Goal: Task Accomplishment & Management: Use online tool/utility

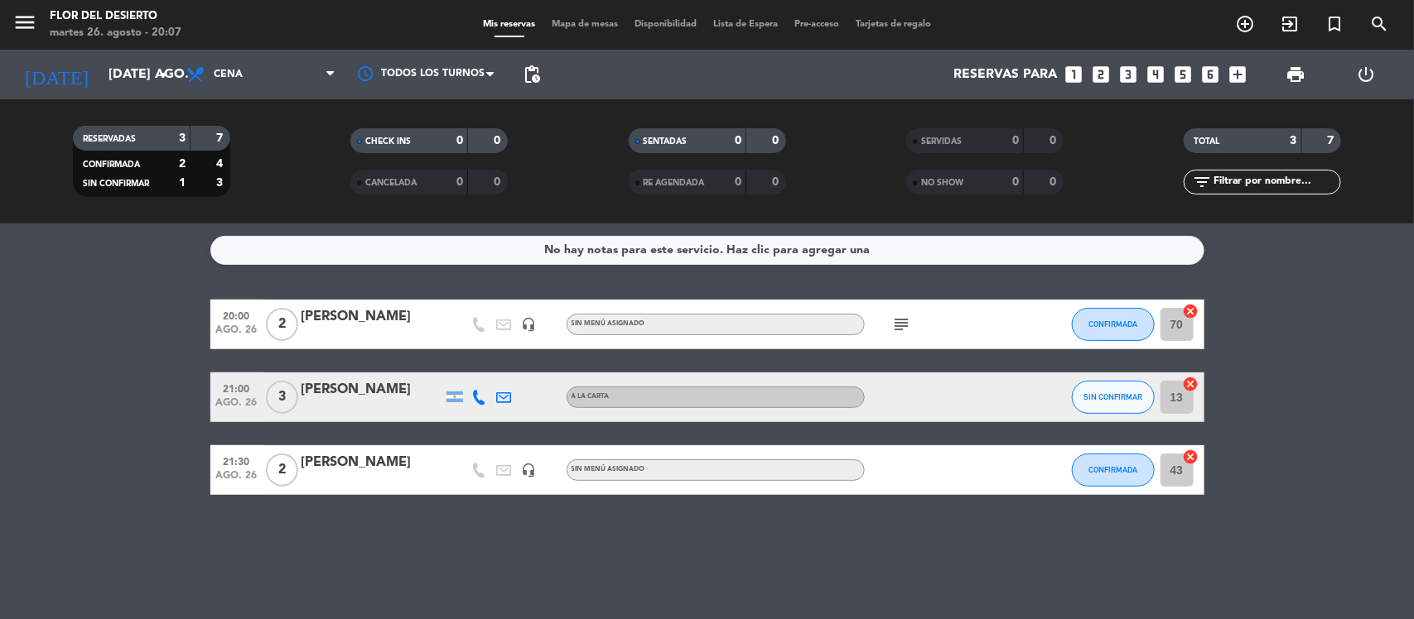
click at [904, 327] on icon "subject" at bounding box center [902, 325] width 20 height 20
click at [903, 524] on div "No hay notas para este servicio. Haz clic para agregar una 20:00 ago. 26 2 [PER…" at bounding box center [707, 422] width 1414 height 396
click at [477, 402] on icon at bounding box center [479, 397] width 15 height 15
click at [412, 542] on div "No hay notas para este servicio. Haz clic para agregar una 20:00 ago. 26 2 [PER…" at bounding box center [707, 422] width 1414 height 396
click at [609, 21] on span "Mapa de mesas" at bounding box center [584, 24] width 83 height 9
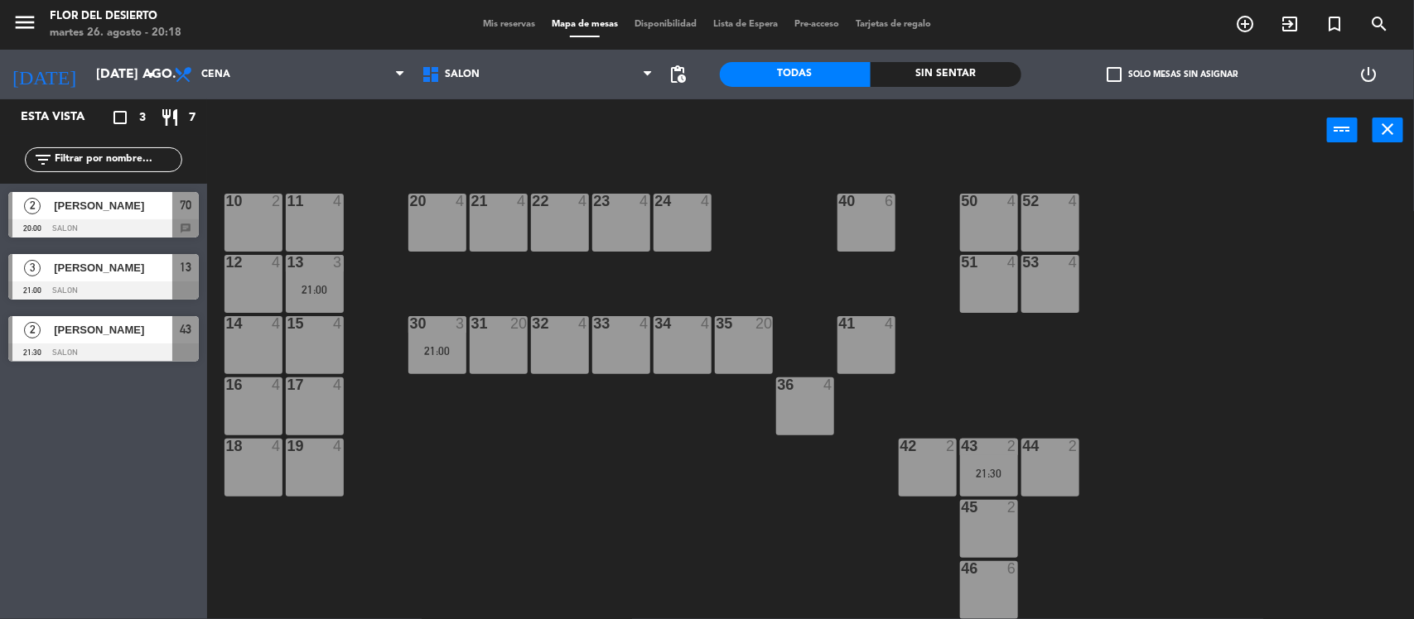
click at [431, 225] on div "20 4" at bounding box center [437, 223] width 58 height 58
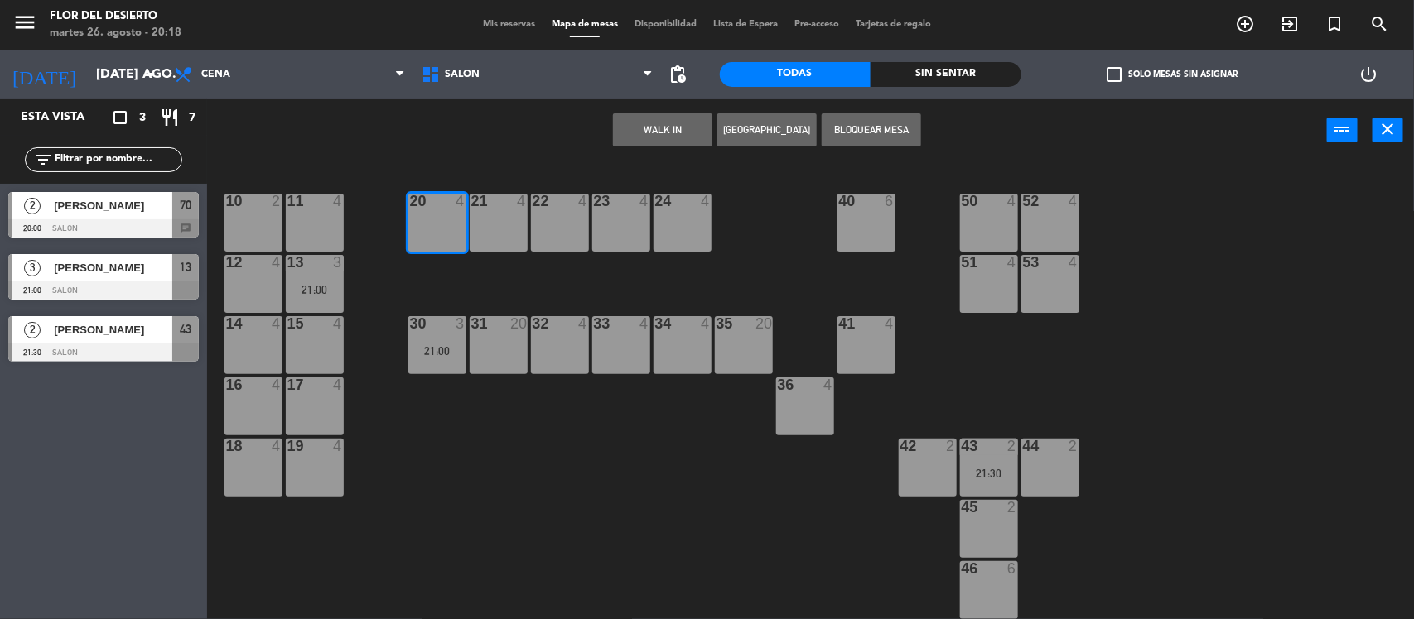
click at [664, 128] on button "WALK IN" at bounding box center [662, 129] width 99 height 33
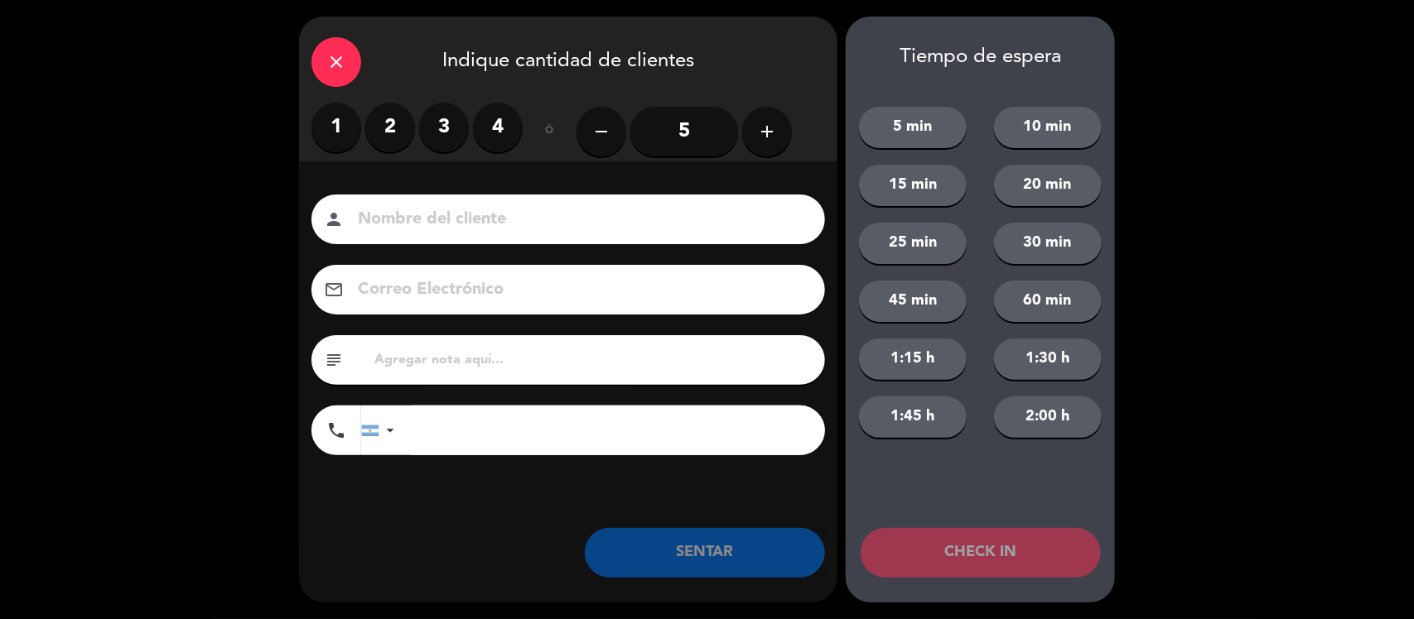
click at [391, 135] on label "2" at bounding box center [390, 128] width 50 height 50
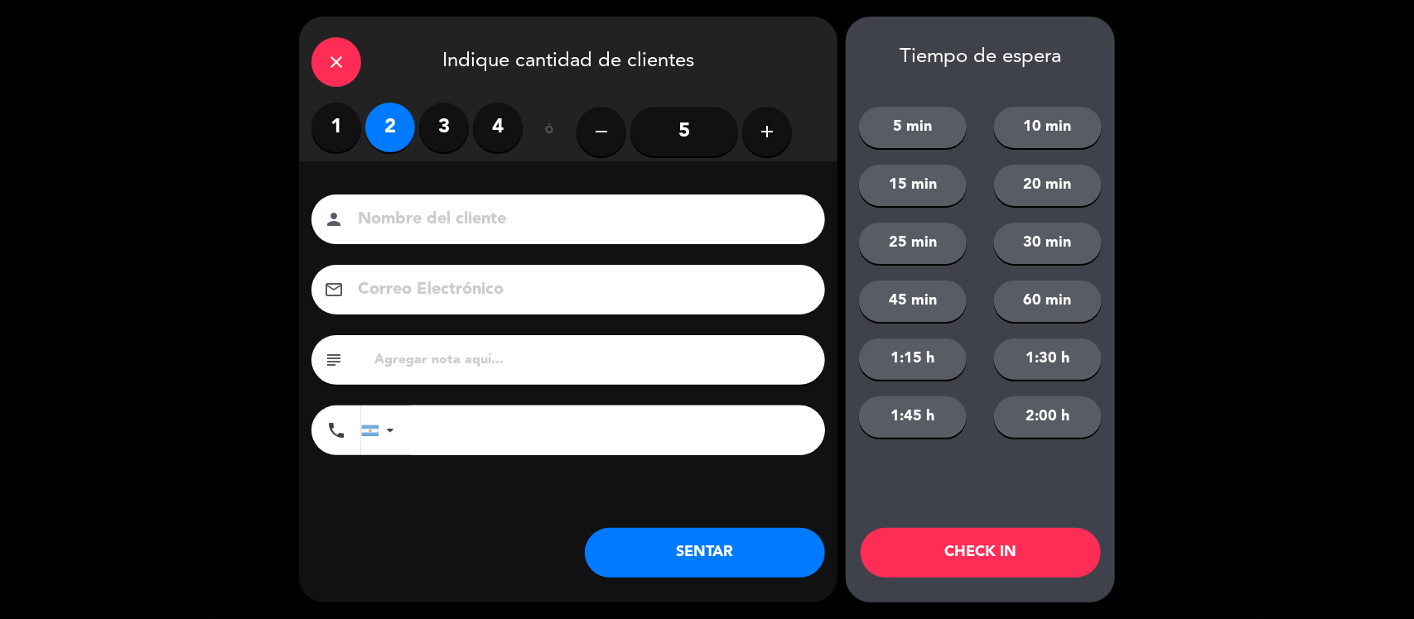
click at [464, 218] on input at bounding box center [579, 219] width 447 height 29
type input "w"
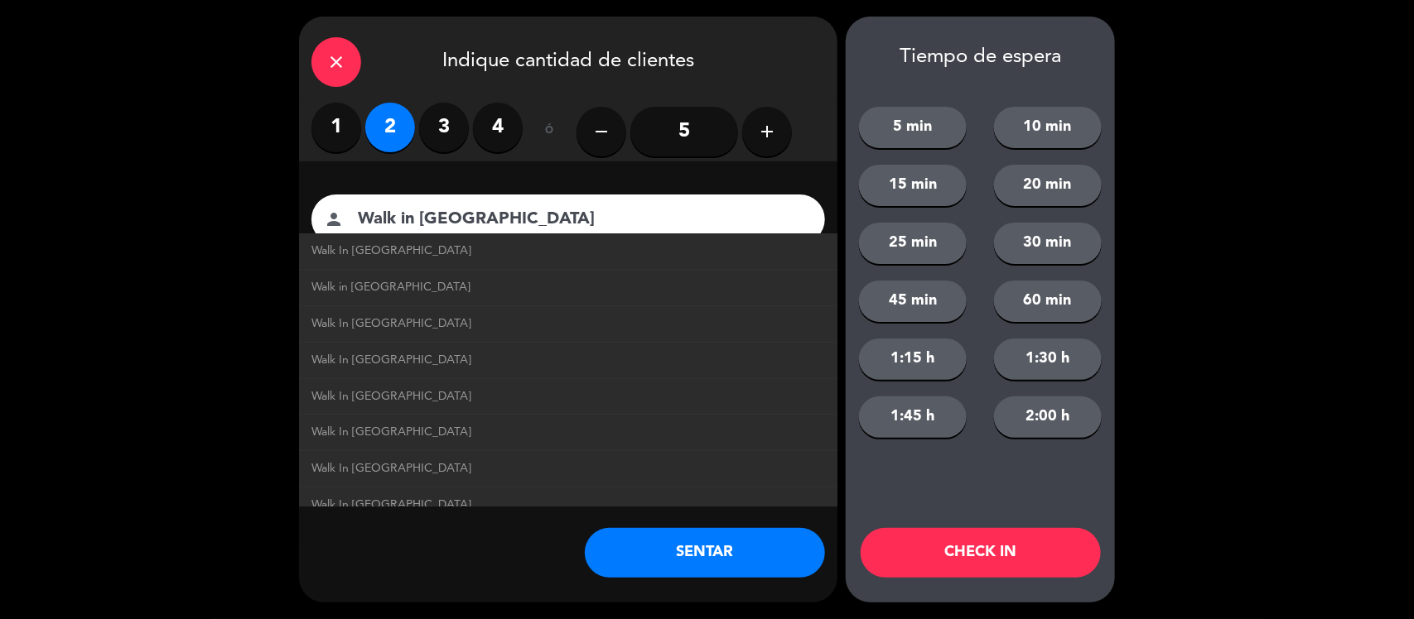
click at [441, 243] on link "Walk In [GEOGRAPHIC_DATA]" at bounding box center [567, 251] width 513 height 19
type input "Walk In [GEOGRAPHIC_DATA]"
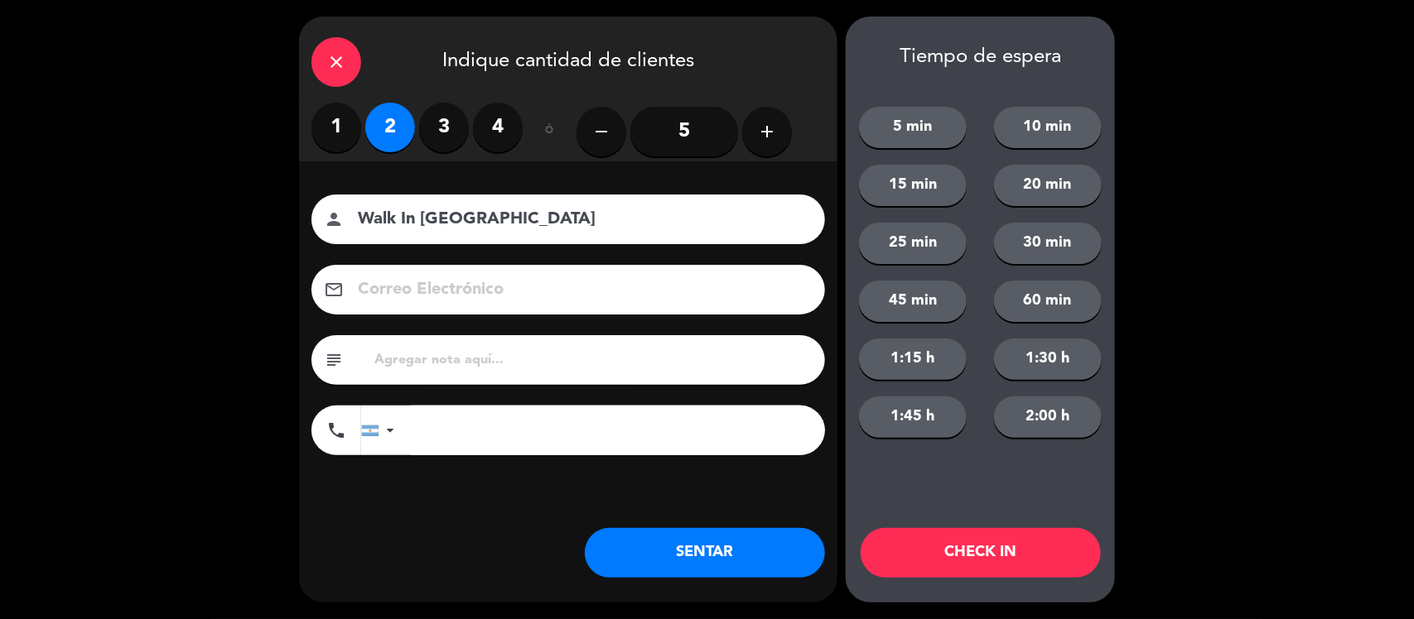
click at [668, 563] on button "SENTAR" at bounding box center [705, 553] width 240 height 50
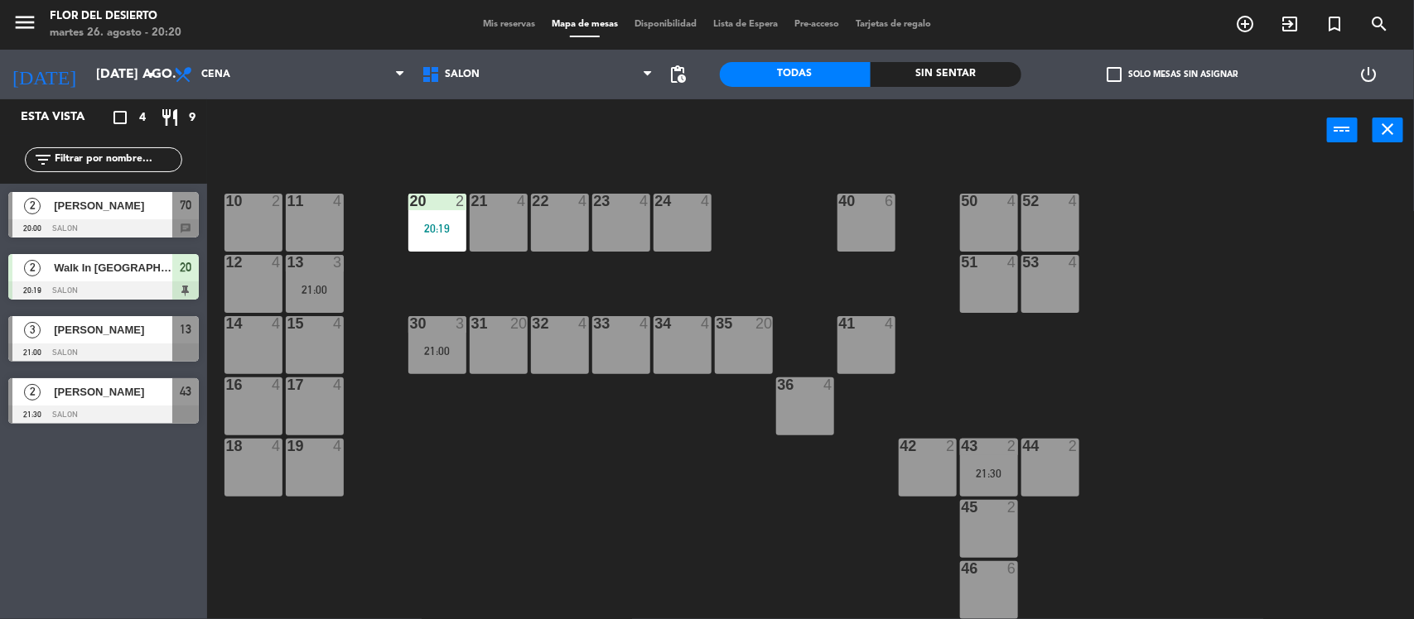
click at [123, 336] on span "[PERSON_NAME]" at bounding box center [113, 329] width 118 height 17
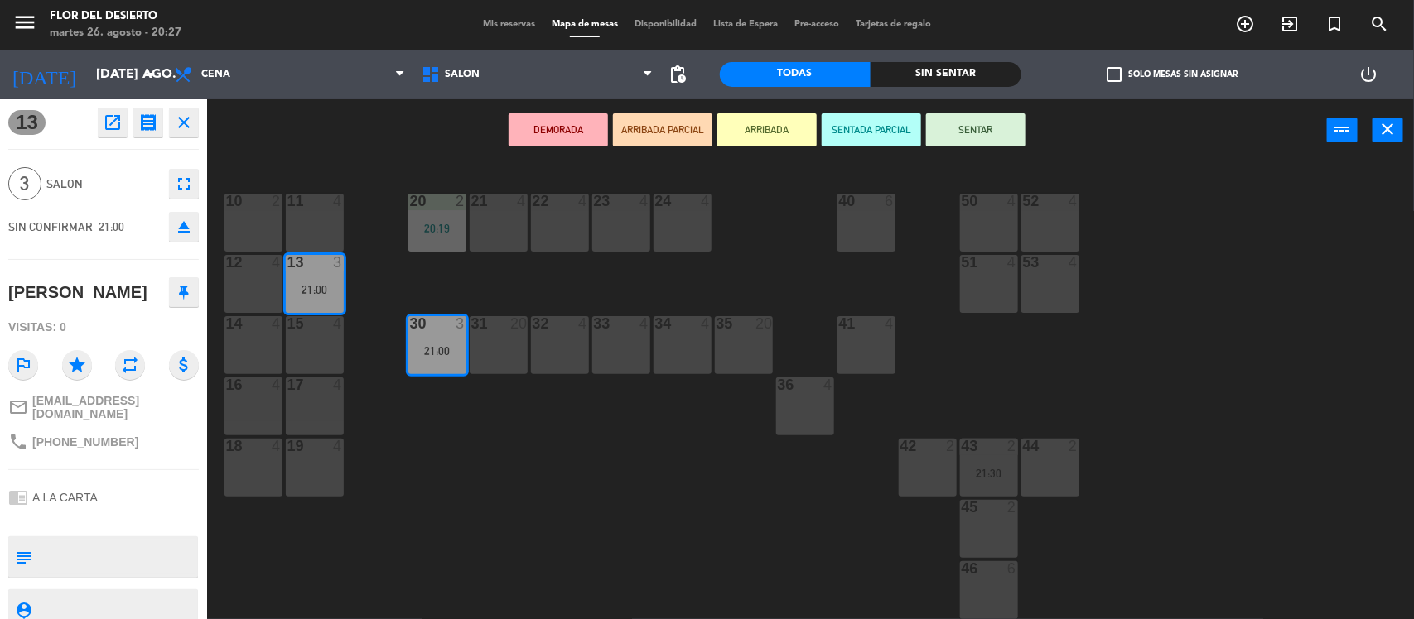
click at [638, 419] on div "10 2 11 4 20 2 20:19 21 4 22 4 23 4 24 4 40 6 50 4 52 4 12 4 13 3 21:00 51 4 53…" at bounding box center [817, 393] width 1192 height 458
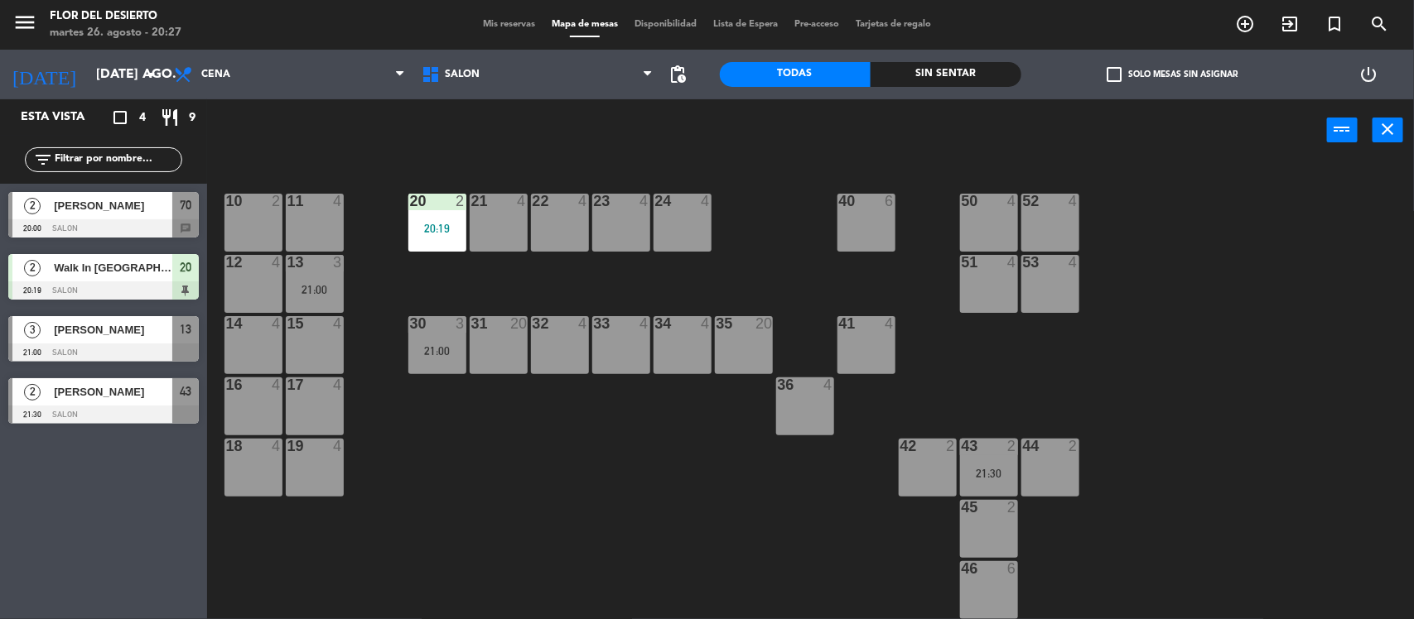
click at [611, 346] on div "33 4" at bounding box center [621, 345] width 58 height 58
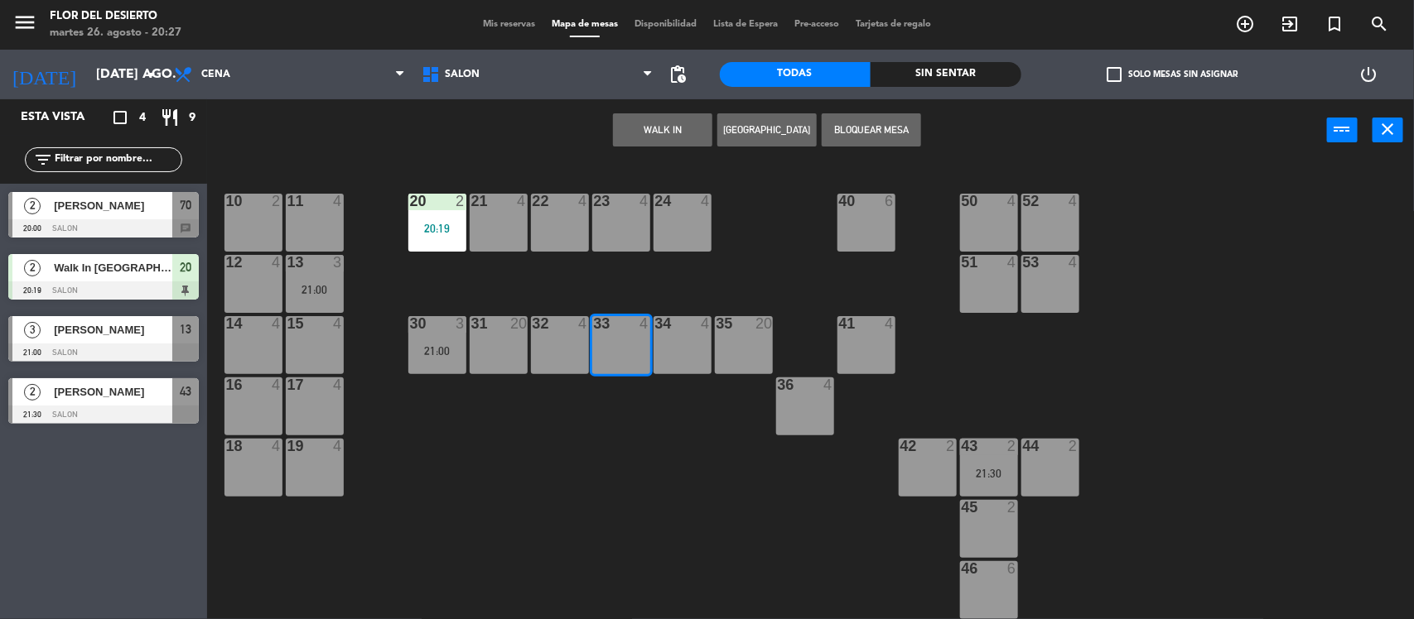
click at [662, 141] on button "WALK IN" at bounding box center [662, 129] width 99 height 33
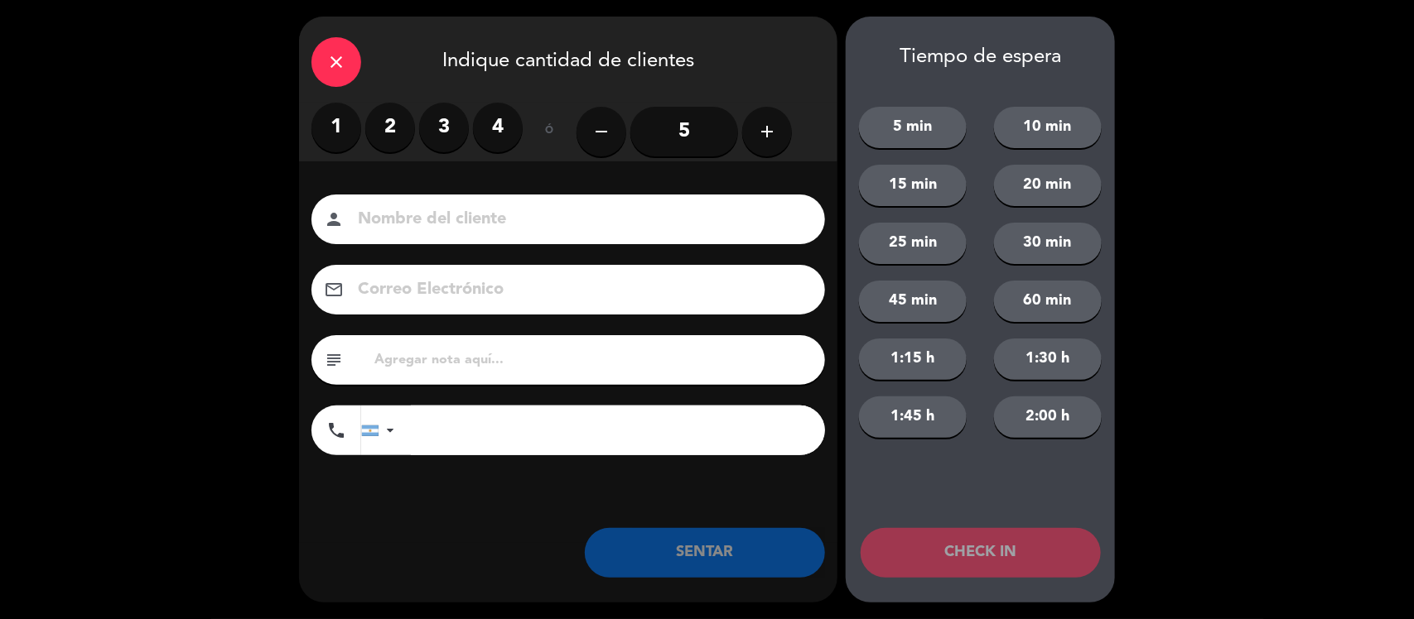
click at [447, 137] on label "3" at bounding box center [444, 128] width 50 height 50
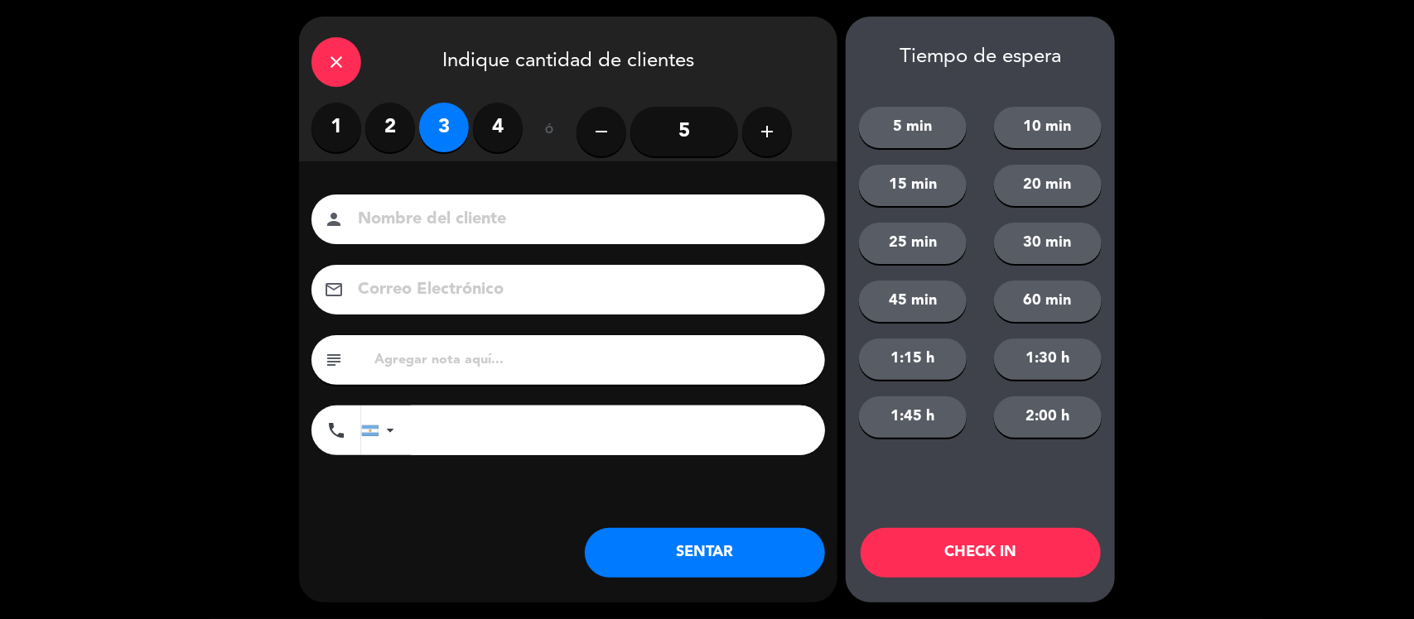
click at [479, 216] on input at bounding box center [579, 219] width 447 height 29
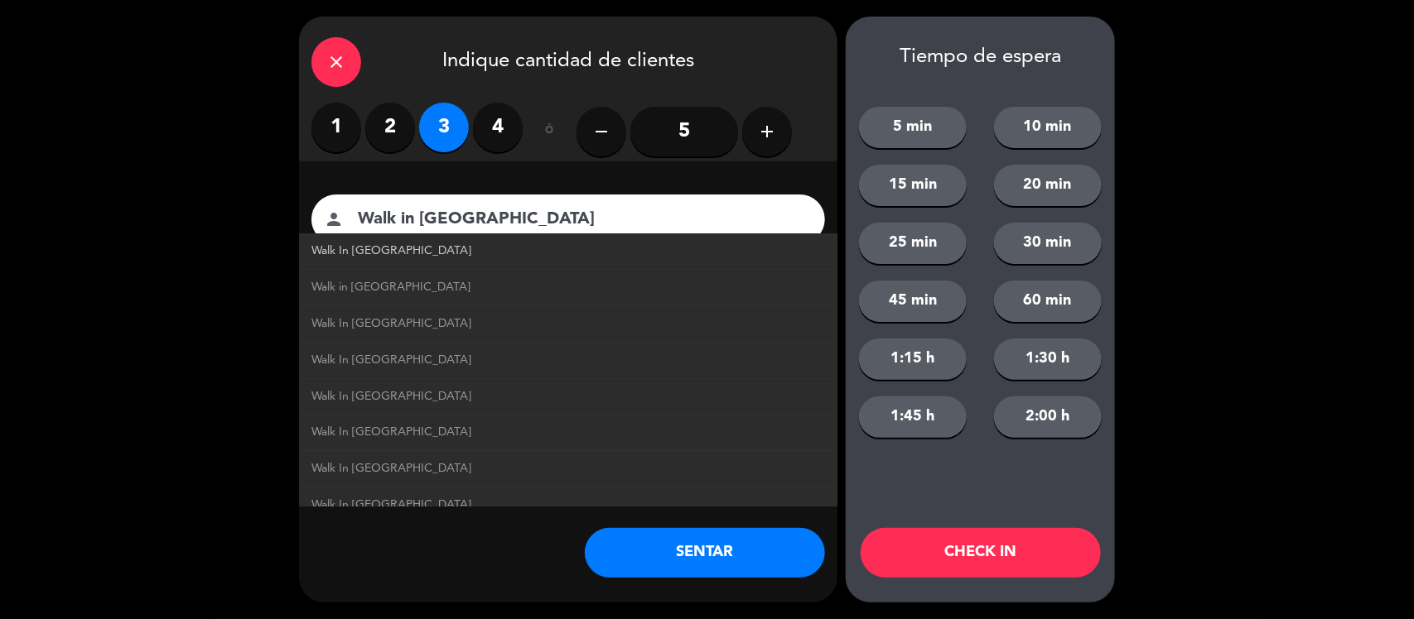
click at [402, 253] on link "Walk In [GEOGRAPHIC_DATA]" at bounding box center [567, 251] width 513 height 19
type input "Walk In [GEOGRAPHIC_DATA]"
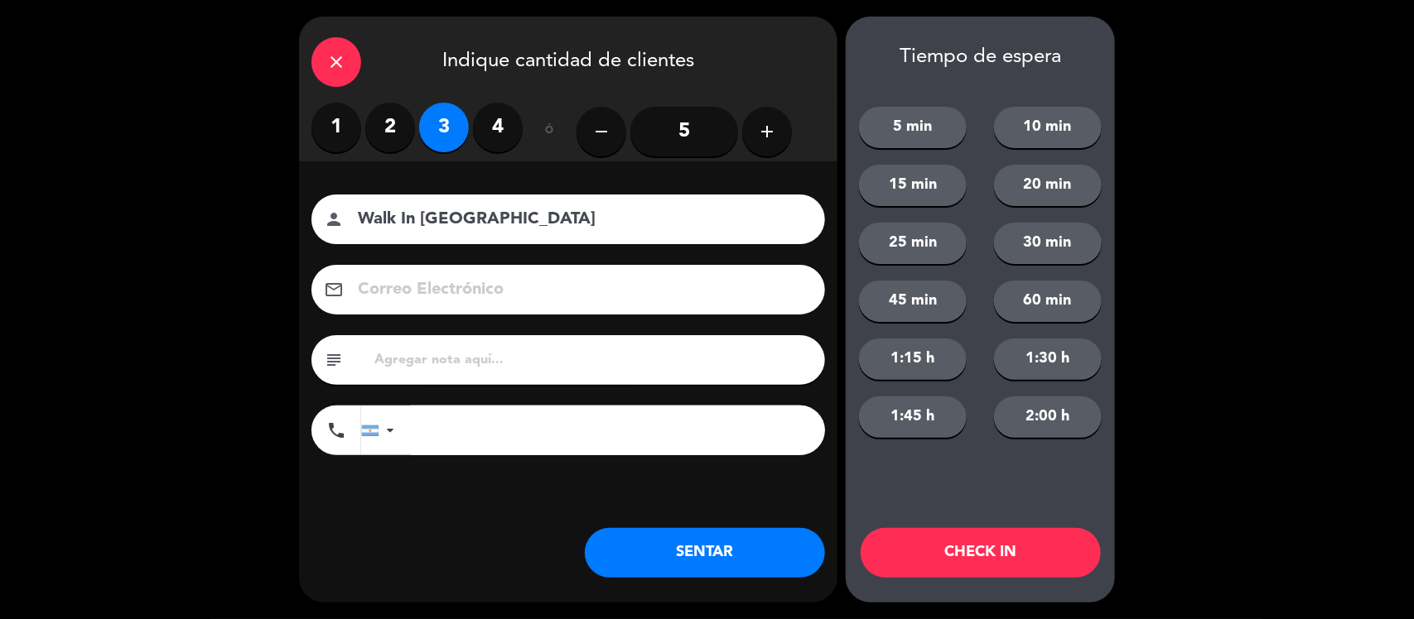
click at [759, 542] on button "SENTAR" at bounding box center [705, 553] width 240 height 50
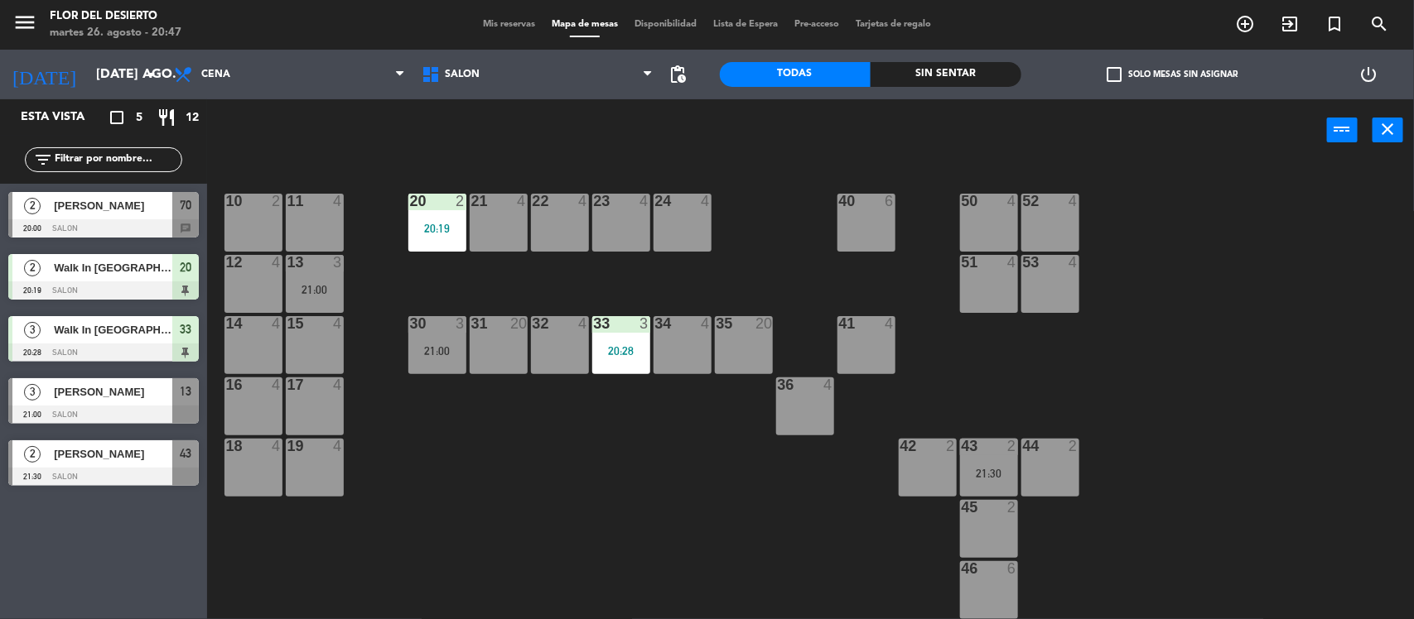
click at [120, 451] on span "[PERSON_NAME]" at bounding box center [113, 454] width 118 height 17
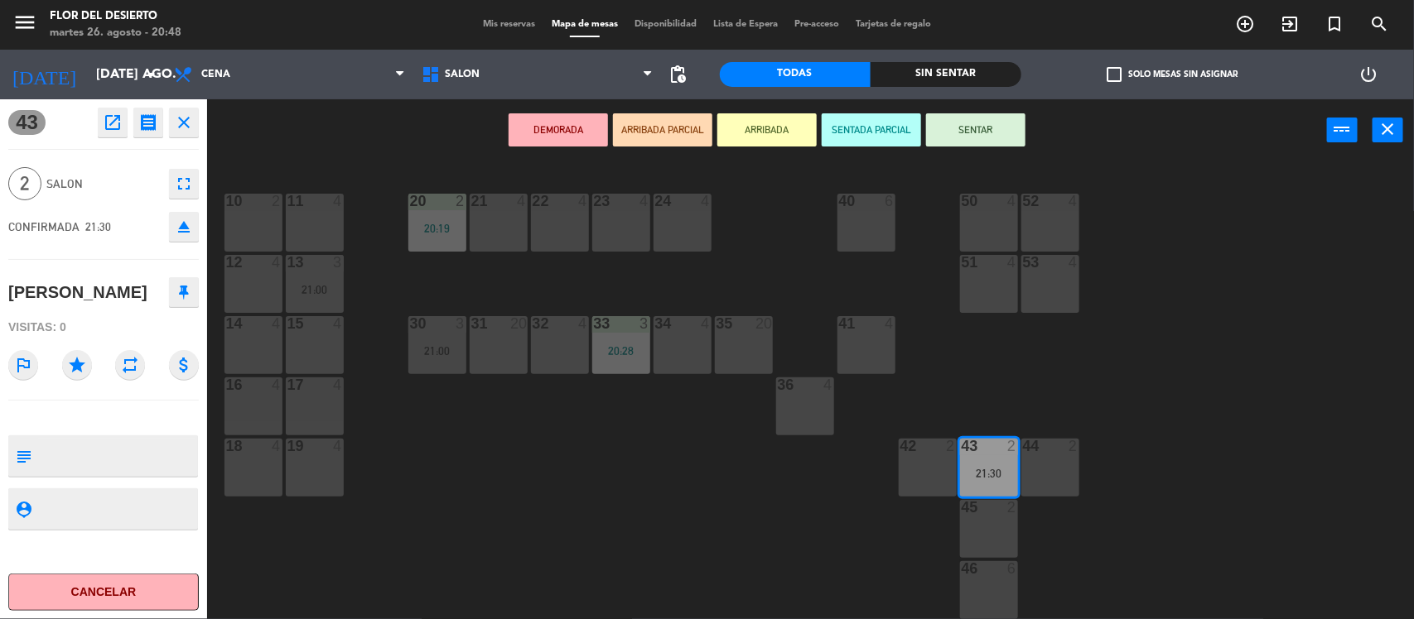
click at [282, 162] on main "10 2 11 4 20 2 20:19 21 4 22 4 23 4 24 4 40 6 50 4 52 4 12 4 13 3 21:00 51 4 53…" at bounding box center [810, 386] width 1206 height 472
click at [192, 122] on icon "close" at bounding box center [184, 123] width 20 height 20
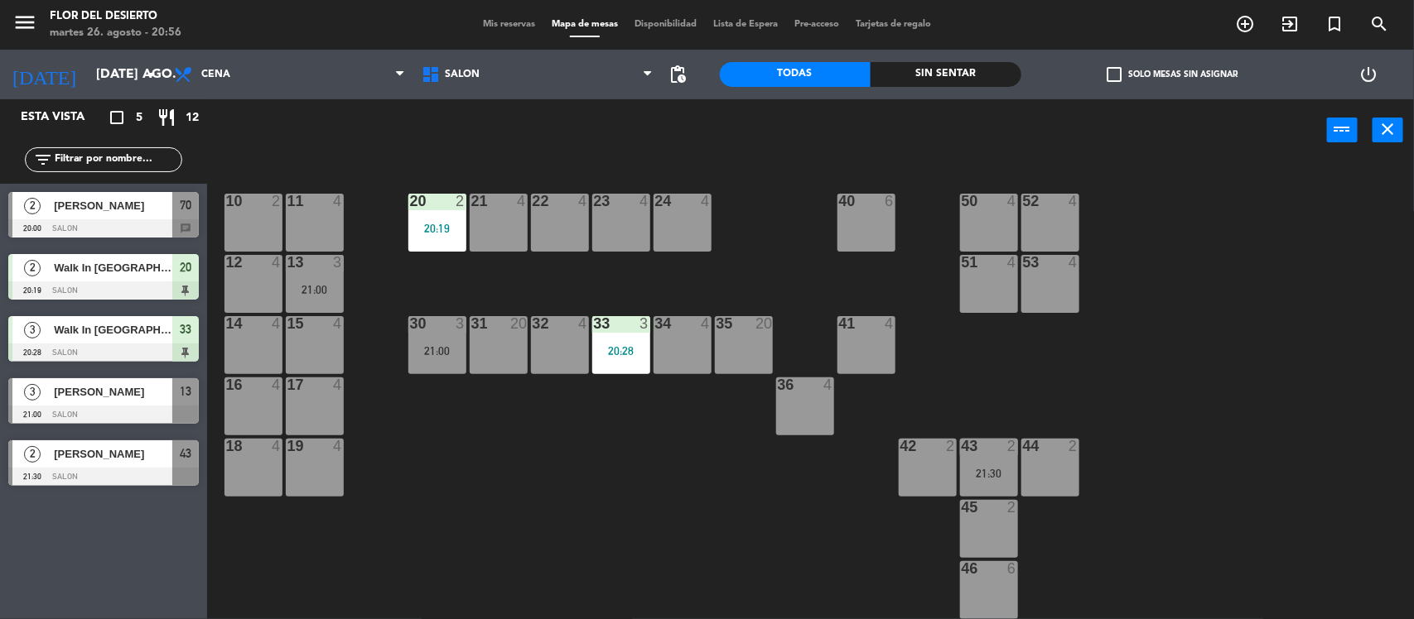
click at [91, 469] on div at bounding box center [103, 477] width 190 height 18
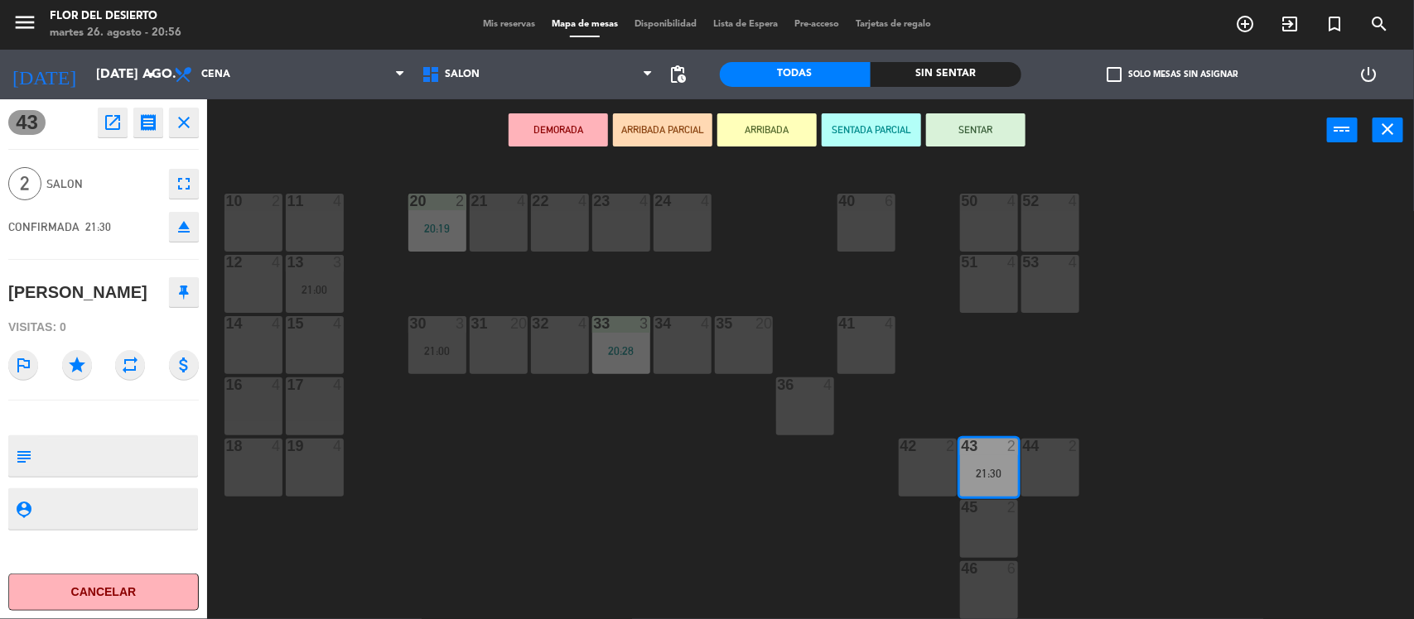
click at [191, 129] on icon "close" at bounding box center [184, 123] width 20 height 20
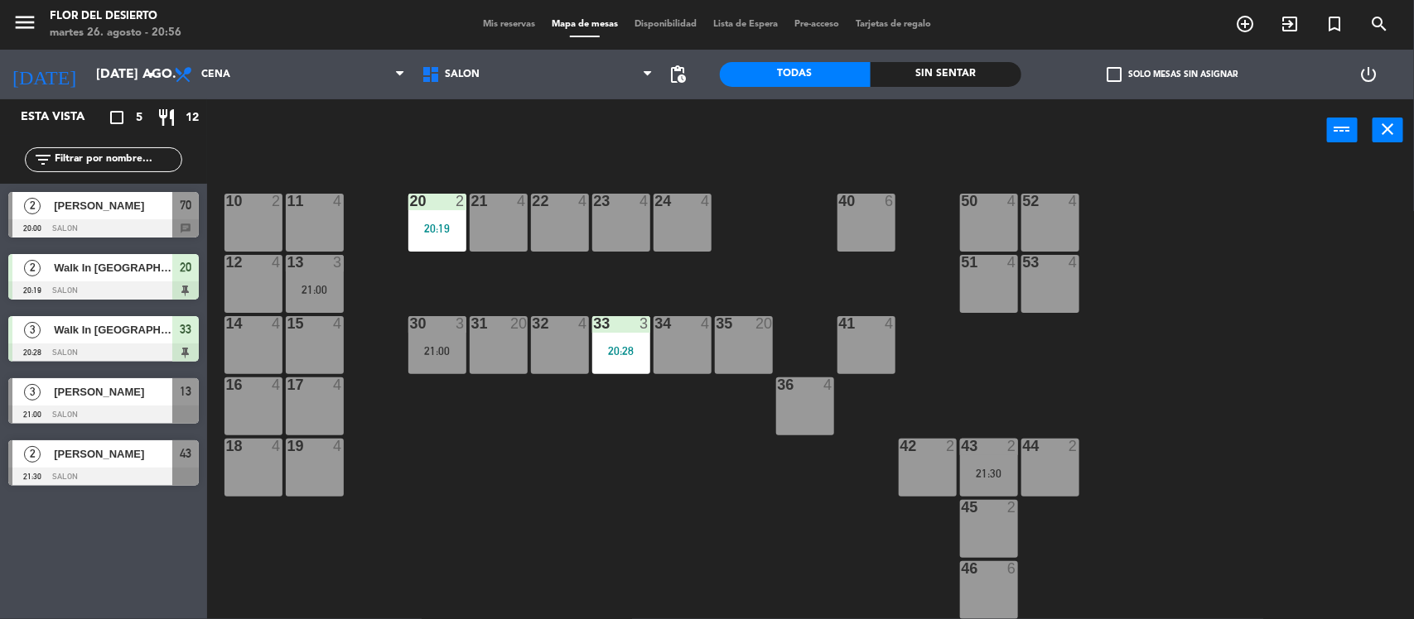
click at [130, 393] on span "[PERSON_NAME]" at bounding box center [113, 391] width 118 height 17
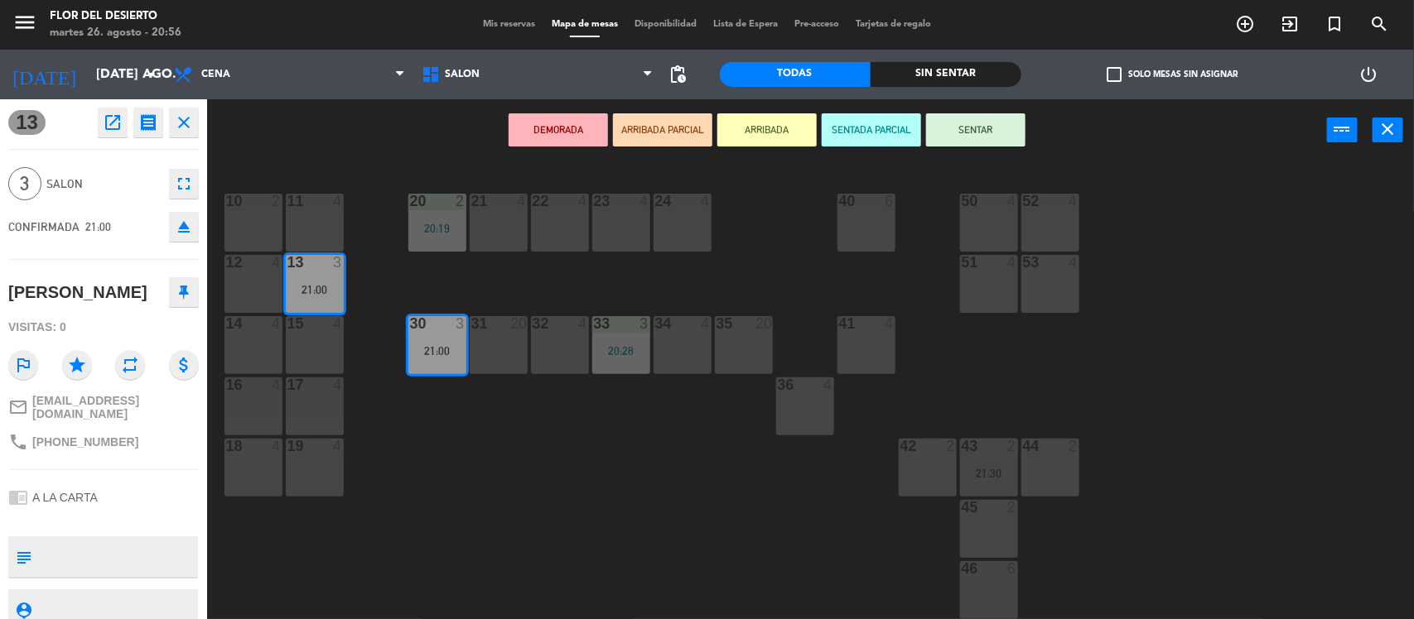
click at [742, 506] on div "10 2 11 4 20 2 20:19 21 4 22 4 23 4 24 4 40 6 50 4 52 4 12 4 13 3 21:00 51 4 53…" at bounding box center [817, 393] width 1192 height 458
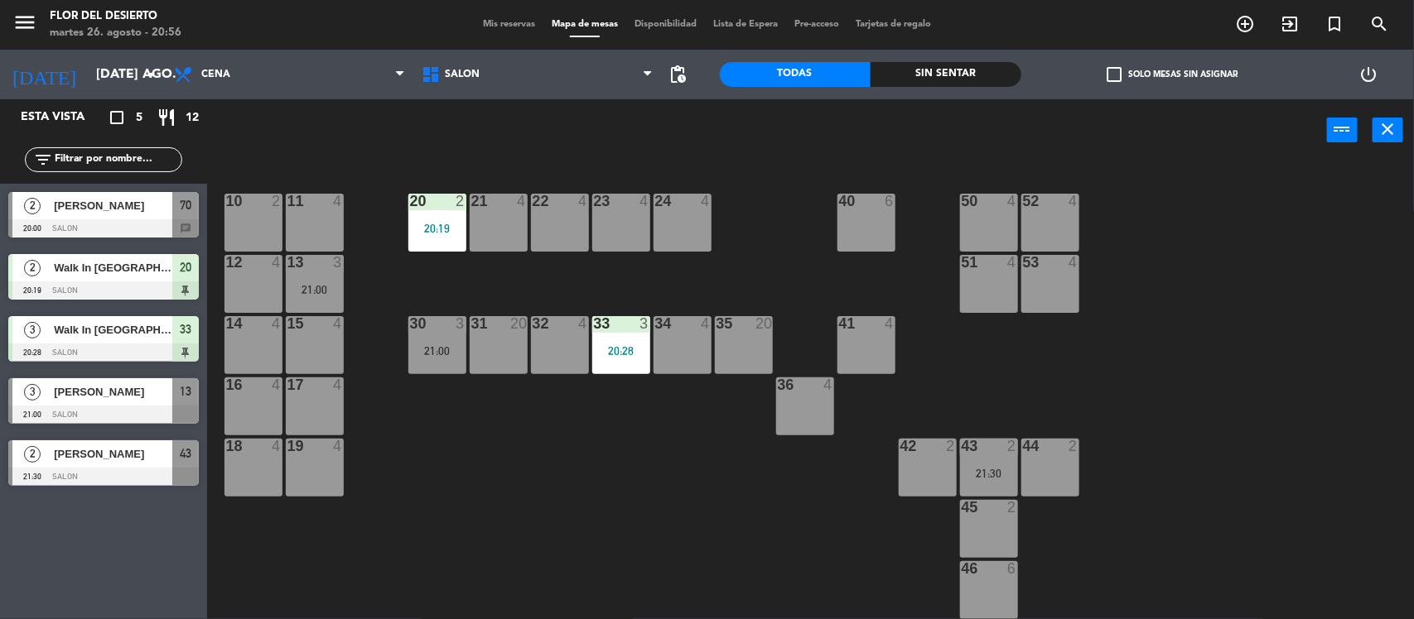
drag, startPoint x: 96, startPoint y: 398, endPoint x: 104, endPoint y: 402, distance: 8.5
click at [95, 398] on div "3 [PERSON_NAME] 21:00 SALON 13" at bounding box center [103, 401] width 207 height 62
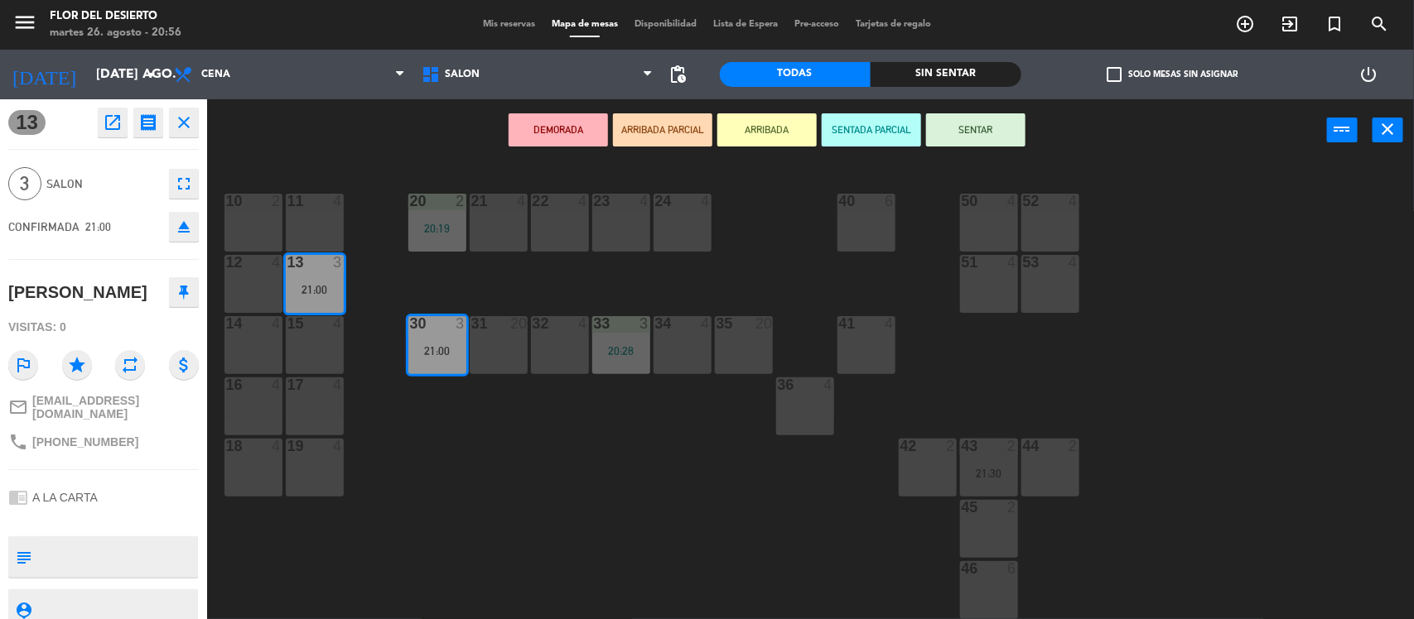
click at [985, 124] on button "SENTAR" at bounding box center [975, 129] width 99 height 33
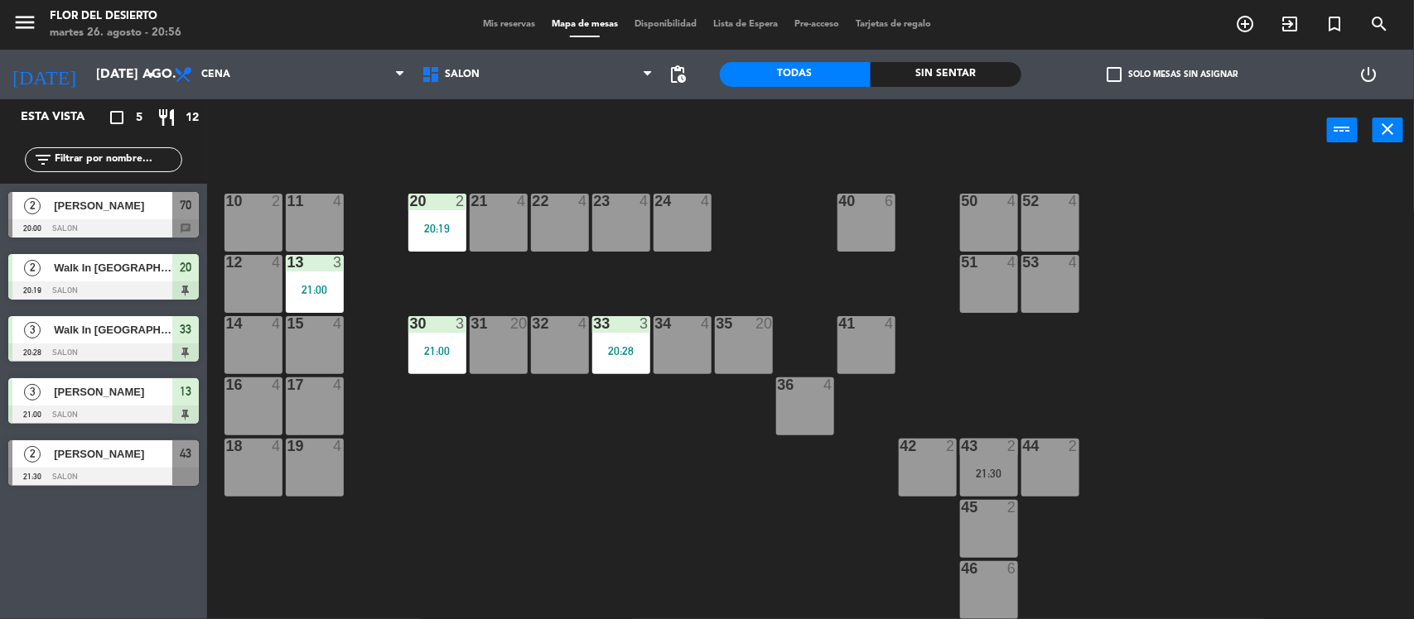
click at [482, 465] on div "10 2 11 4 20 2 20:19 21 4 22 4 23 4 24 4 40 6 50 4 52 4 12 4 13 3 21:00 51 4 53…" at bounding box center [817, 393] width 1192 height 458
click at [113, 509] on div "Esta vista crop_square 5 restaurant 12 filter_list 2 [PERSON_NAME] 20:00 SALON …" at bounding box center [103, 359] width 207 height 520
click at [245, 259] on div at bounding box center [252, 262] width 27 height 15
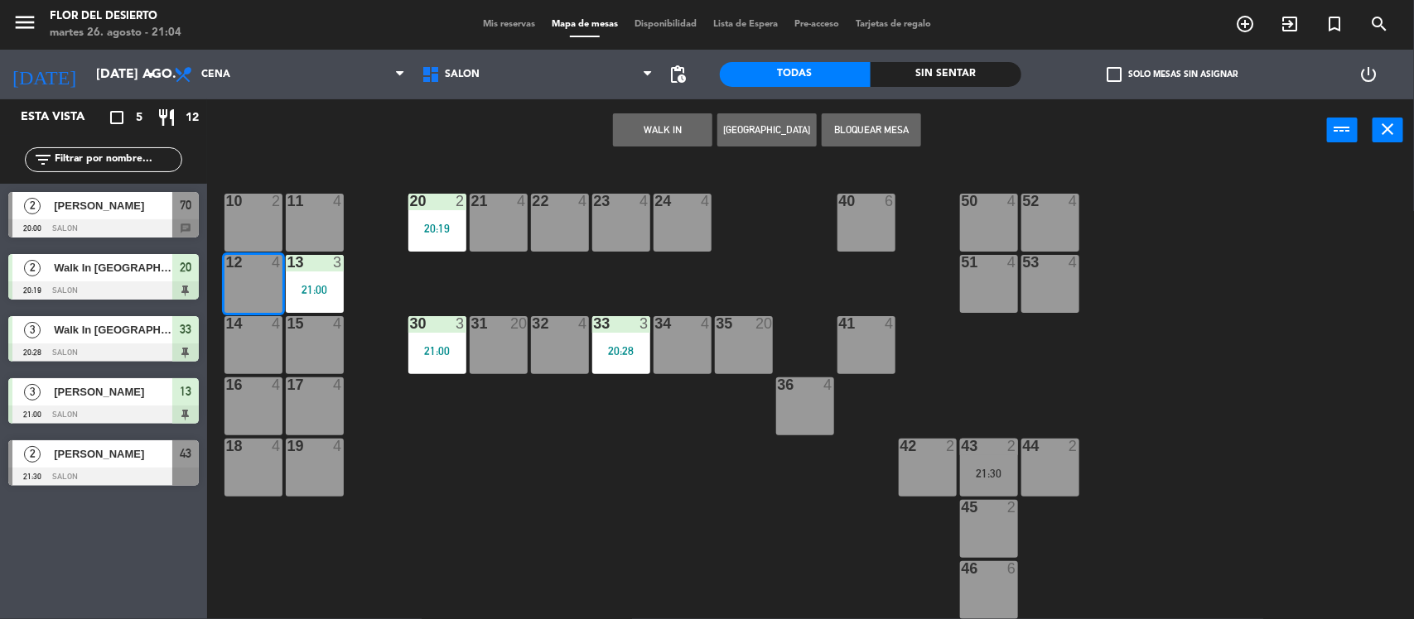
click at [664, 134] on button "WALK IN" at bounding box center [662, 129] width 99 height 33
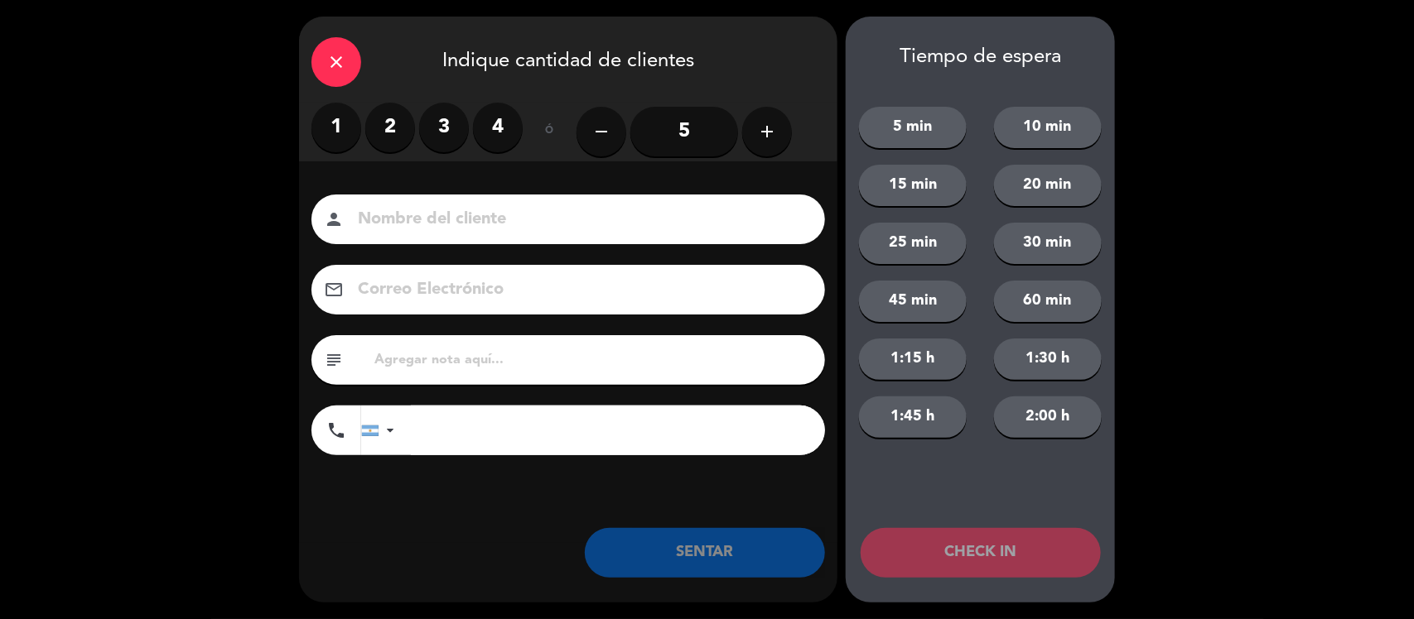
click at [346, 126] on label "1" at bounding box center [336, 128] width 50 height 50
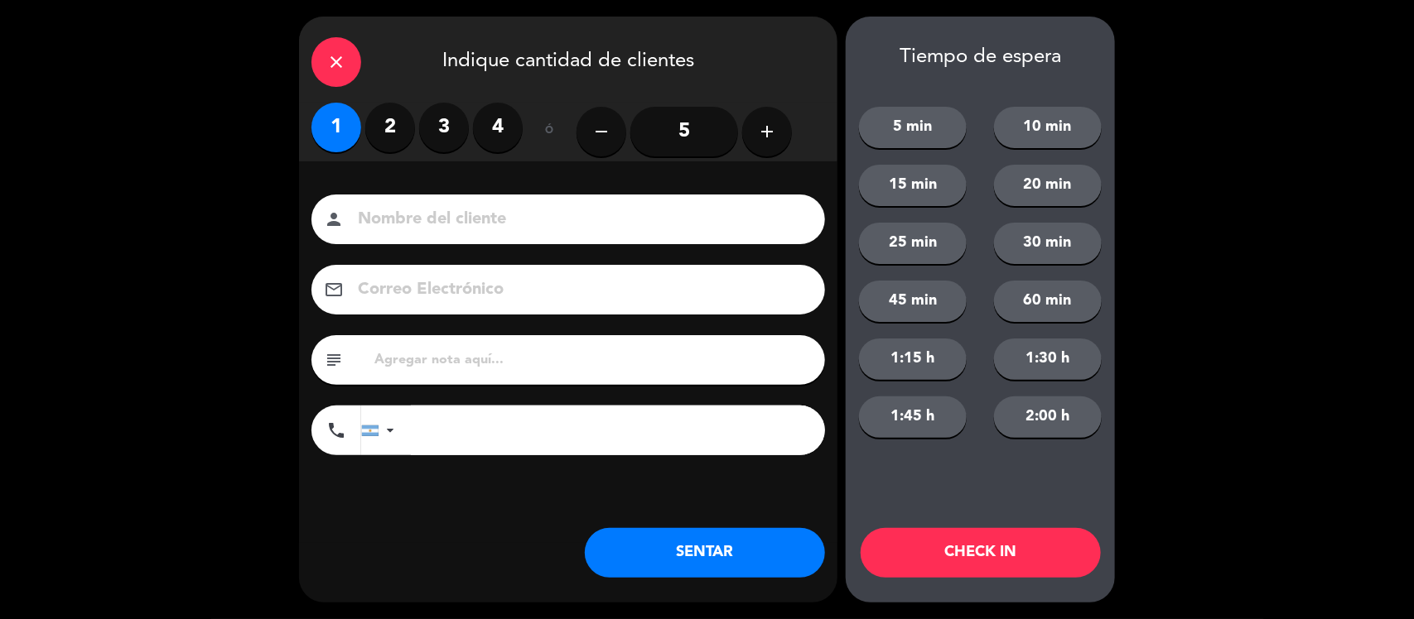
click at [417, 209] on input at bounding box center [579, 219] width 447 height 29
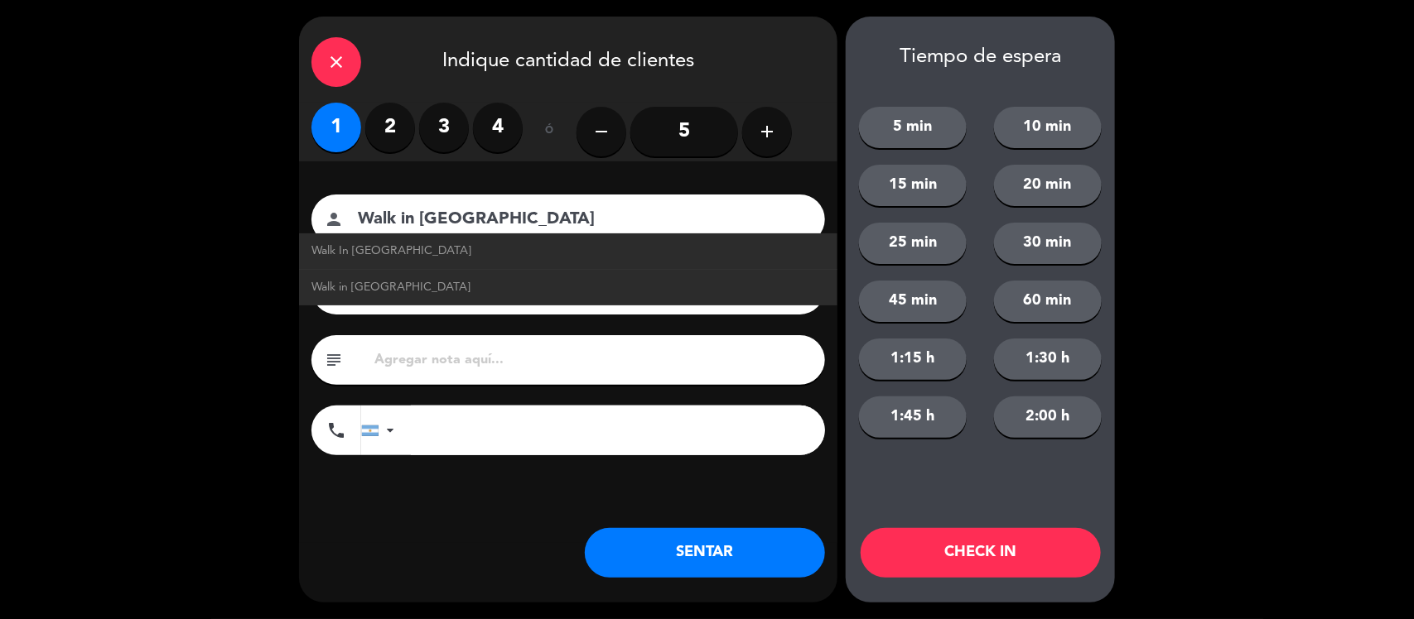
click at [393, 251] on link "Walk In [GEOGRAPHIC_DATA]" at bounding box center [567, 251] width 513 height 19
type input "Walk In [GEOGRAPHIC_DATA]"
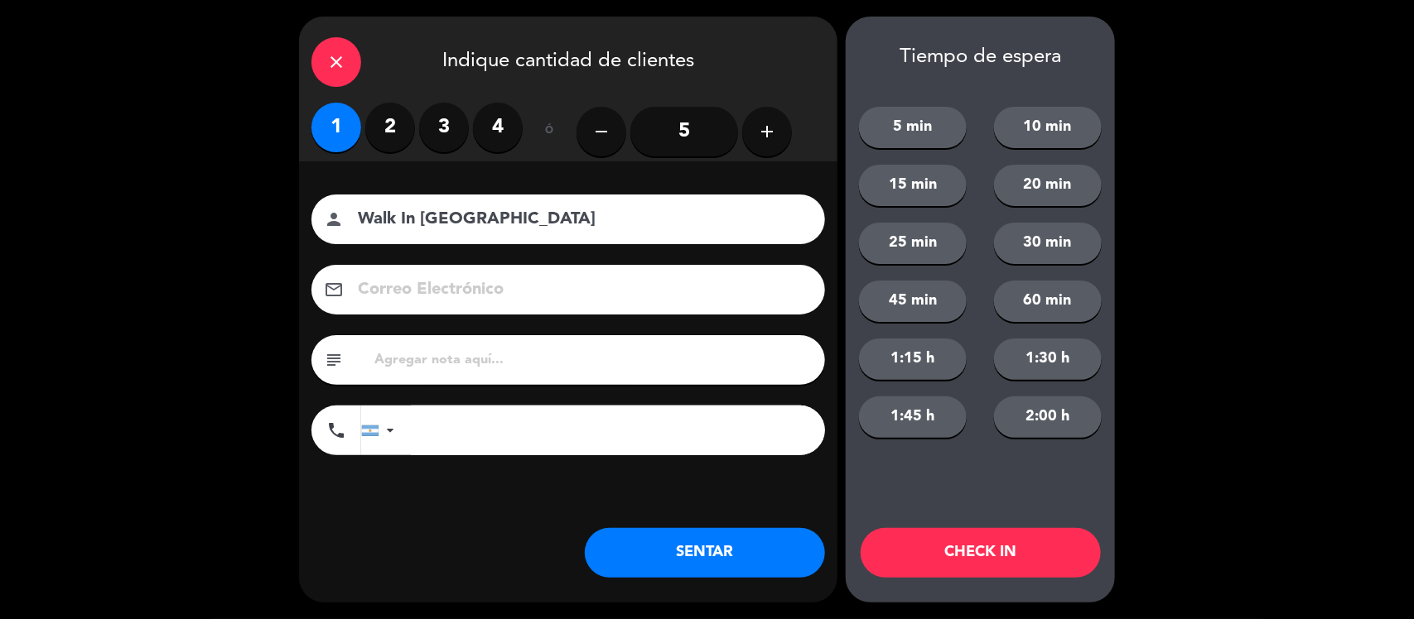
click at [750, 556] on button "SENTAR" at bounding box center [705, 553] width 240 height 50
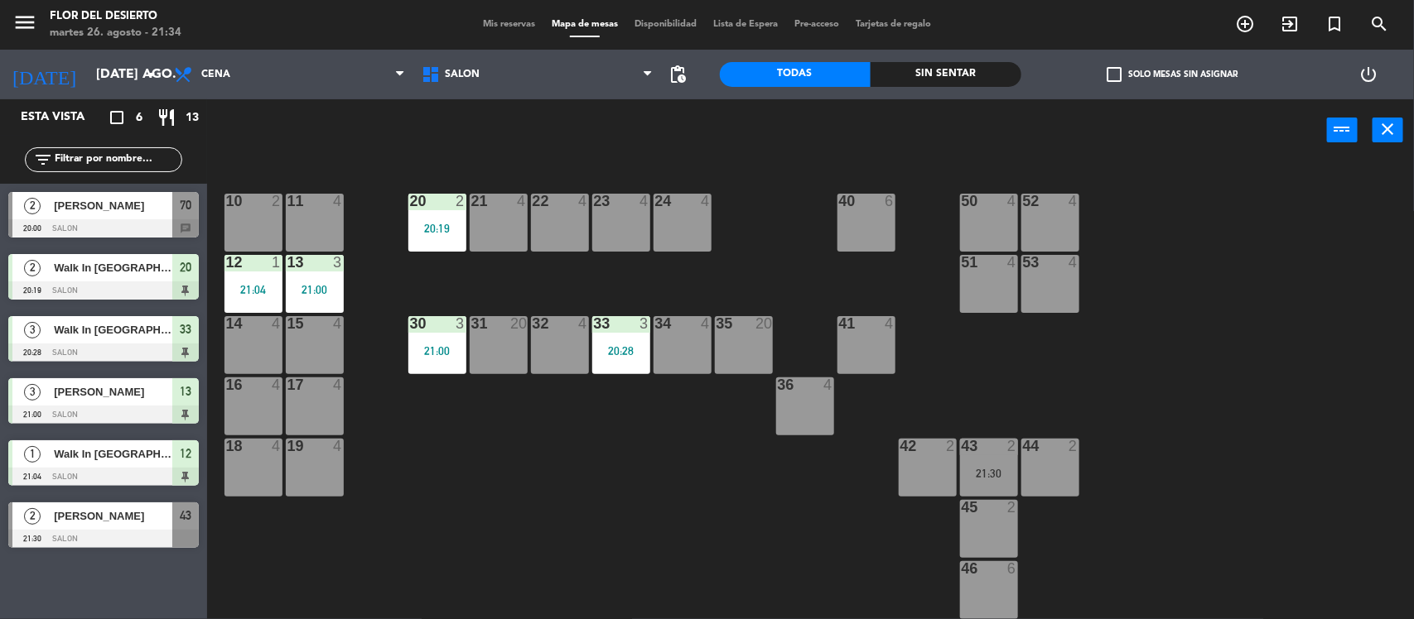
click at [609, 213] on div "23 4" at bounding box center [621, 223] width 58 height 58
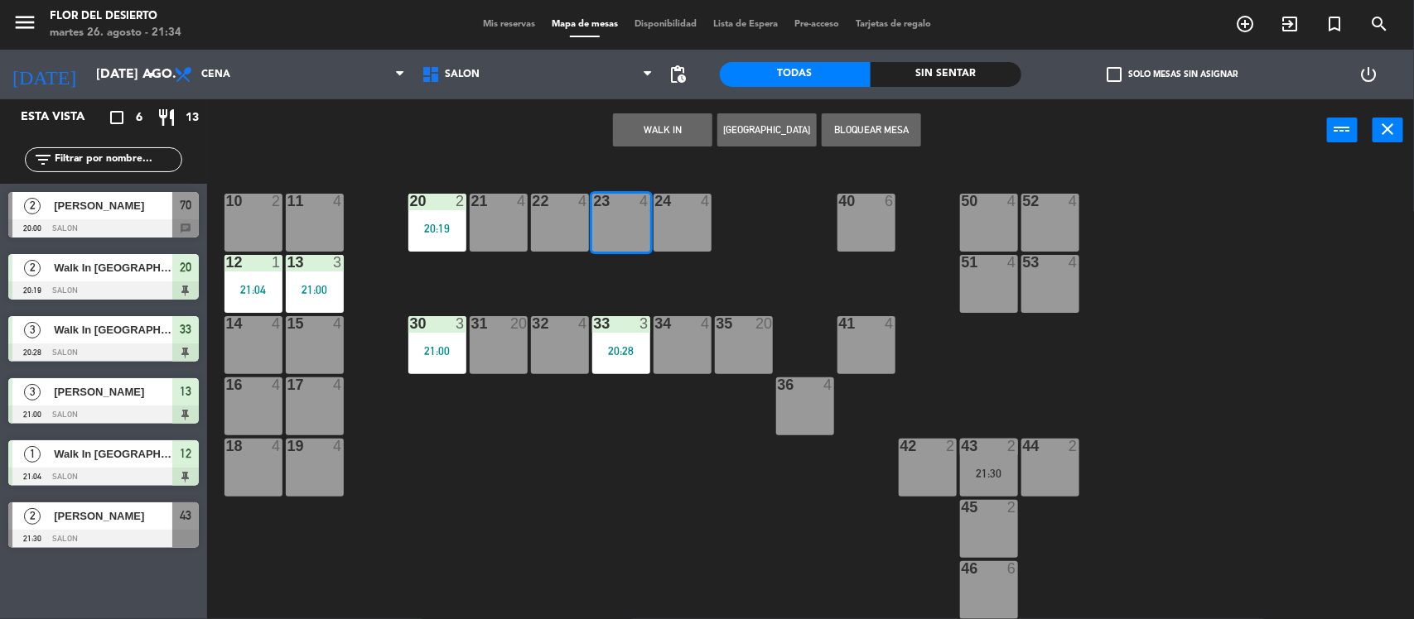
click at [668, 126] on button "WALK IN" at bounding box center [662, 129] width 99 height 33
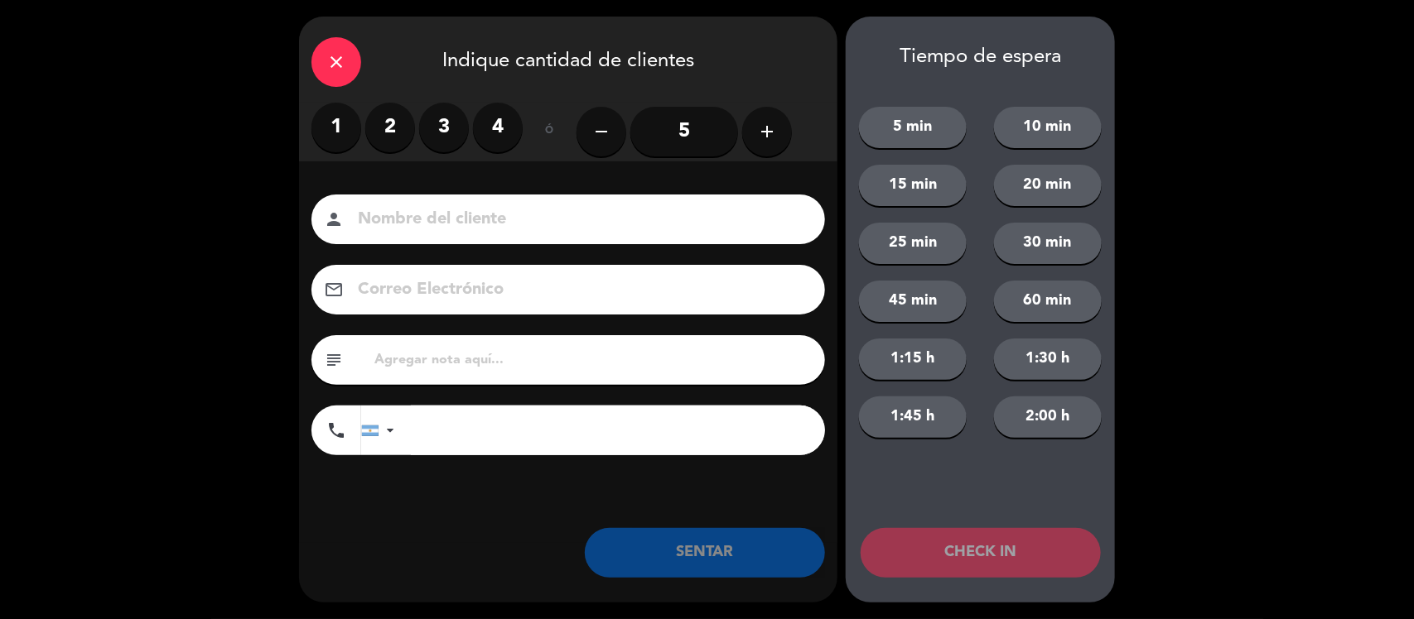
drag, startPoint x: 364, startPoint y: 131, endPoint x: 379, endPoint y: 129, distance: 15.0
click at [374, 130] on div "1 2 3 4" at bounding box center [416, 128] width 211 height 50
click at [379, 129] on label "2" at bounding box center [390, 128] width 50 height 50
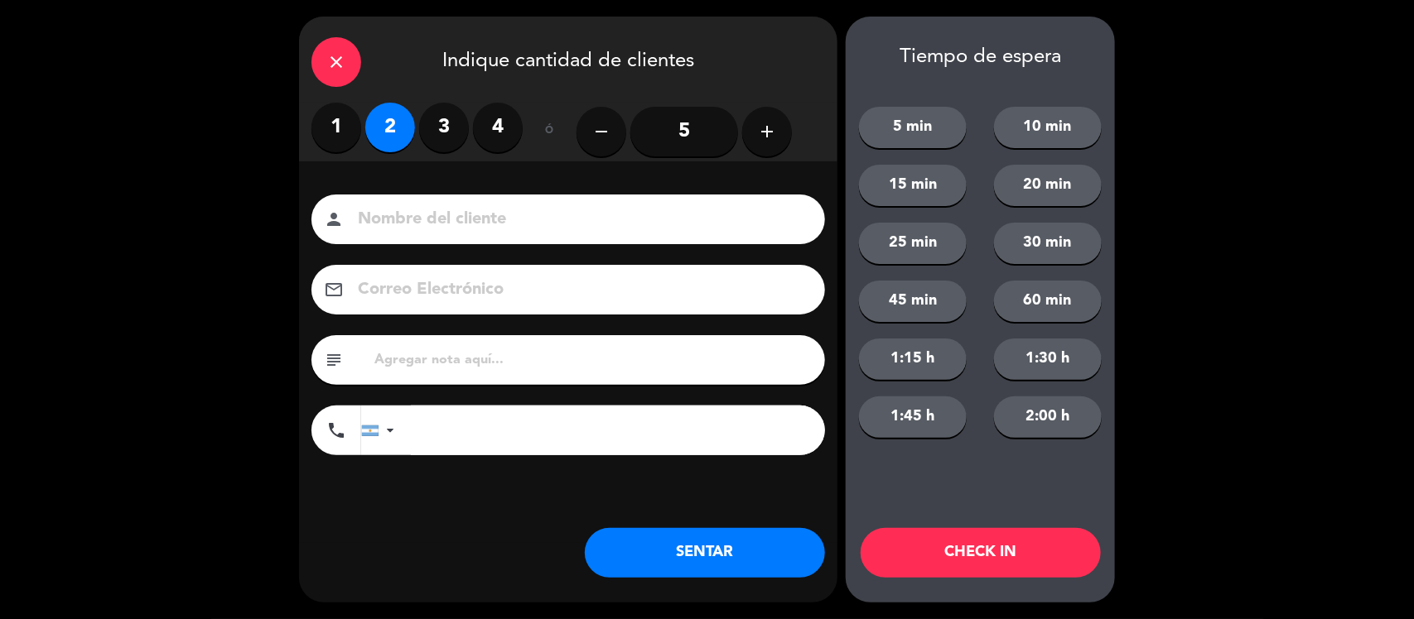
click at [410, 210] on input at bounding box center [579, 219] width 447 height 29
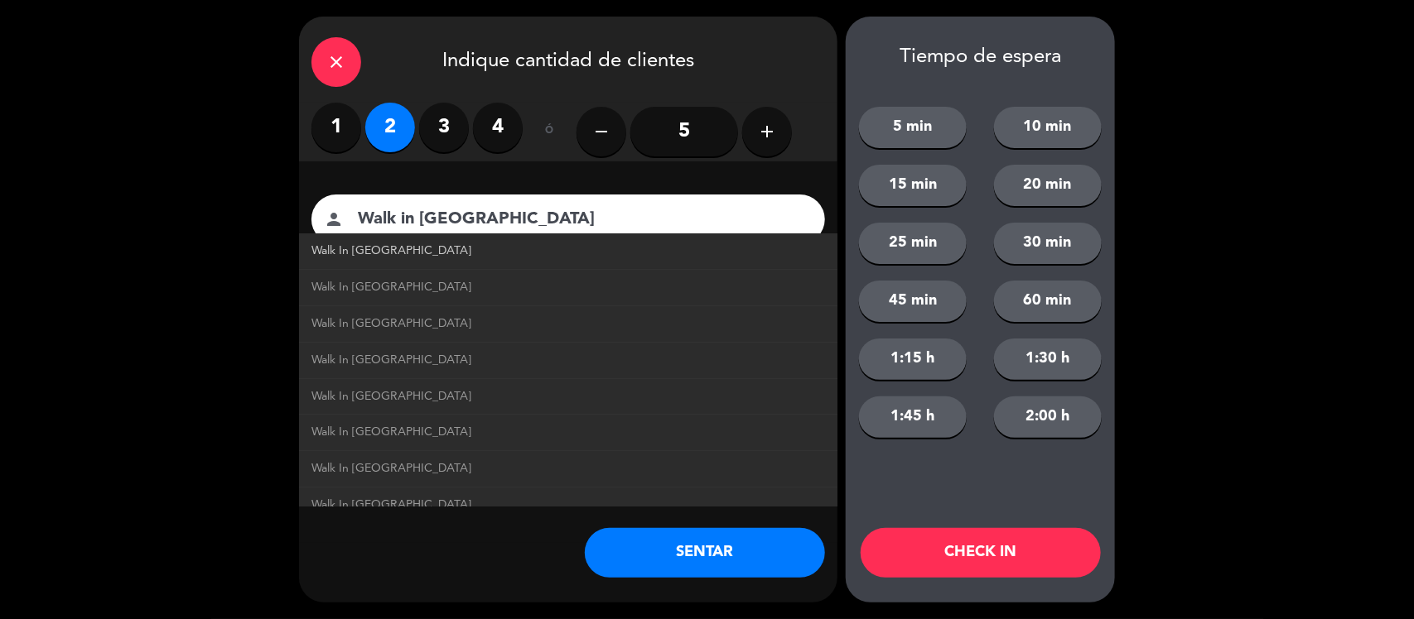
click at [433, 255] on link "Walk In [GEOGRAPHIC_DATA]" at bounding box center [567, 251] width 513 height 19
type input "Walk In [GEOGRAPHIC_DATA]"
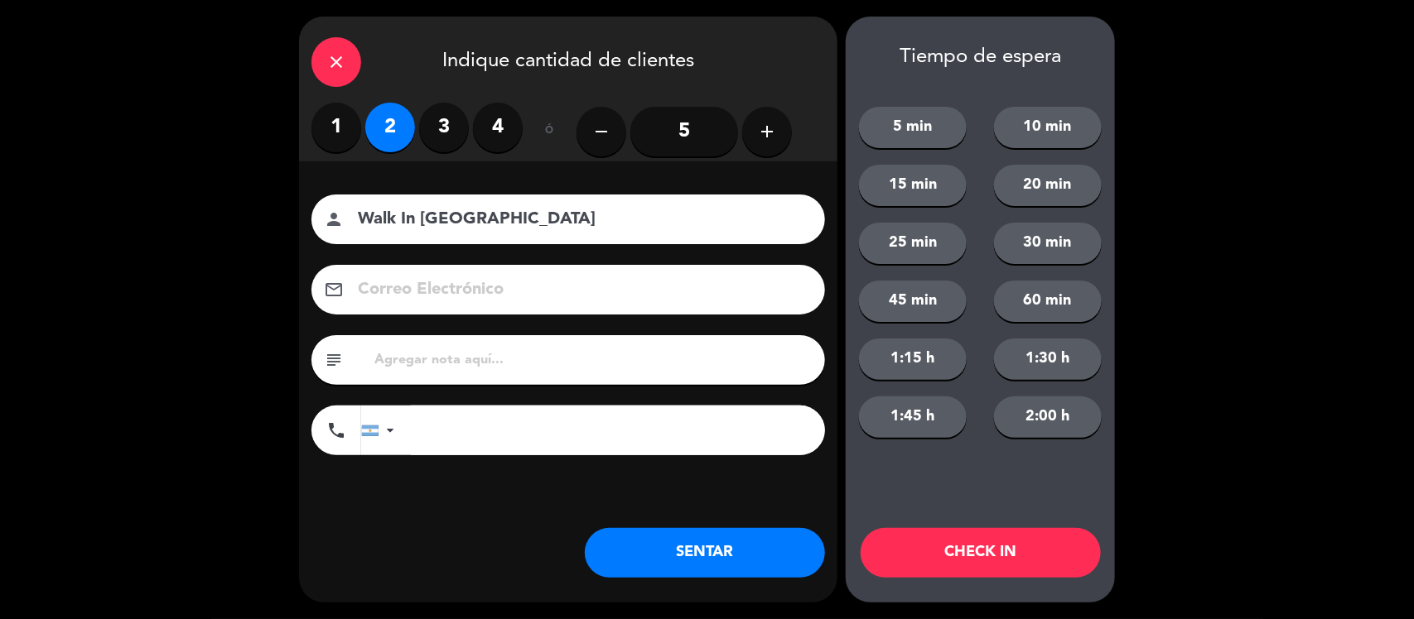
click at [738, 531] on button "SENTAR" at bounding box center [705, 553] width 240 height 50
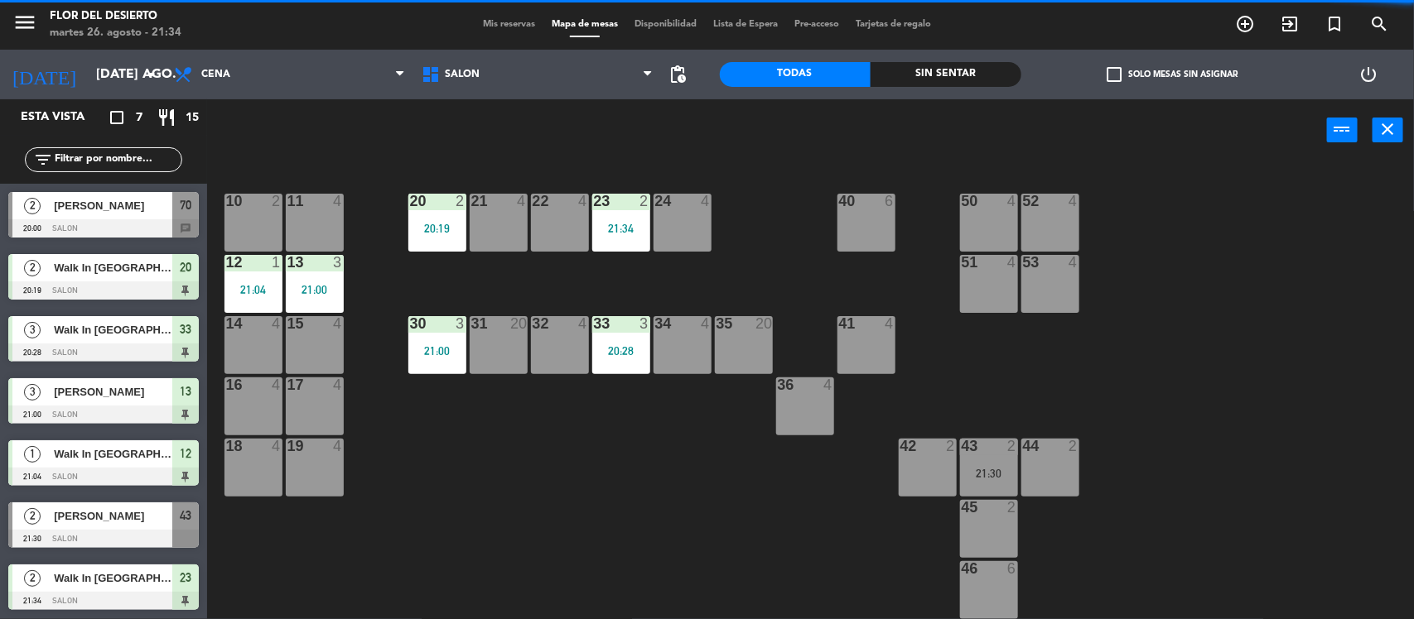
scroll to position [1, 0]
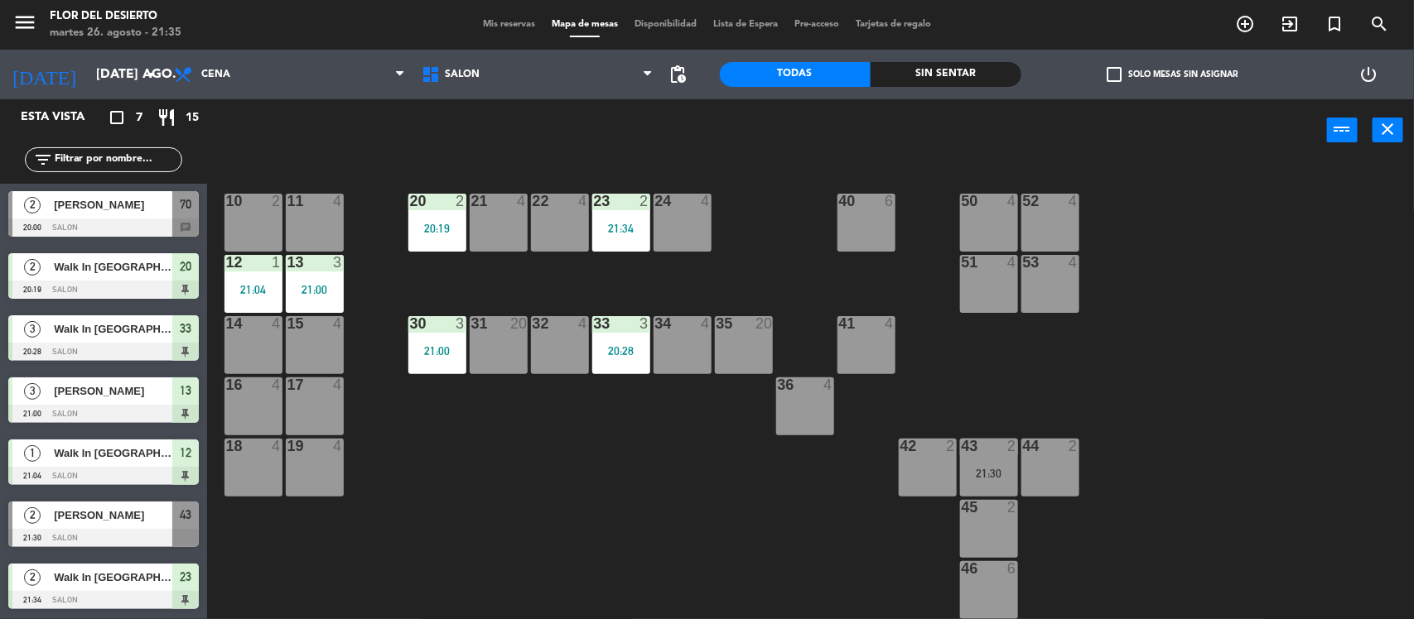
click at [109, 513] on span "[PERSON_NAME]" at bounding box center [113, 515] width 118 height 17
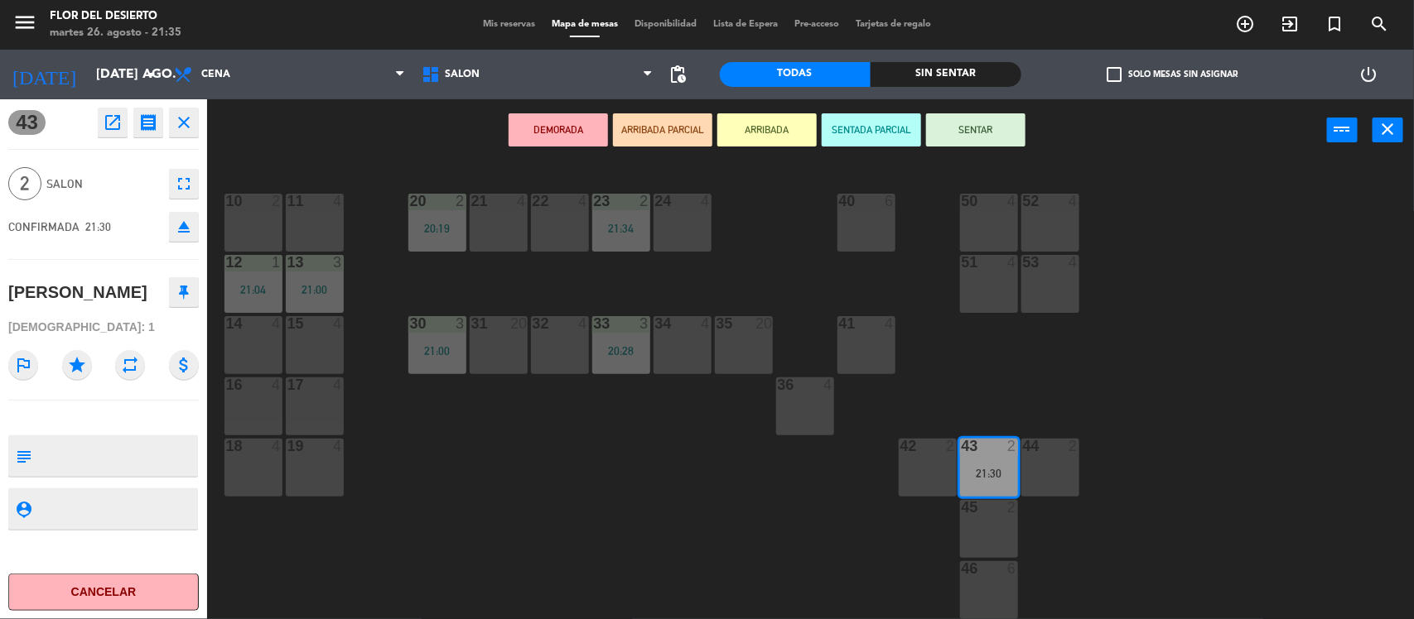
click at [986, 137] on button "SENTAR" at bounding box center [975, 129] width 99 height 33
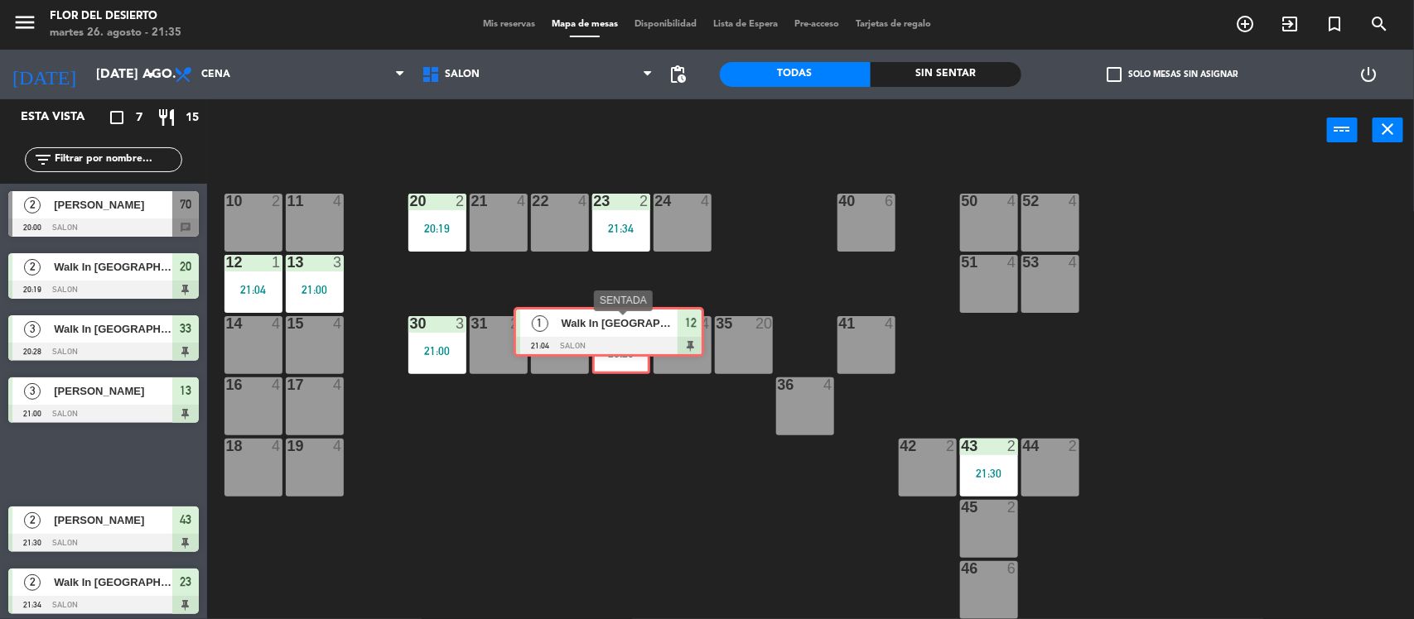
drag, startPoint x: 112, startPoint y: 460, endPoint x: 617, endPoint y: 327, distance: 522.2
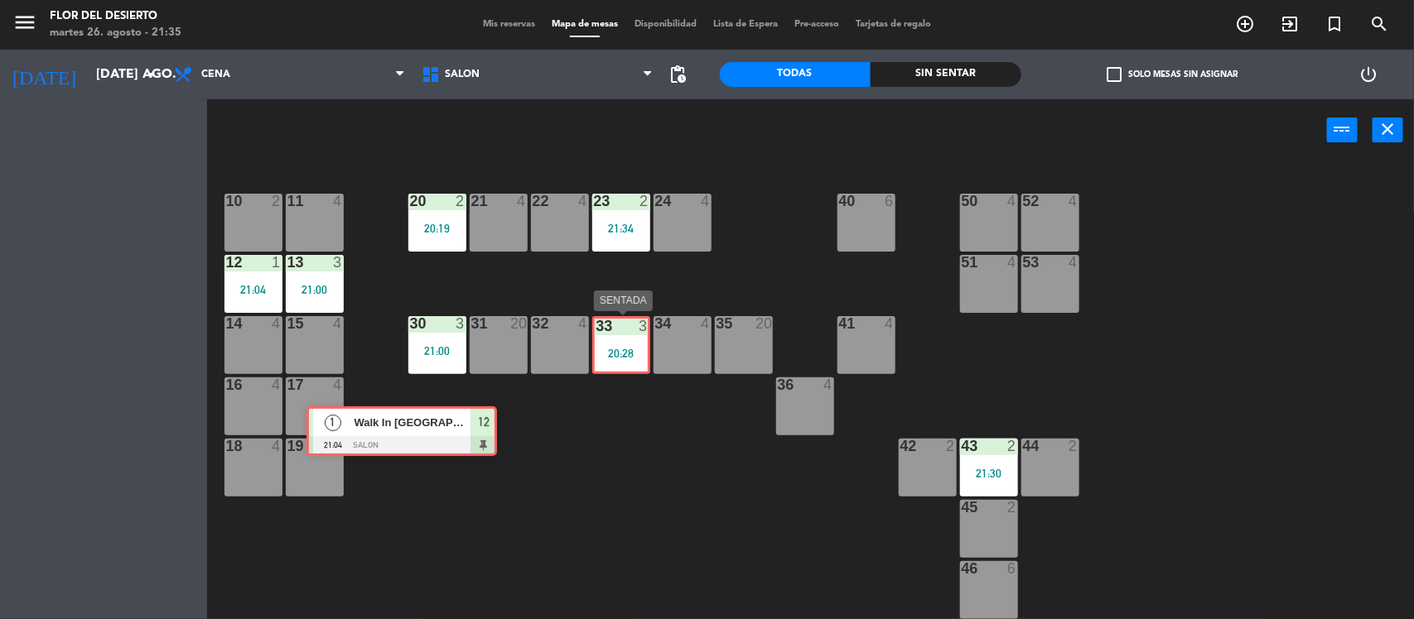
click at [617, 327] on div "Esta vista crop_square 7 restaurant 15 filter_list 2 [PERSON_NAME] 20:00 SALON …" at bounding box center [707, 360] width 1414 height 523
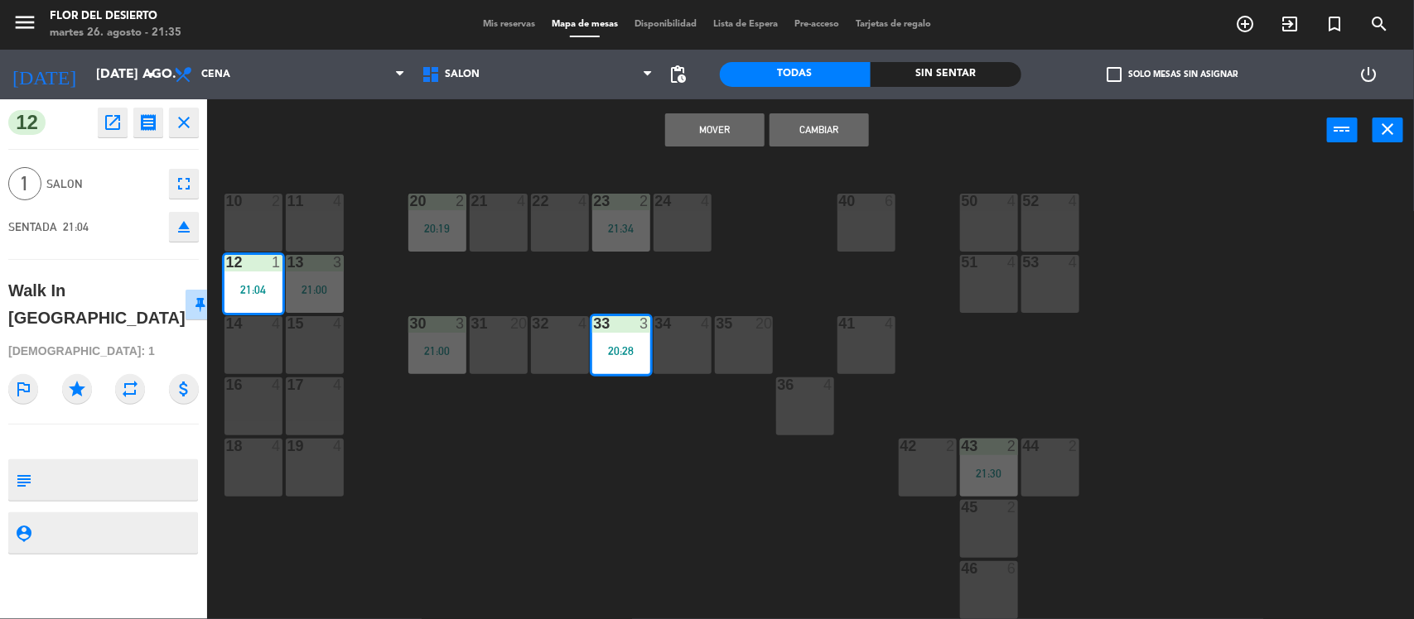
click at [634, 282] on div "10 2 11 4 20 2 20:19 21 4 22 4 23 2 21:34 24 4 40 6 50 4 52 4 12 1 21:04 13 3 2…" at bounding box center [817, 393] width 1192 height 458
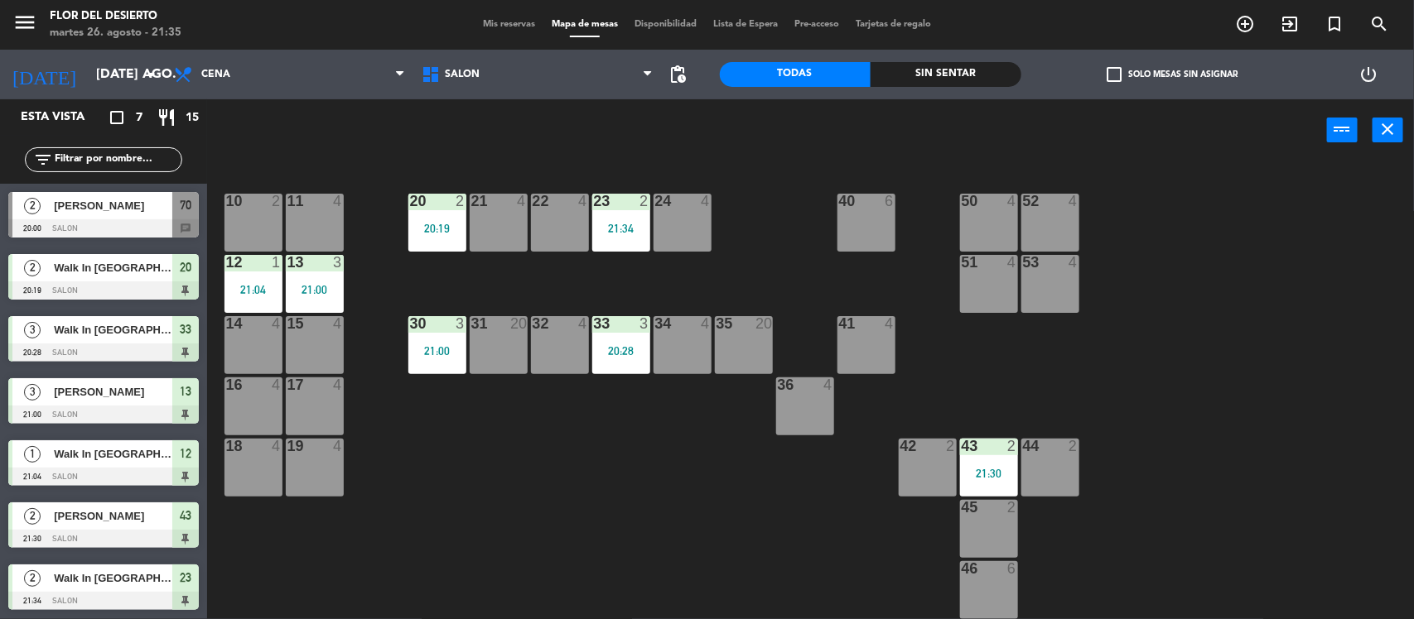
click at [632, 353] on div "20:28" at bounding box center [621, 351] width 58 height 12
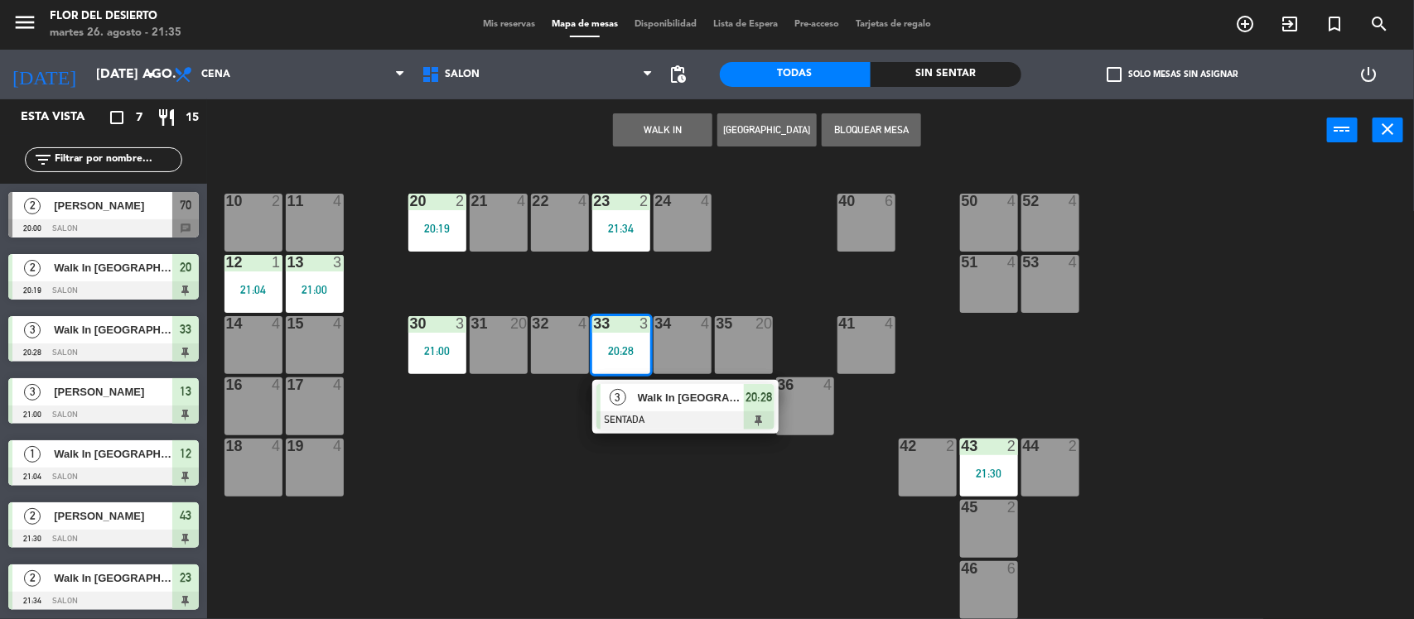
click at [440, 340] on div "30 3 21:00" at bounding box center [437, 345] width 58 height 58
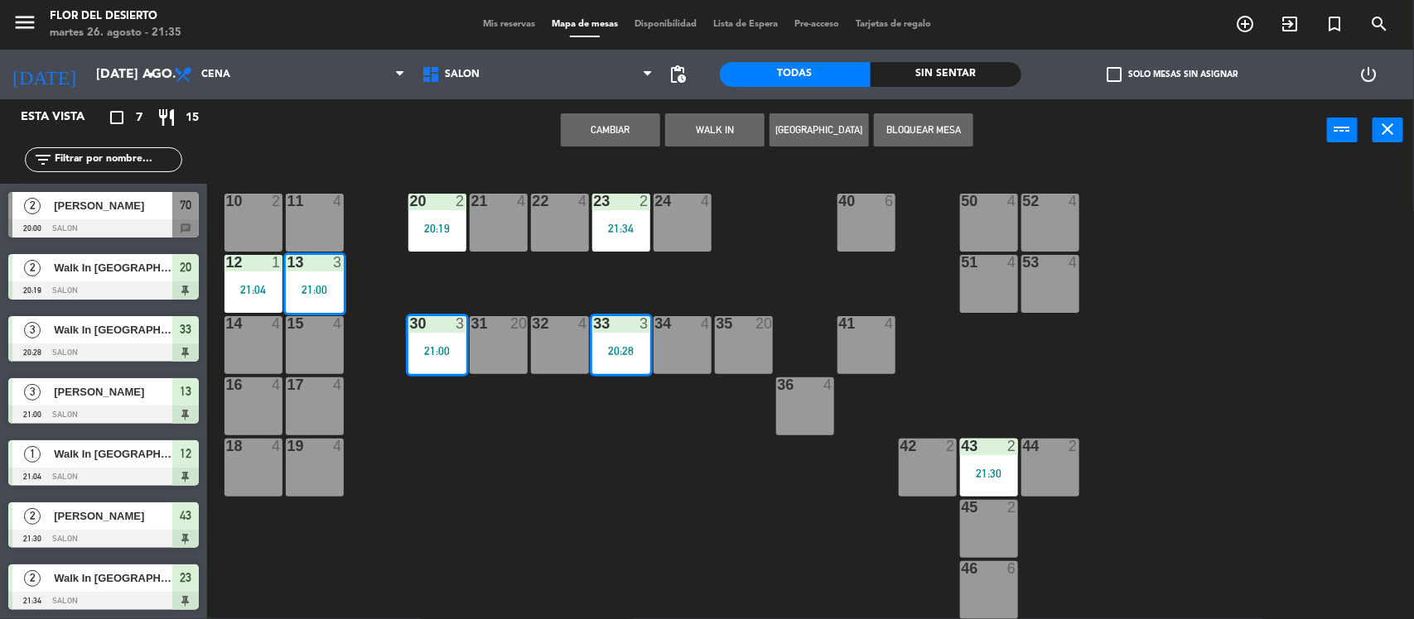
drag, startPoint x: 453, startPoint y: 431, endPoint x: 440, endPoint y: 410, distance: 24.6
click at [440, 410] on div "10 2 11 4 20 2 20:19 21 4 22 4 23 2 21:34 24 4 40 6 50 4 52 4 12 1 21:04 13 3 2…" at bounding box center [817, 393] width 1192 height 458
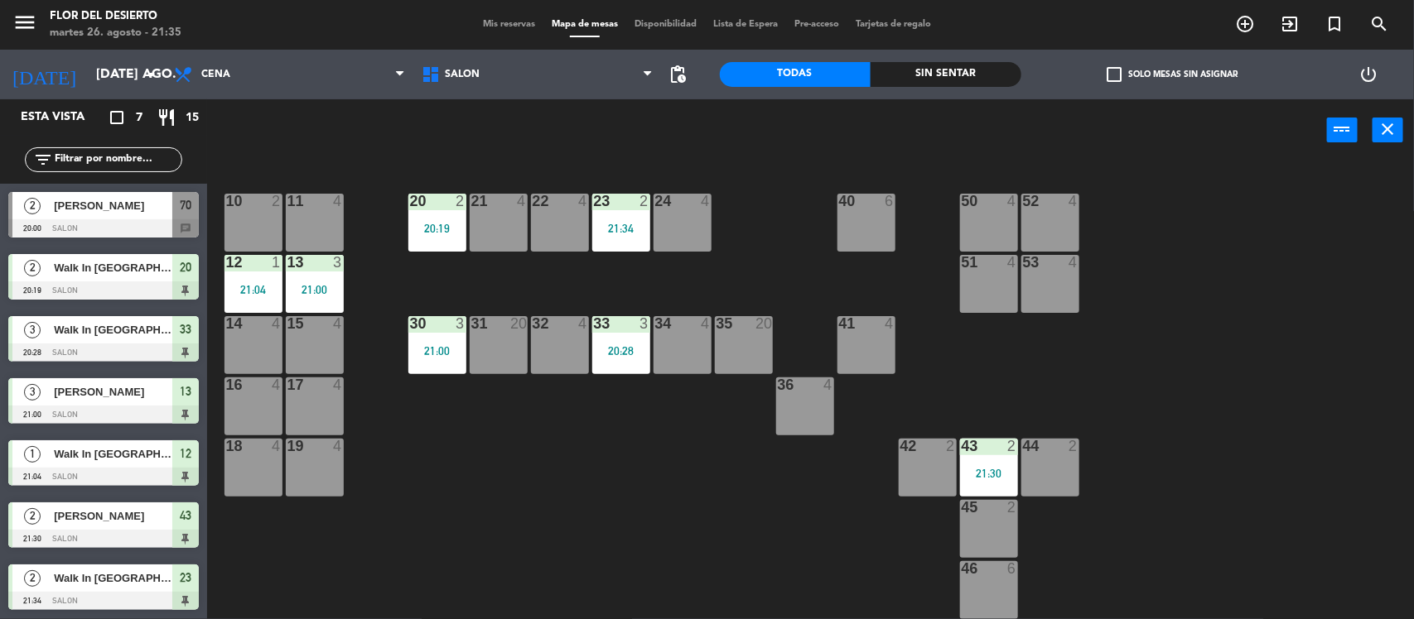
click at [431, 349] on div "21:00" at bounding box center [437, 351] width 58 height 12
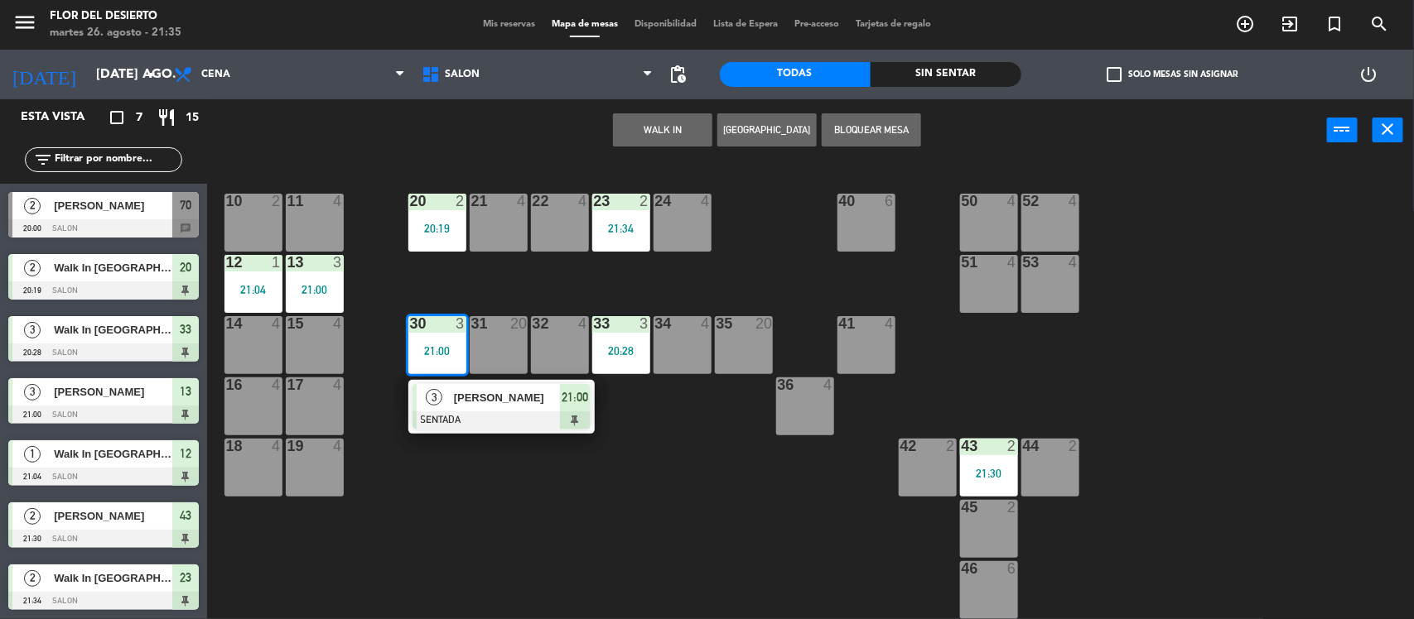
click at [420, 469] on div "10 2 11 4 20 2 20:19 21 4 22 4 23 2 21:34 24 4 40 6 50 4 52 4 12 1 21:04 13 3 2…" at bounding box center [817, 393] width 1192 height 458
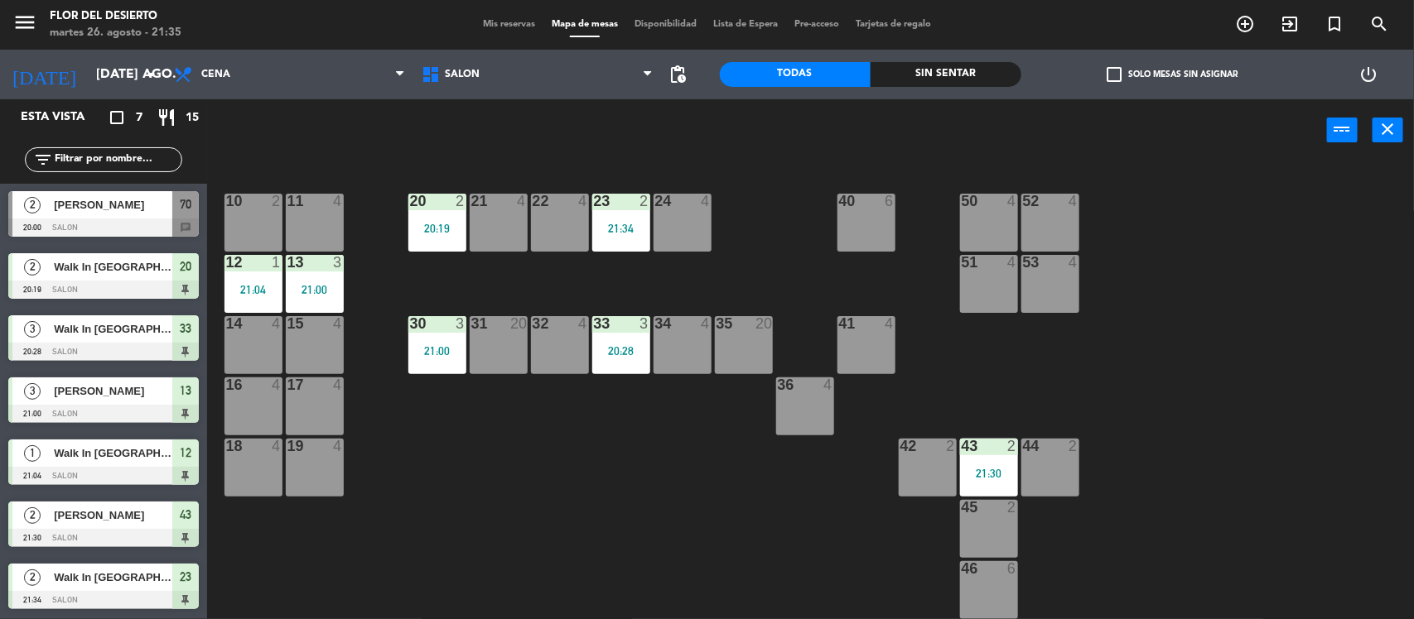
scroll to position [0, 0]
click at [129, 214] on span "[PERSON_NAME]" at bounding box center [113, 205] width 118 height 17
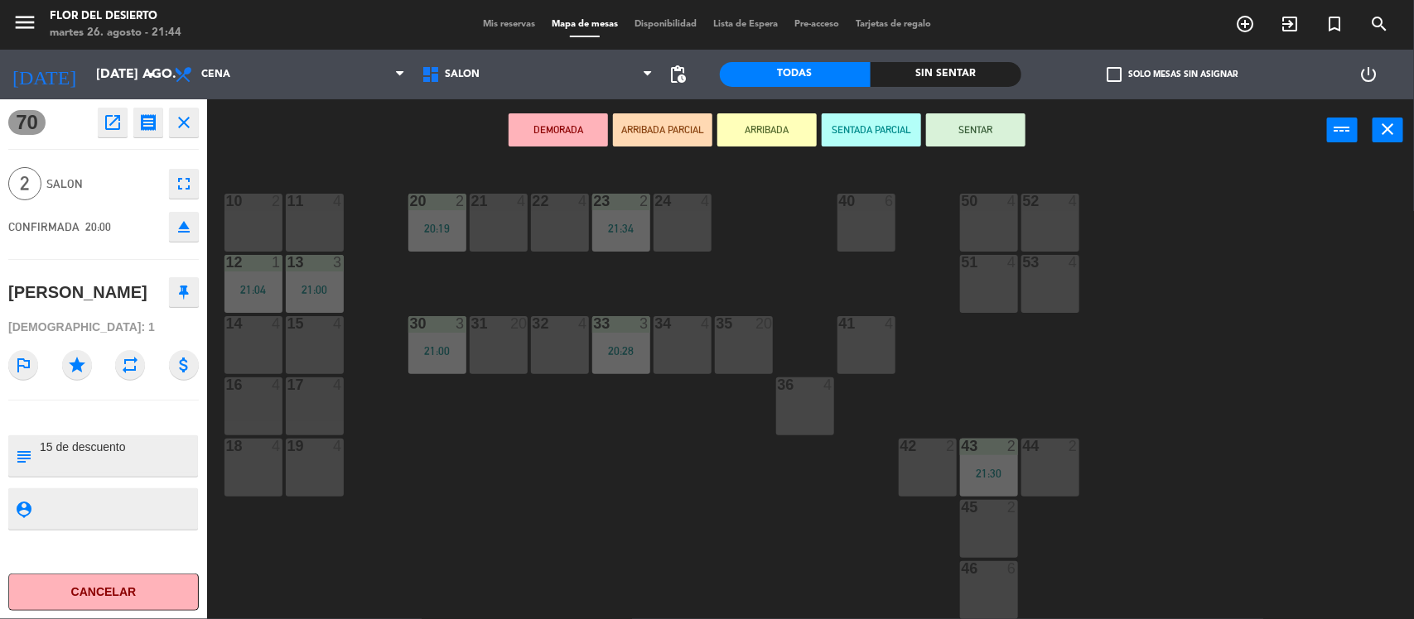
click at [934, 168] on div "10 2 11 4 20 2 20:19 21 4 22 4 23 2 21:34 24 4 40 6 50 4 52 4 12 1 21:04 13 3 2…" at bounding box center [817, 393] width 1192 height 458
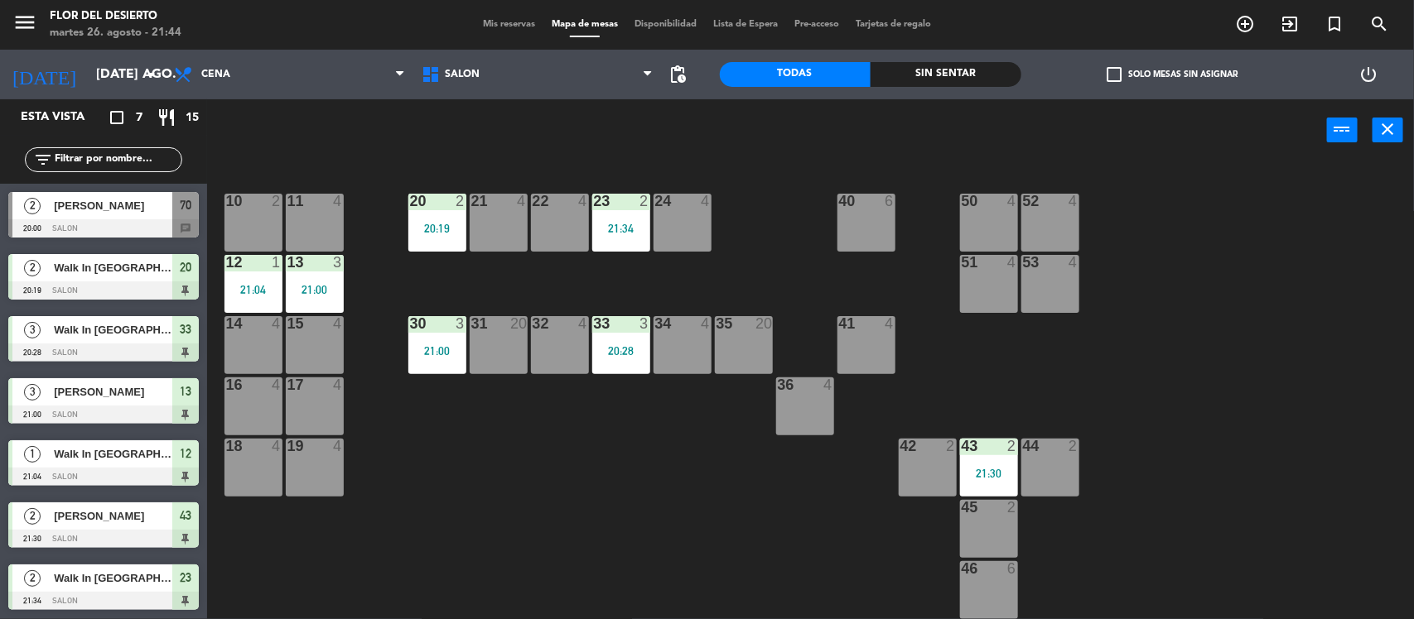
scroll to position [1, 0]
click at [506, 23] on span "Mis reservas" at bounding box center [508, 24] width 69 height 9
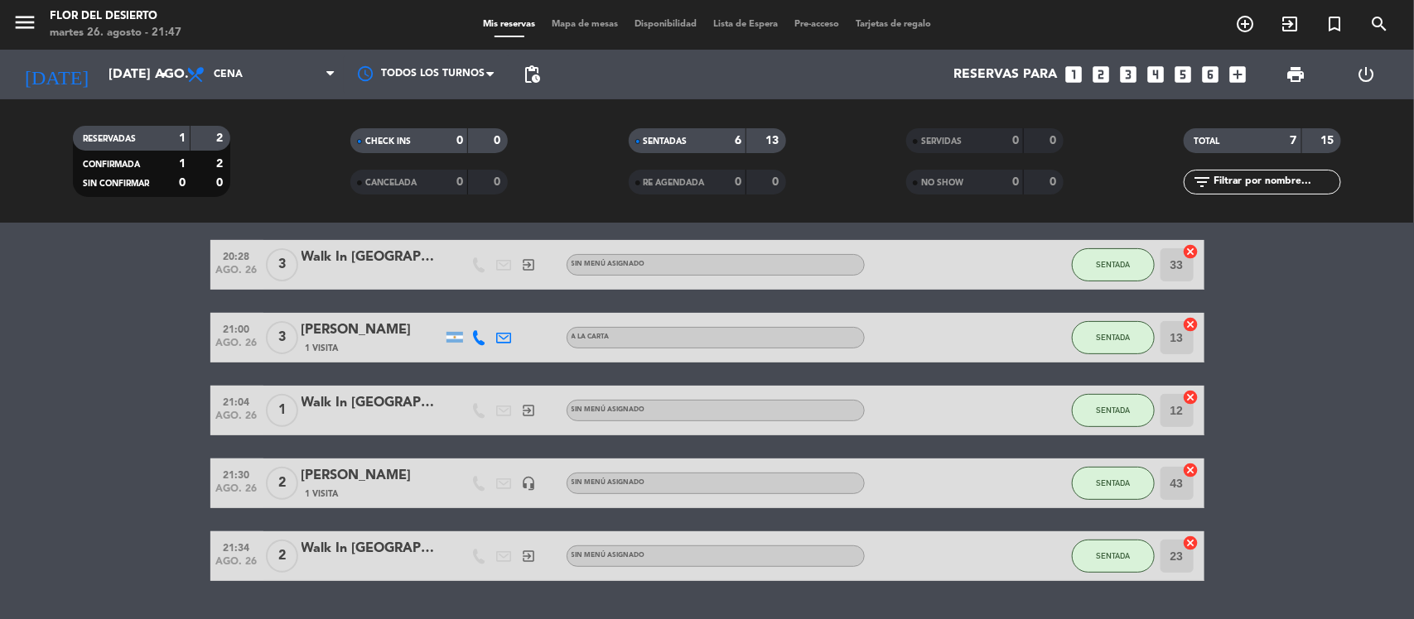
scroll to position [249, 0]
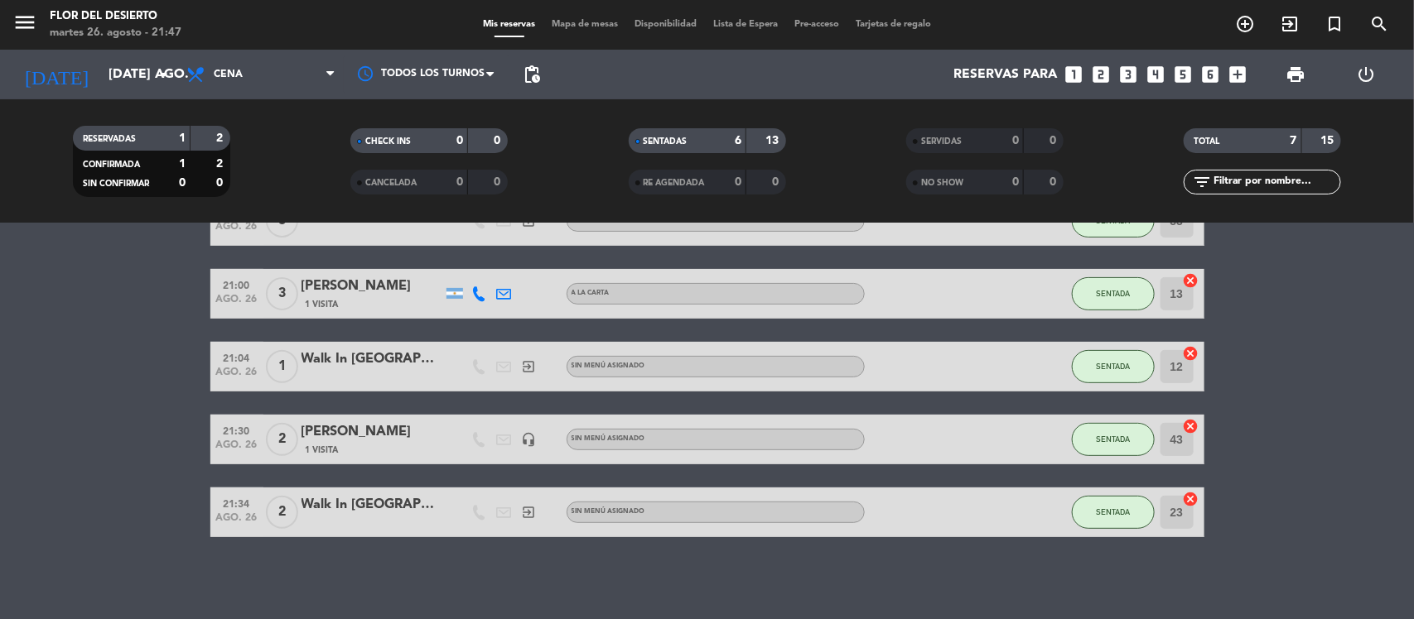
click at [567, 15] on div "menu [PERSON_NAME] DEL DESIERTO martes 26. agosto - 21:47 Mis reservas Mapa de …" at bounding box center [707, 25] width 1414 height 50
click at [567, 22] on span "Mapa de mesas" at bounding box center [584, 24] width 83 height 9
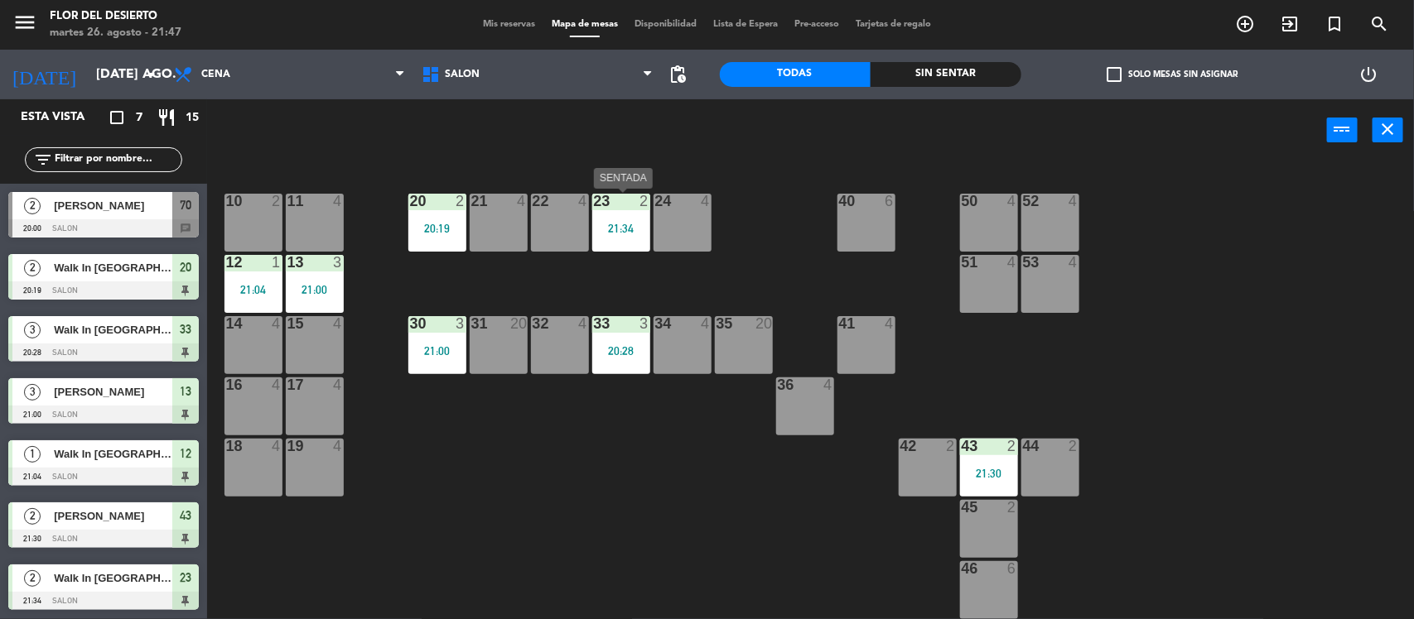
click at [601, 220] on div "23 2 21:34" at bounding box center [621, 223] width 58 height 58
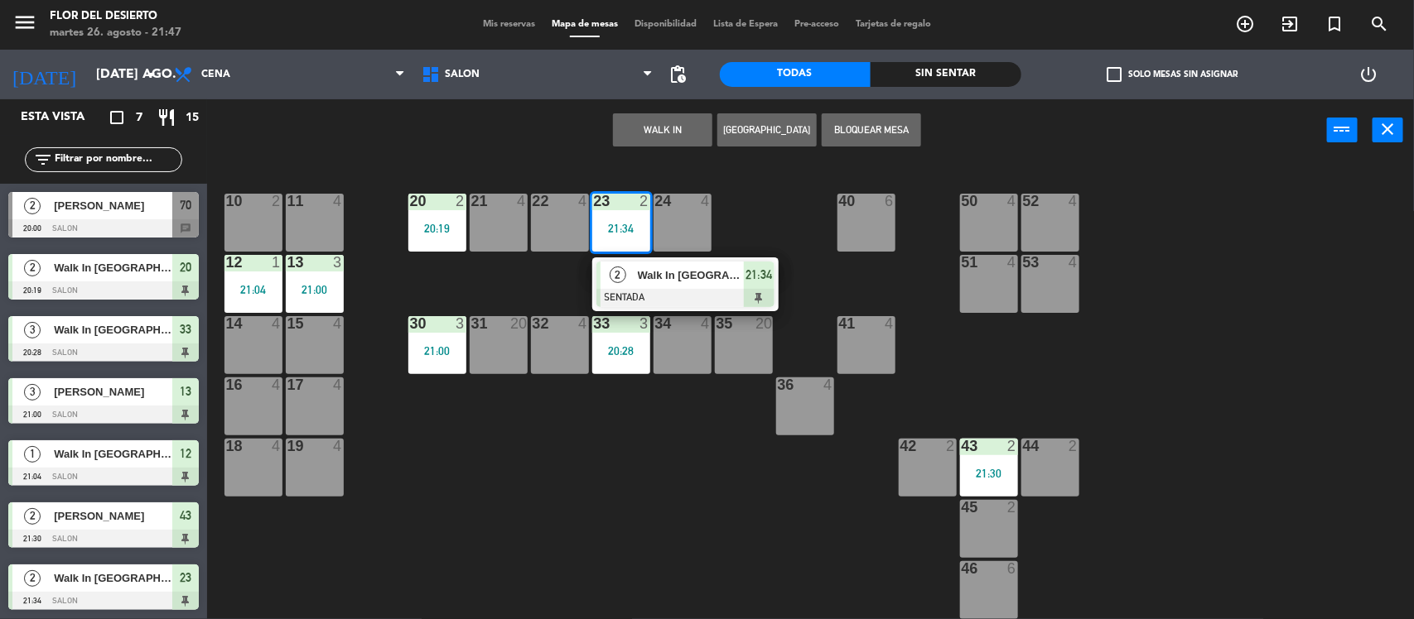
click at [549, 477] on div "10 2 11 4 20 2 20:19 21 4 22 4 23 2 21:34 2 Walk In [GEOGRAPHIC_DATA] SENTADA 2…" at bounding box center [817, 393] width 1192 height 458
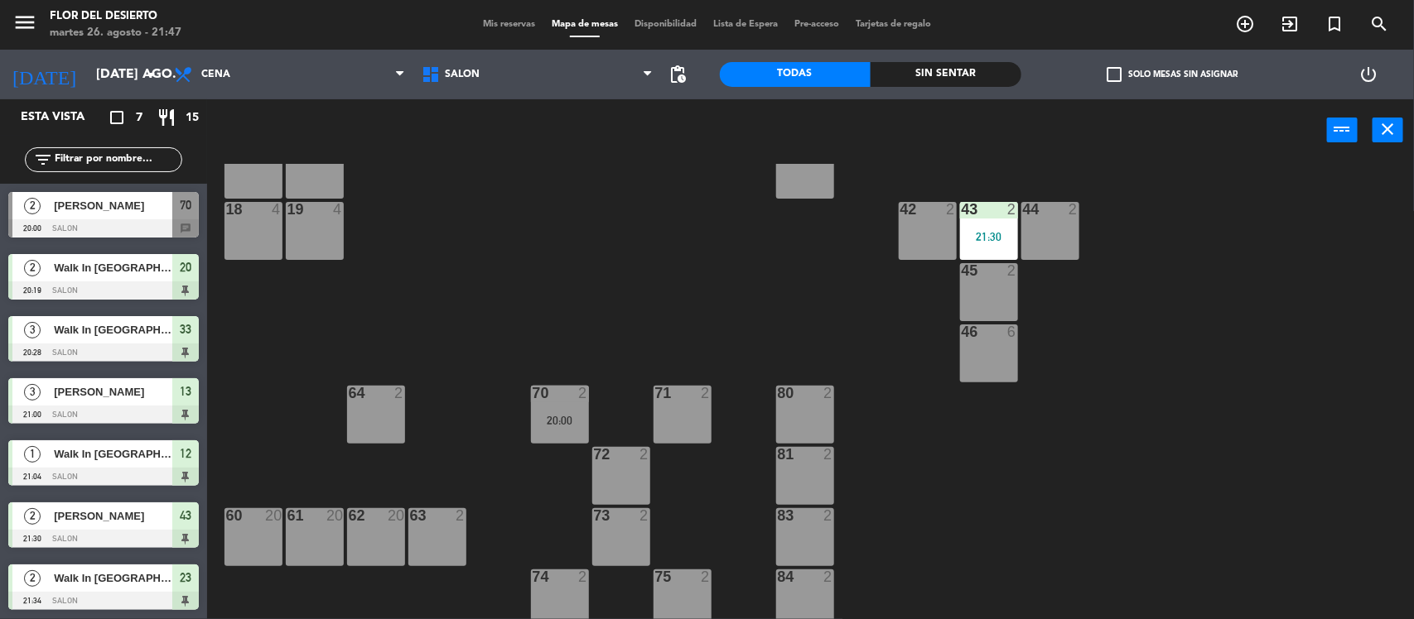
scroll to position [242, 0]
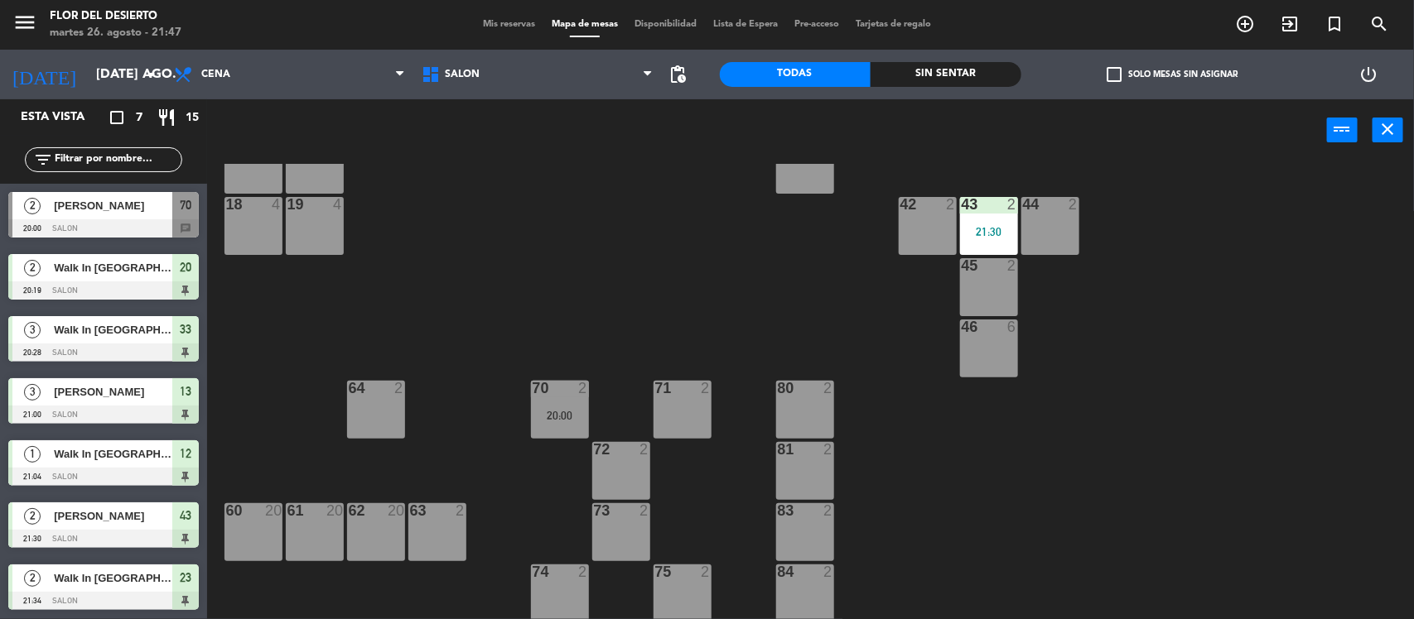
click at [995, 216] on div "43 2 21:30" at bounding box center [989, 226] width 58 height 58
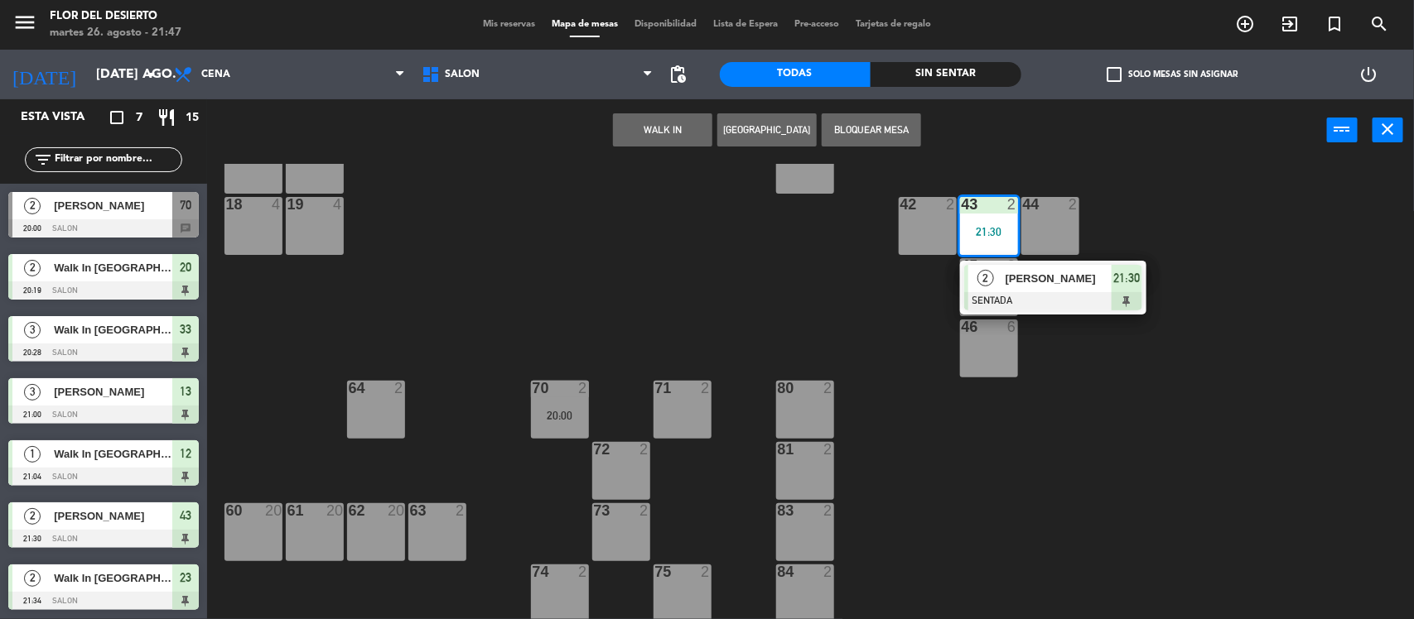
click at [768, 302] on div "10 2 11 4 20 2 20:19 21 4 22 4 23 2 21:34 24 4 40 6 50 4 52 4 12 1 21:04 13 3 2…" at bounding box center [817, 393] width 1192 height 458
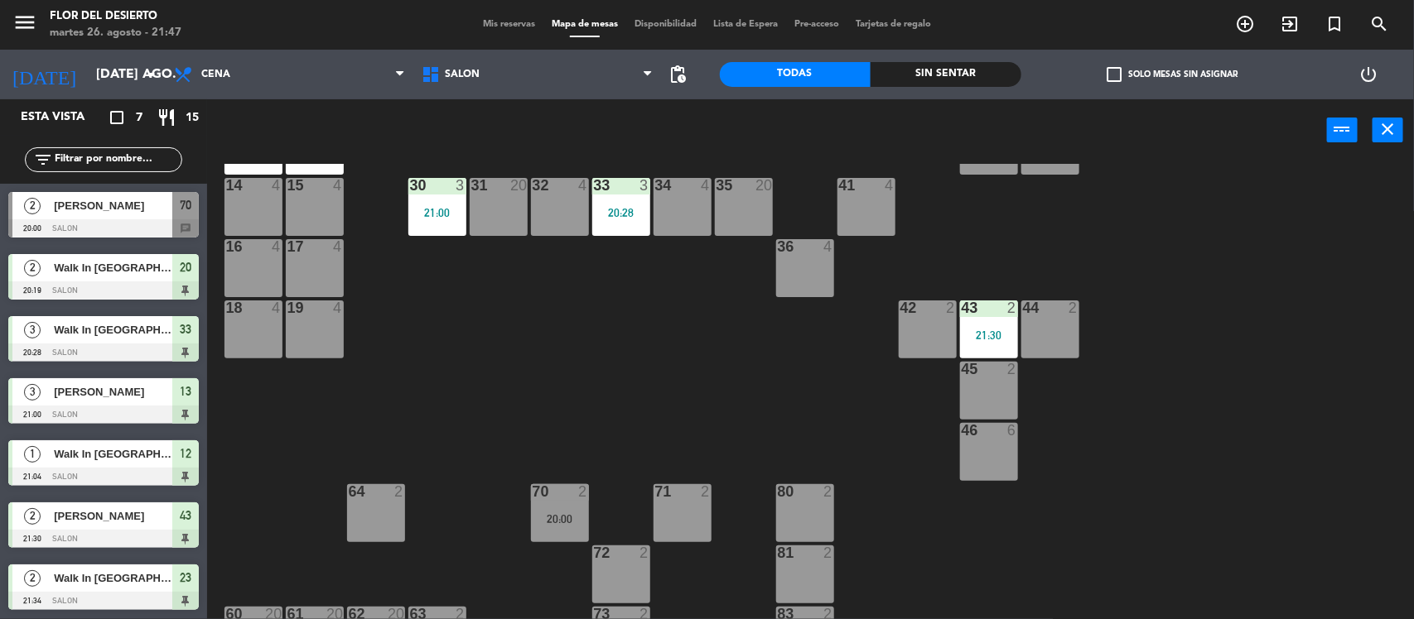
scroll to position [0, 0]
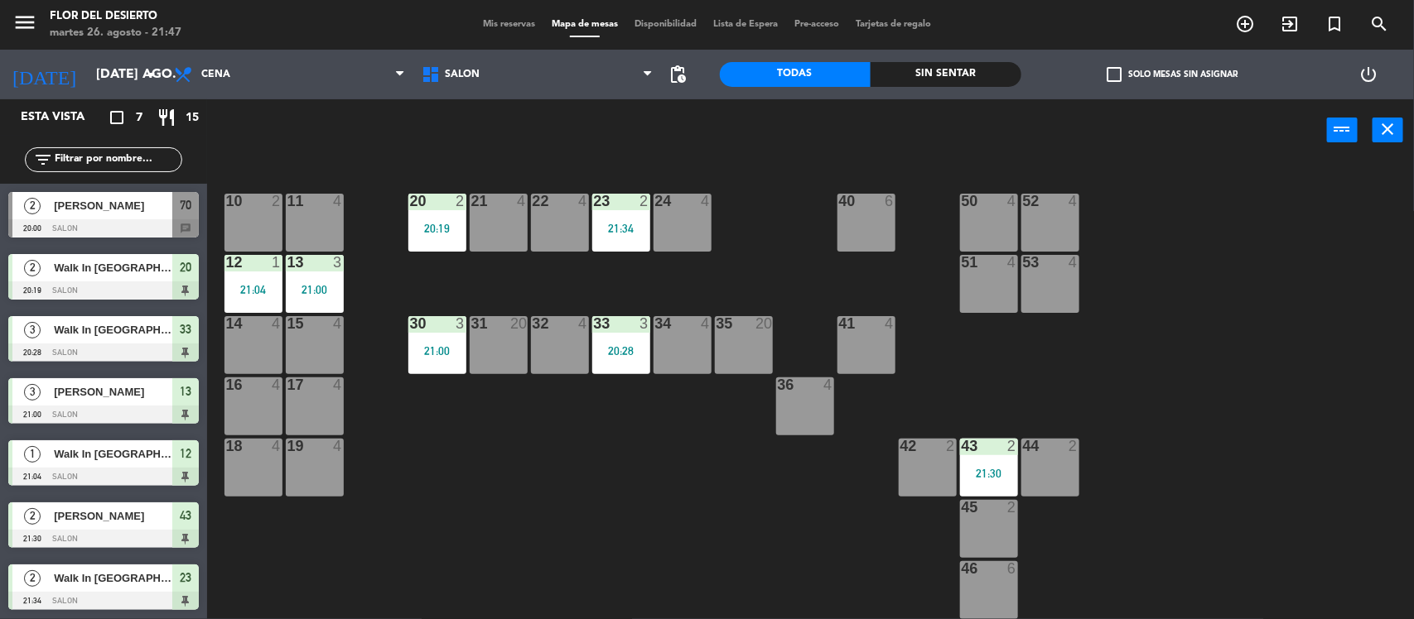
click at [750, 336] on div "35 20" at bounding box center [744, 345] width 58 height 58
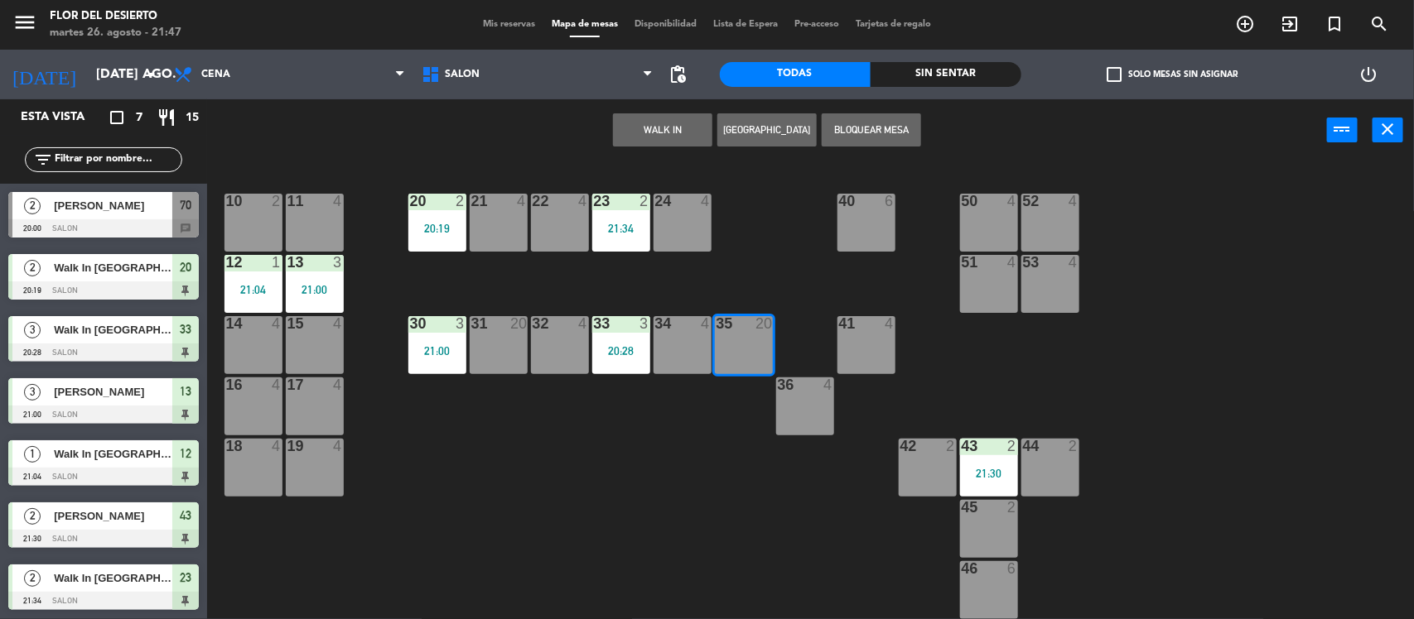
click at [675, 137] on button "WALK IN" at bounding box center [662, 129] width 99 height 33
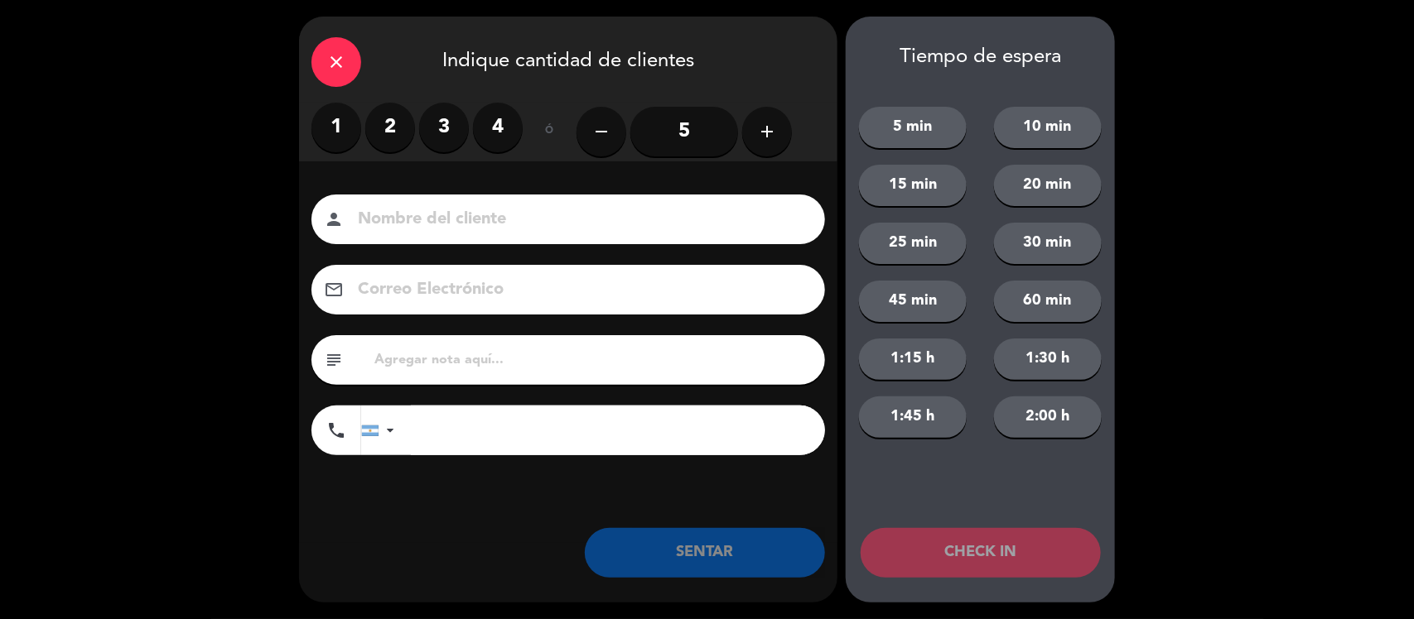
click at [452, 130] on label "3" at bounding box center [444, 128] width 50 height 50
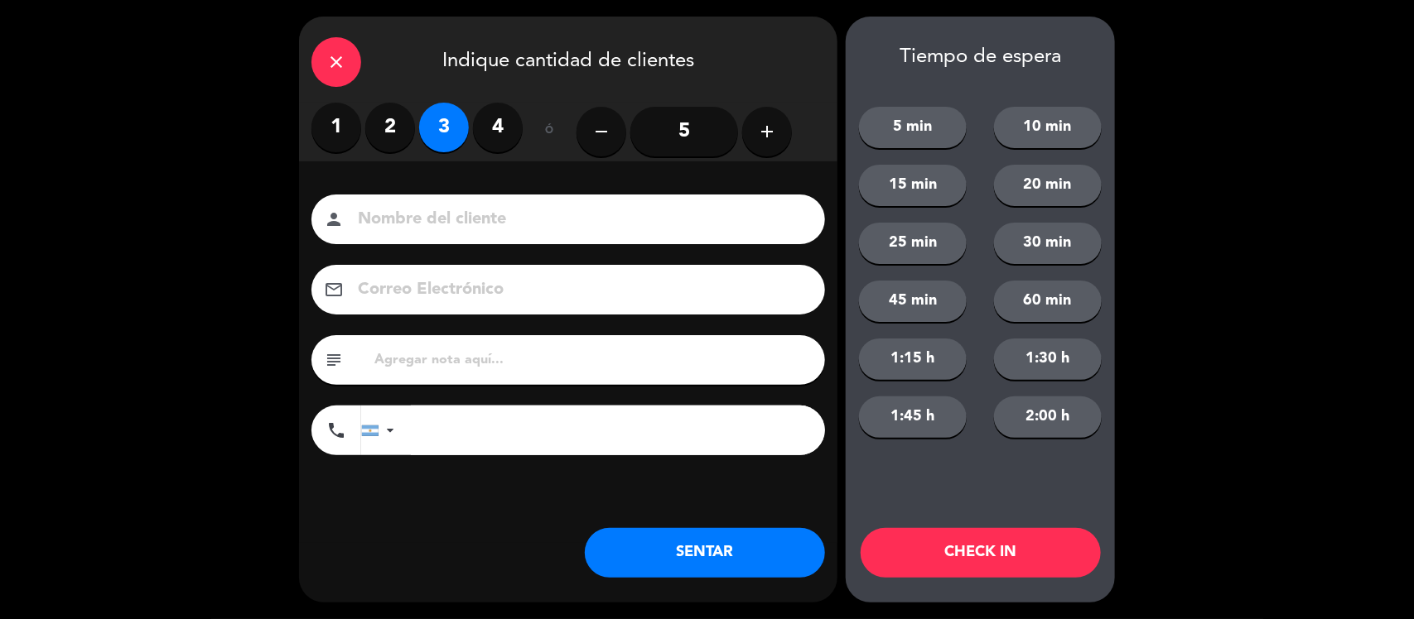
click at [479, 225] on input at bounding box center [579, 219] width 447 height 29
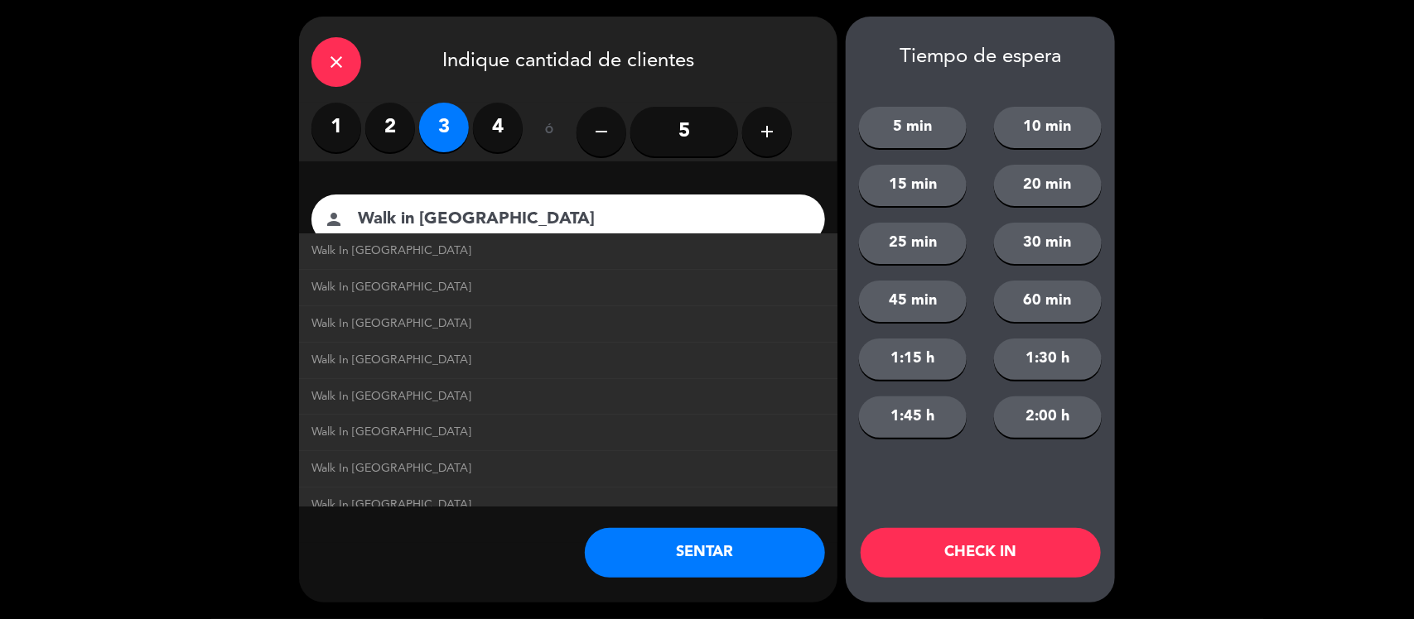
type input "Walk in [GEOGRAPHIC_DATA]"
click at [725, 560] on button "SENTAR" at bounding box center [705, 553] width 240 height 50
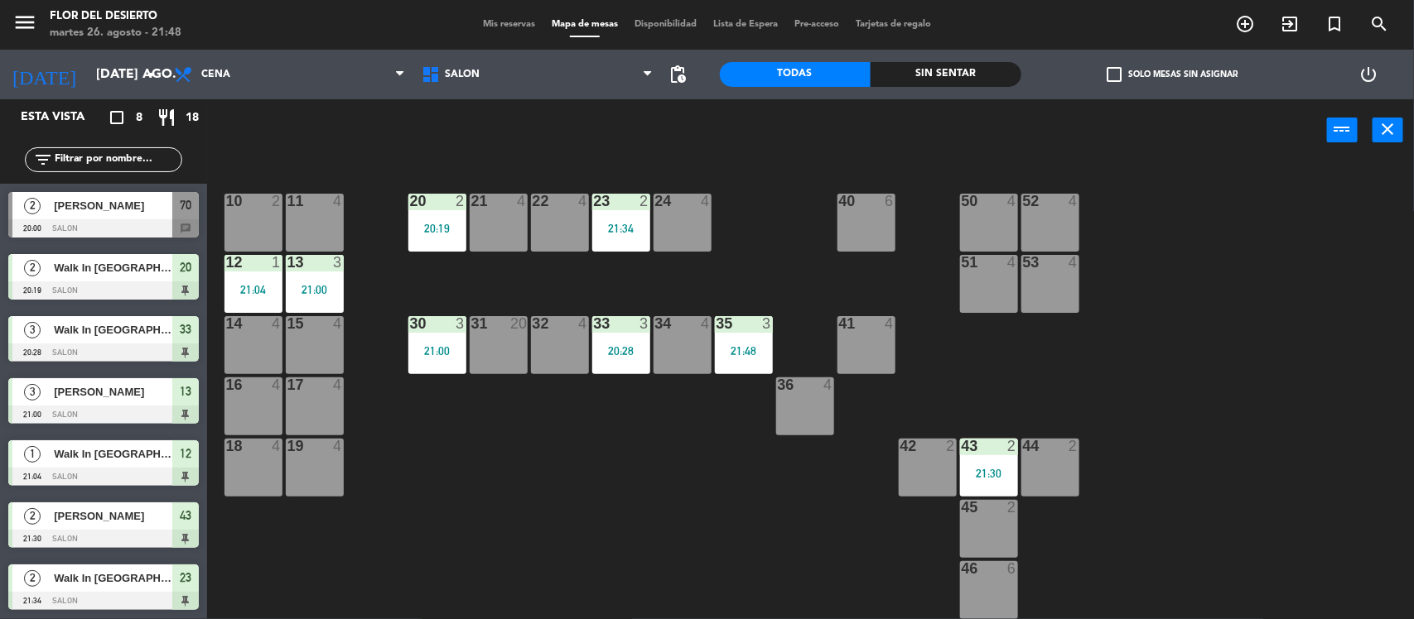
click at [114, 334] on span "Walk In [GEOGRAPHIC_DATA]" at bounding box center [113, 329] width 118 height 17
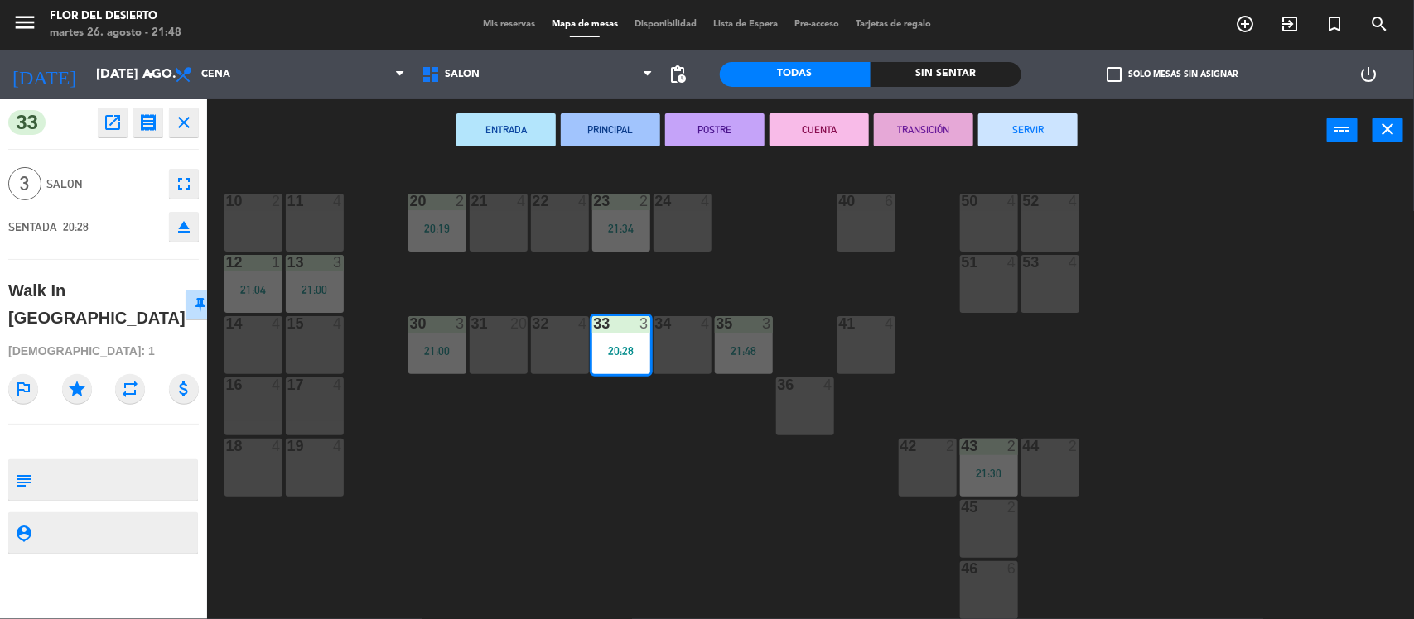
click at [186, 182] on icon "fullscreen" at bounding box center [184, 184] width 20 height 20
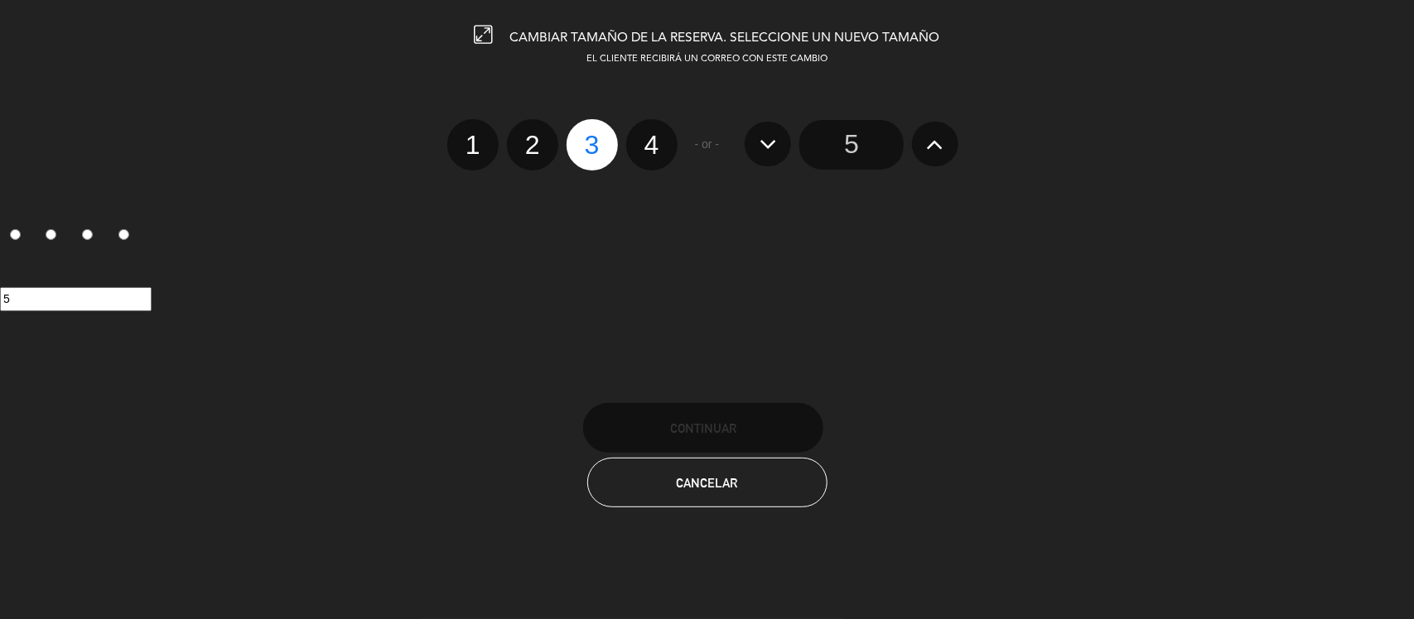
click at [548, 151] on label "2" at bounding box center [532, 144] width 51 height 51
click at [536, 136] on input "2" at bounding box center [530, 130] width 11 height 11
radio input "true"
radio input "false"
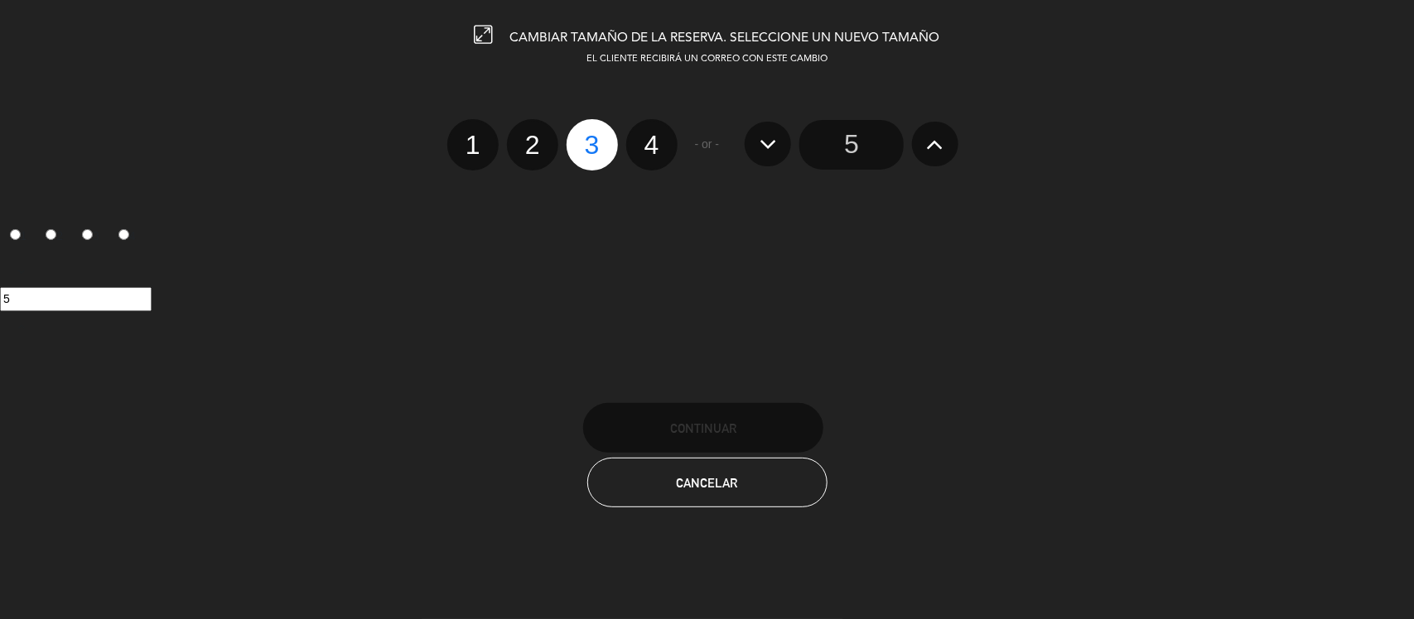
radio input "false"
radio input "true"
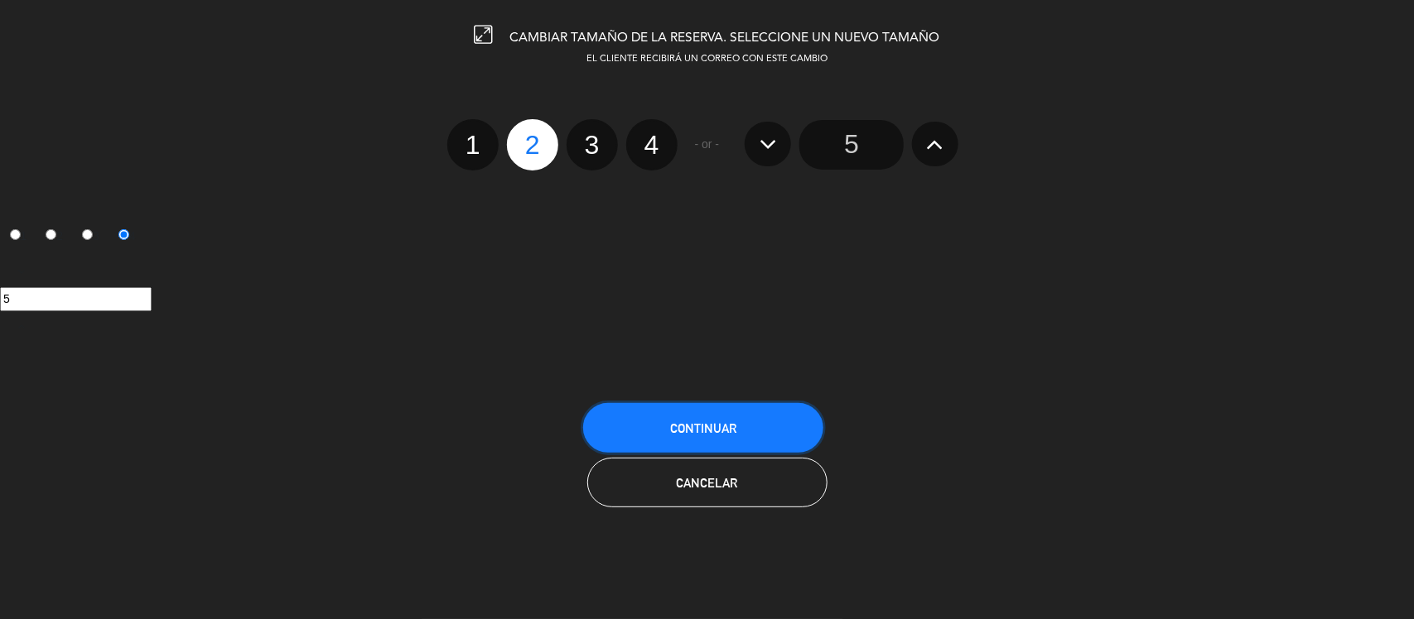
click at [714, 412] on button "Continuar" at bounding box center [703, 428] width 240 height 50
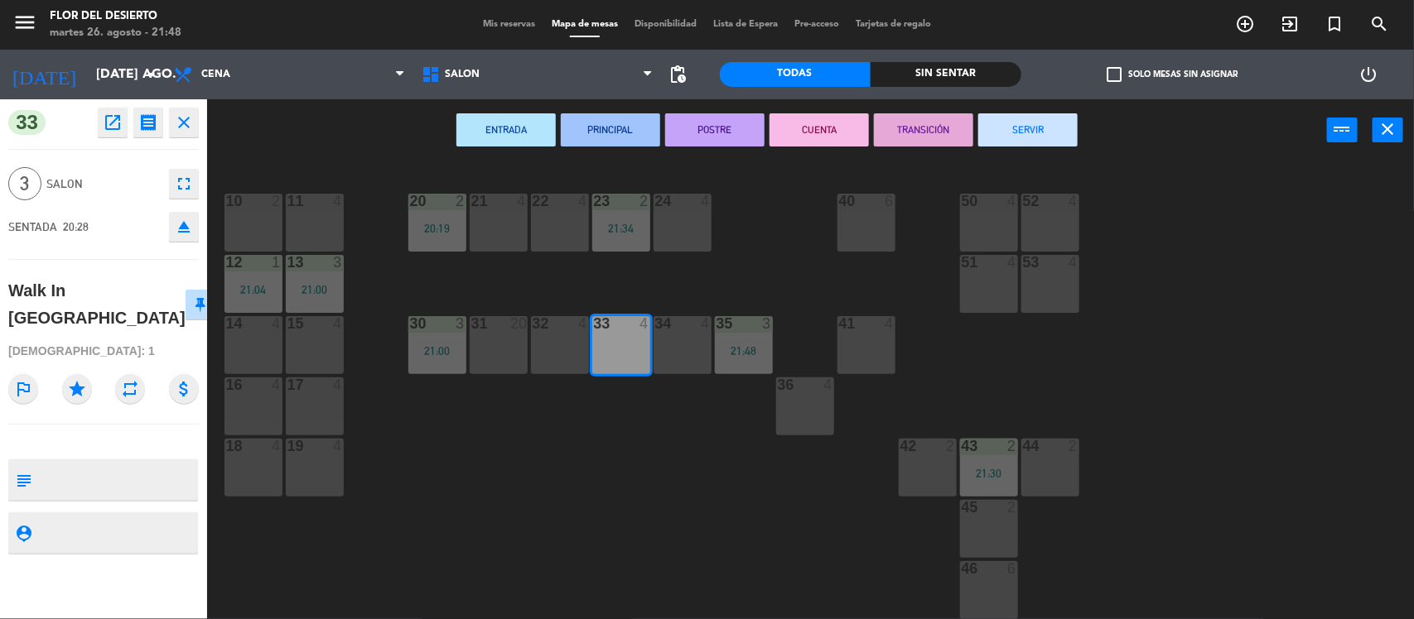
click at [499, 263] on div "10 2 11 4 20 2 20:19 21 4 22 4 23 2 21:34 24 4 40 6 50 4 52 4 12 1 21:04 13 3 2…" at bounding box center [817, 393] width 1192 height 458
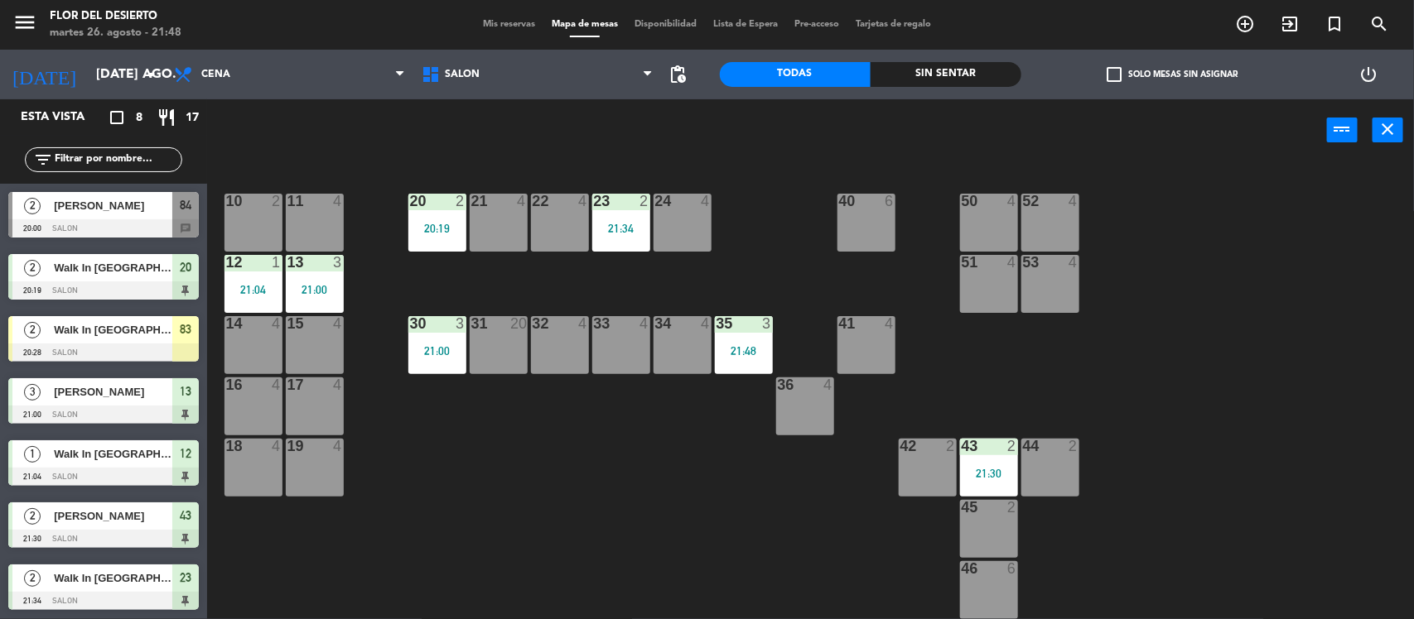
click at [515, 22] on span "Mis reservas" at bounding box center [508, 24] width 69 height 9
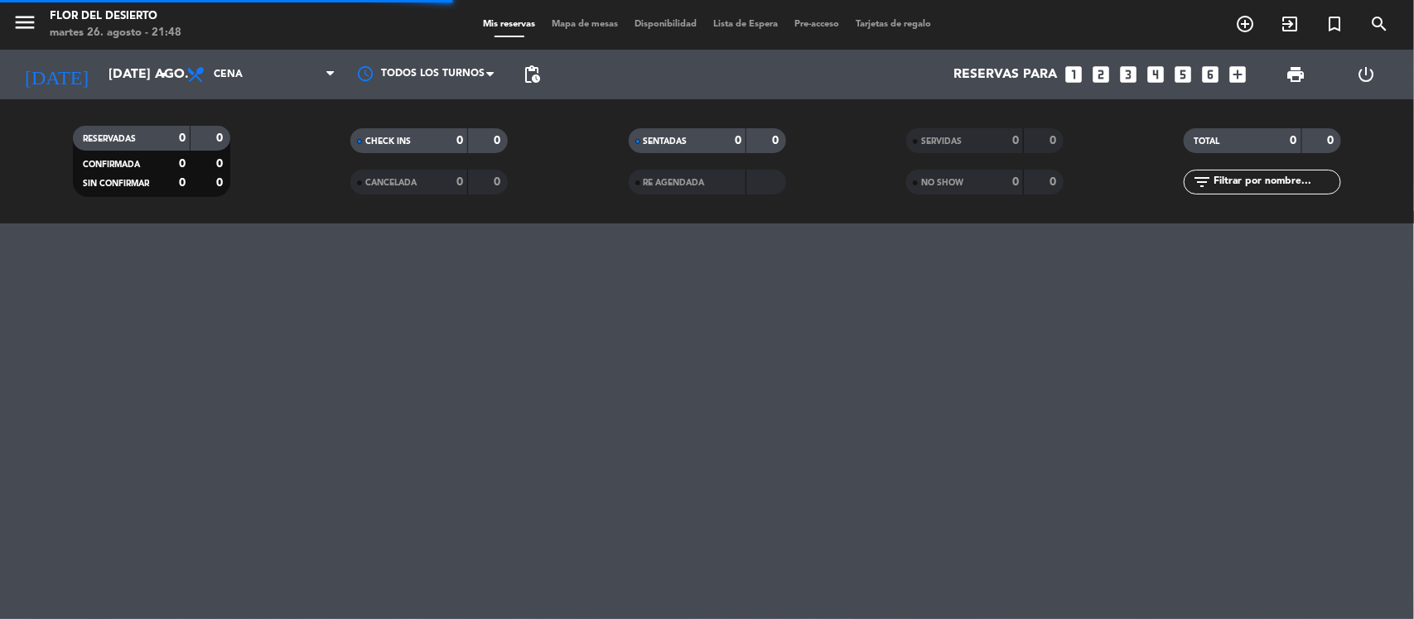
click at [601, 17] on div "Mis reservas Mapa de mesas Disponibilidad Lista de Espera Pre-acceso Tarjetas d…" at bounding box center [706, 24] width 465 height 15
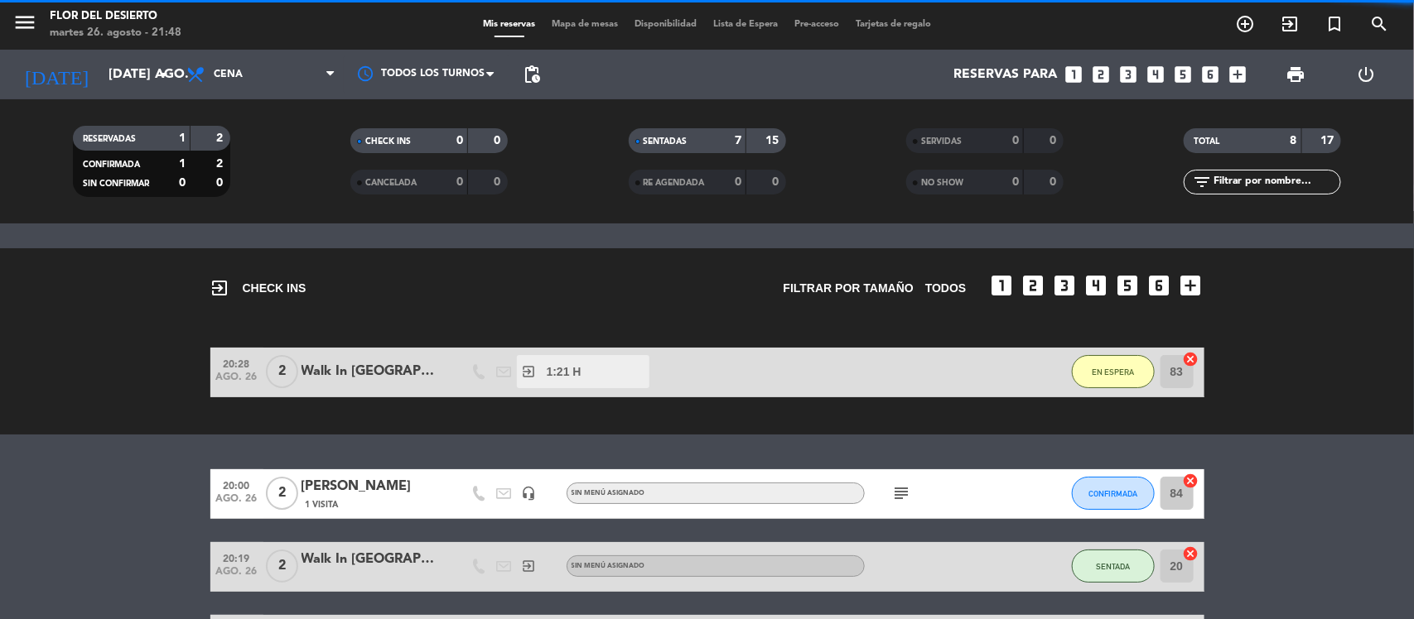
click at [598, 21] on span "Mapa de mesas" at bounding box center [584, 24] width 83 height 9
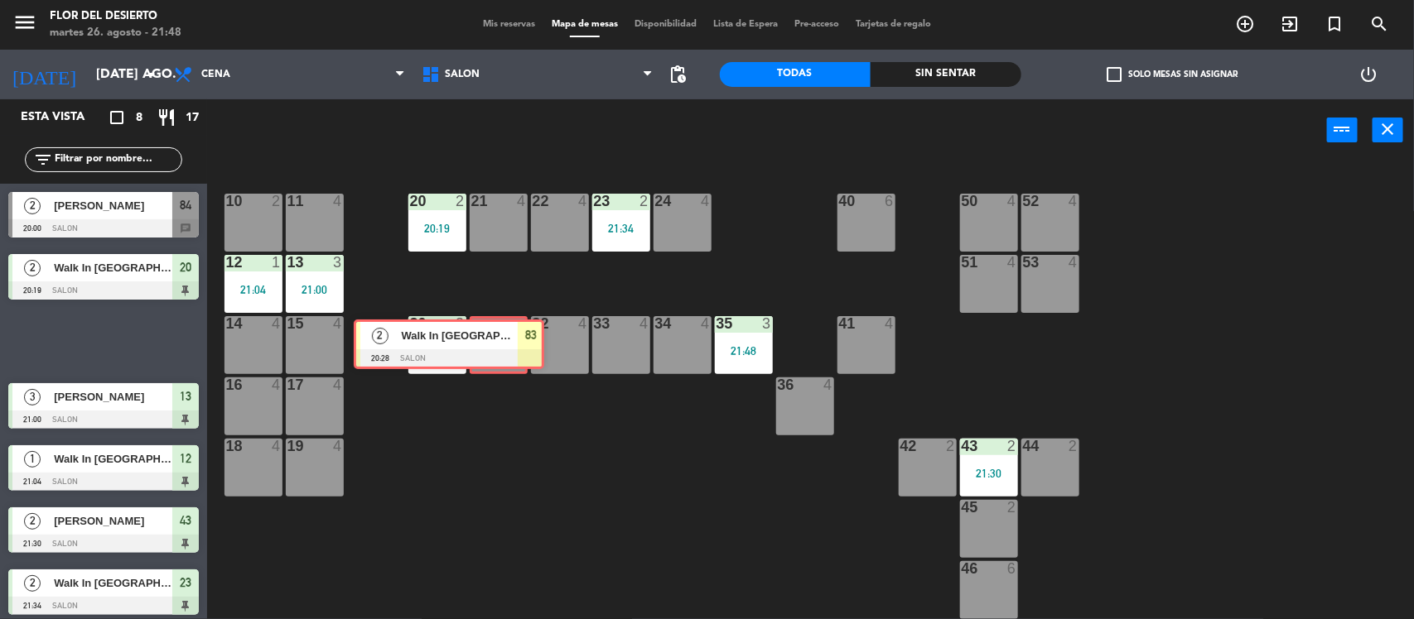
drag, startPoint x: 150, startPoint y: 341, endPoint x: 495, endPoint y: 344, distance: 345.3
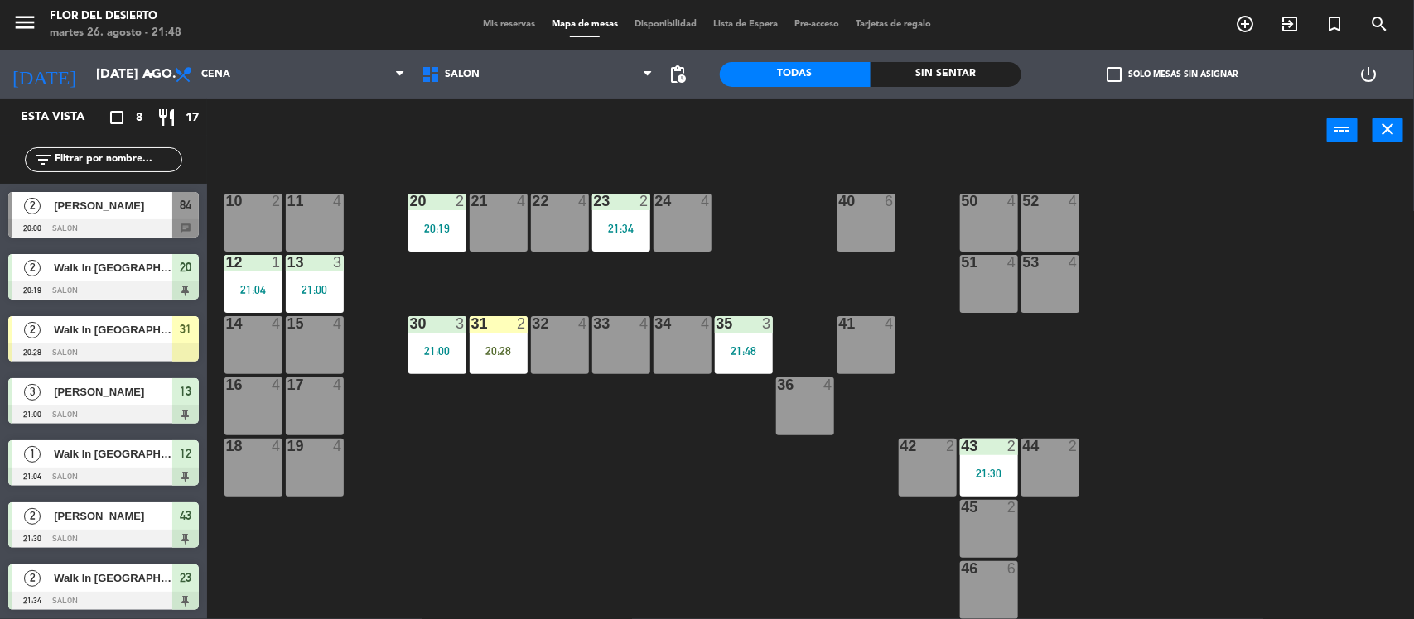
click at [494, 354] on div "20:28" at bounding box center [499, 351] width 58 height 12
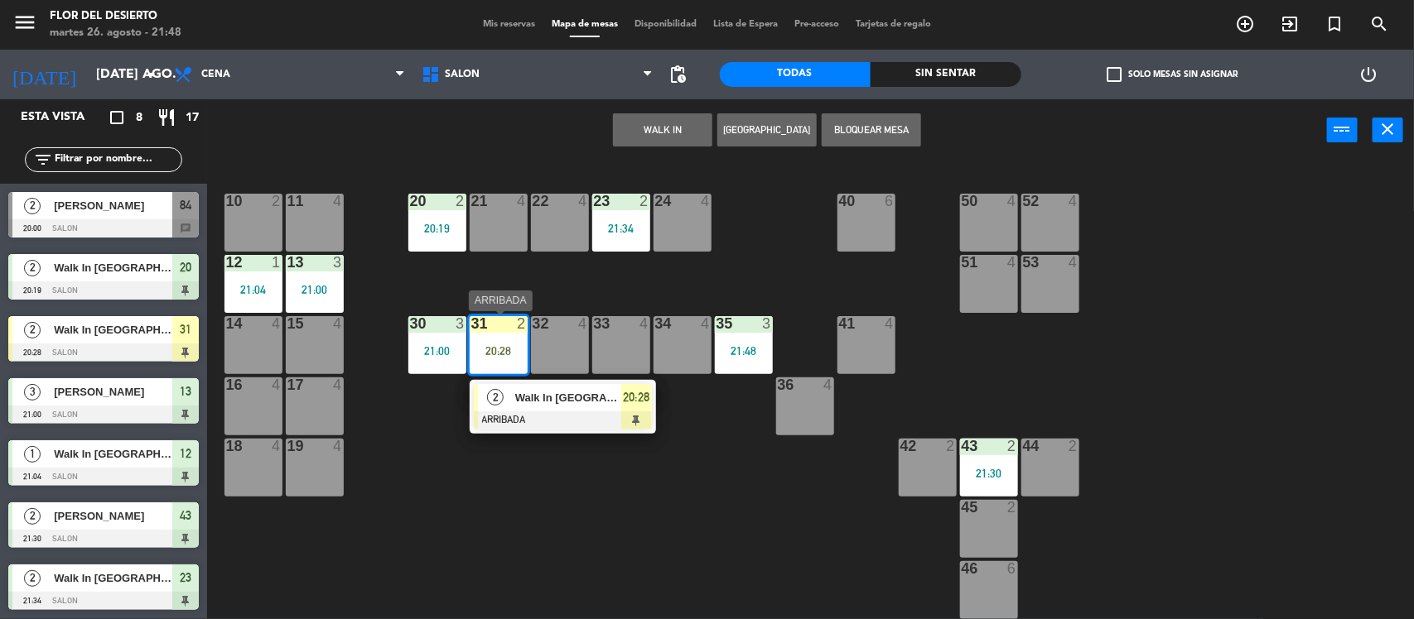
click at [549, 406] on span "Walk In [GEOGRAPHIC_DATA]" at bounding box center [568, 397] width 106 height 17
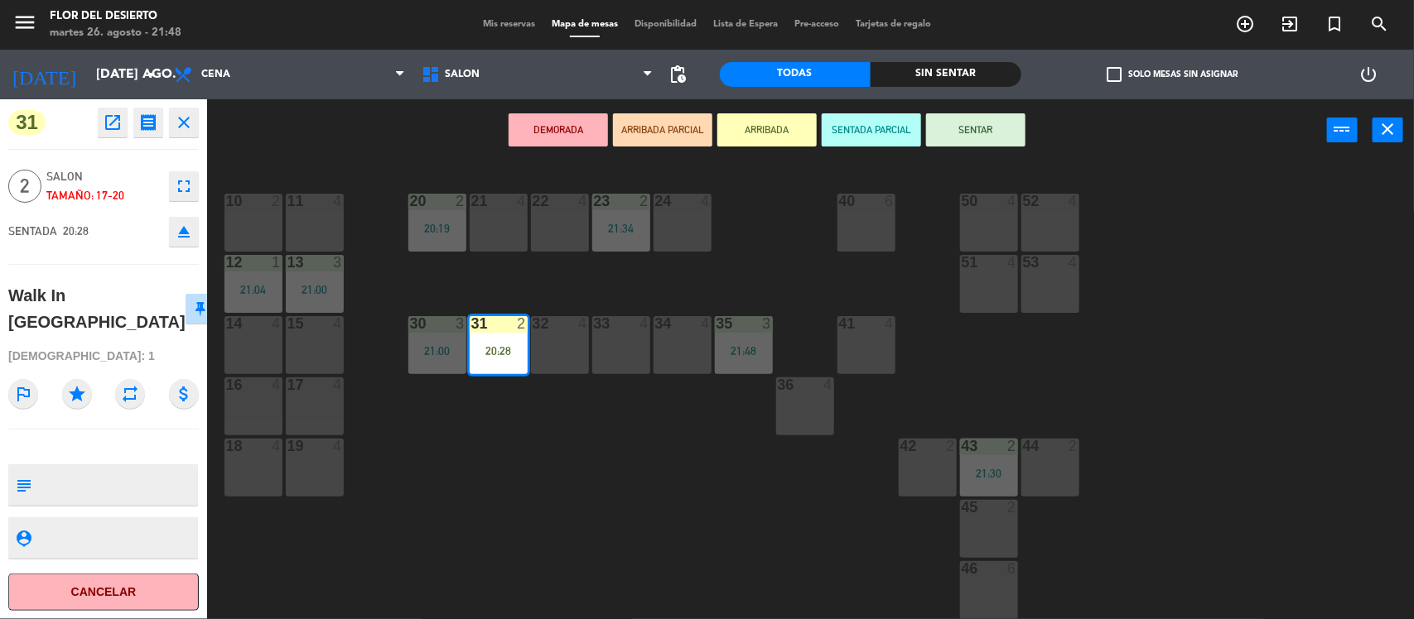
click at [987, 127] on button "SENTAR" at bounding box center [975, 129] width 99 height 33
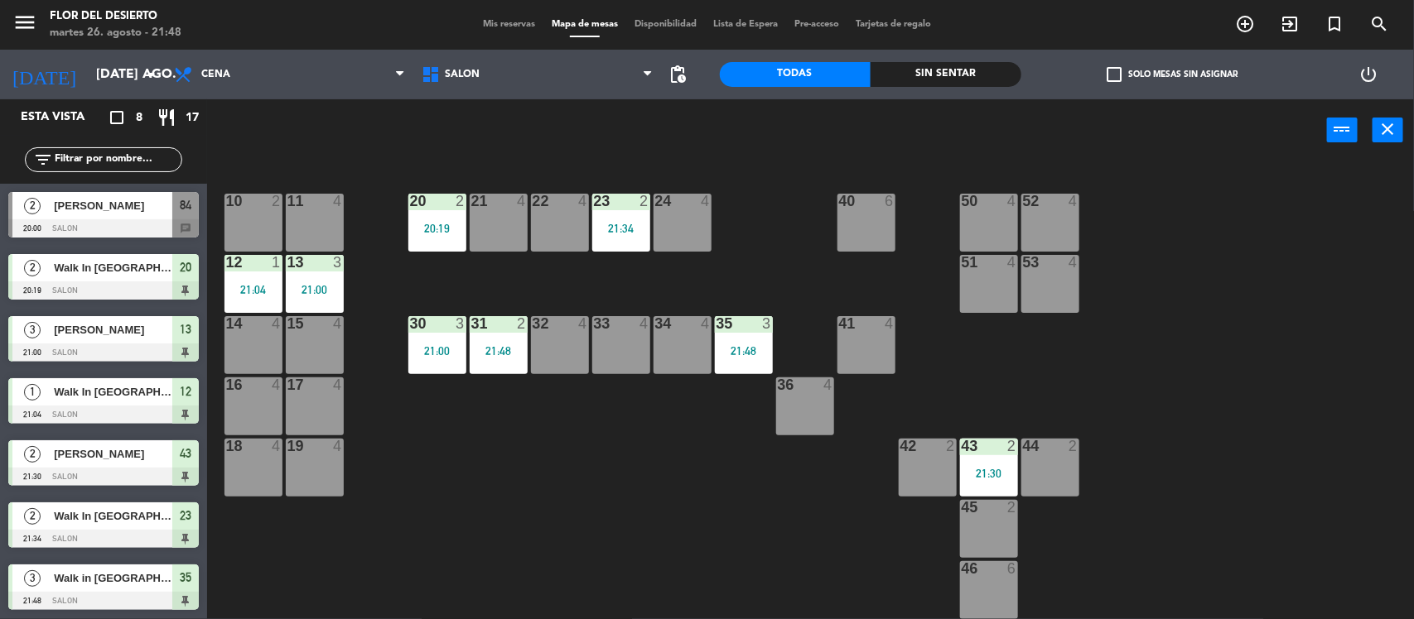
click at [491, 33] on div "menu [PERSON_NAME] DEL DESIERTO martes 26. agosto - 21:48 Mis reservas Mapa de …" at bounding box center [707, 25] width 1414 height 50
click at [494, 22] on span "Mis reservas" at bounding box center [508, 24] width 69 height 9
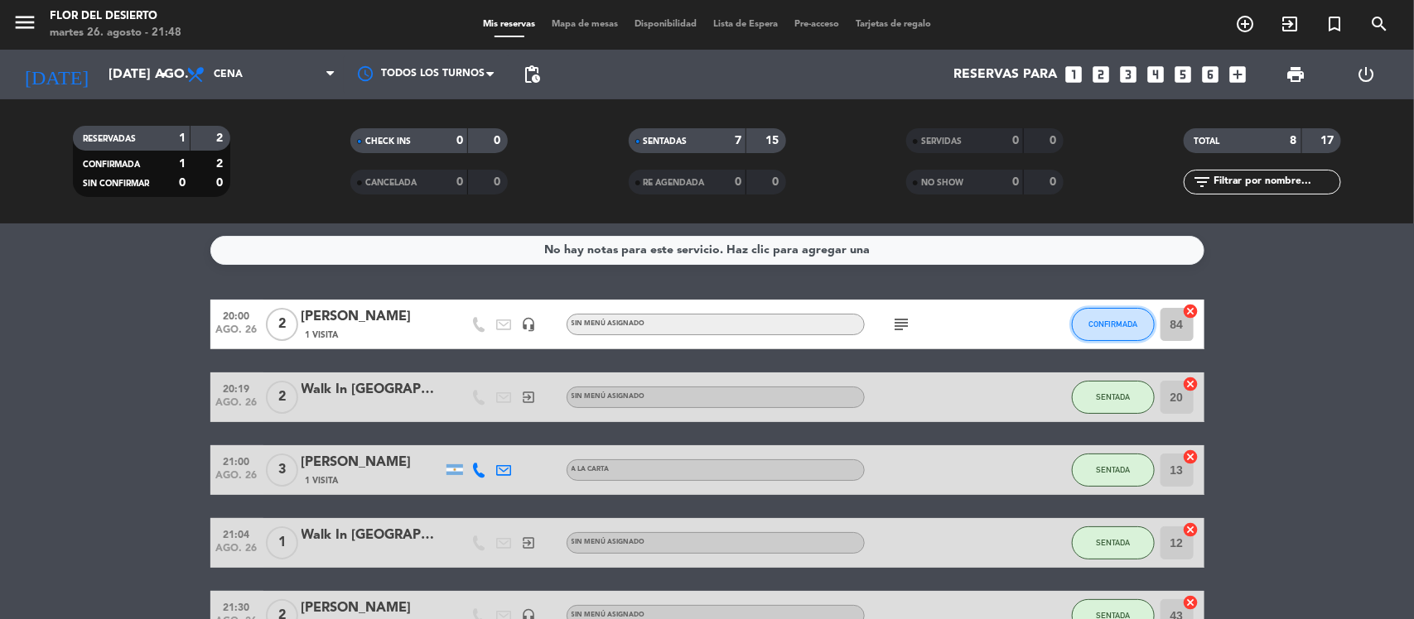
click at [1091, 320] on span "CONFIRMADA" at bounding box center [1112, 324] width 49 height 9
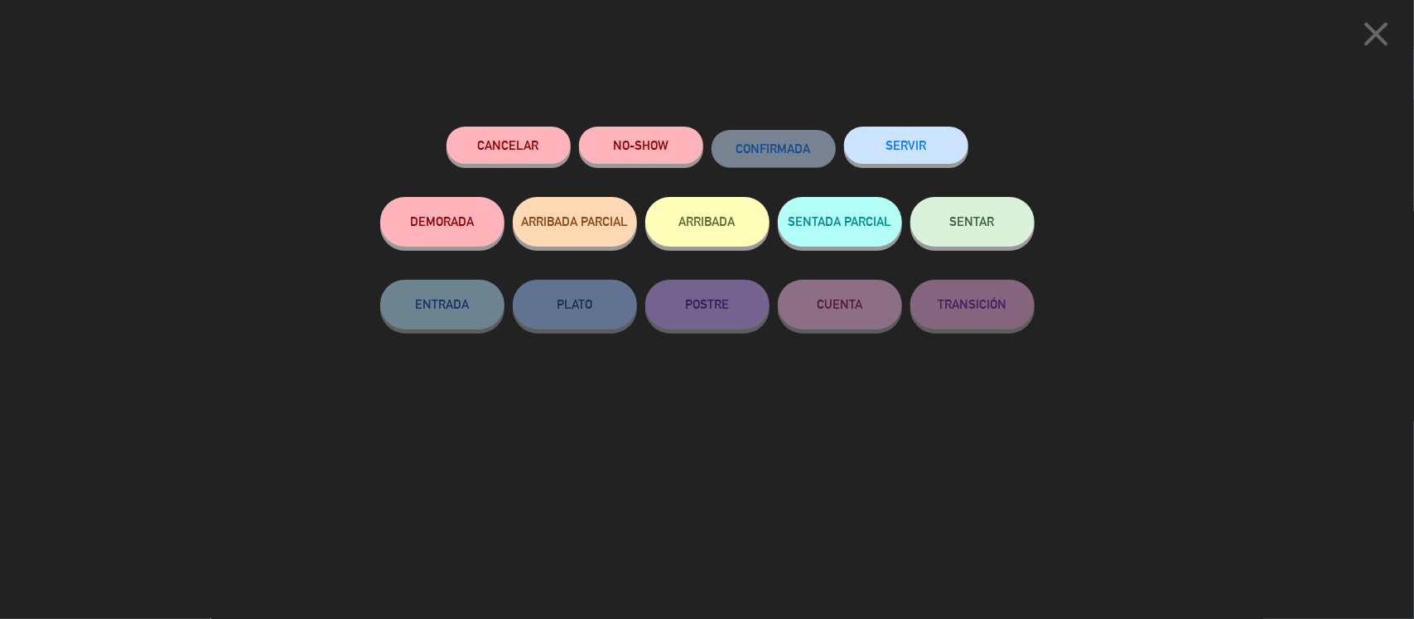
click at [665, 151] on button "NO-SHOW" at bounding box center [641, 145] width 124 height 37
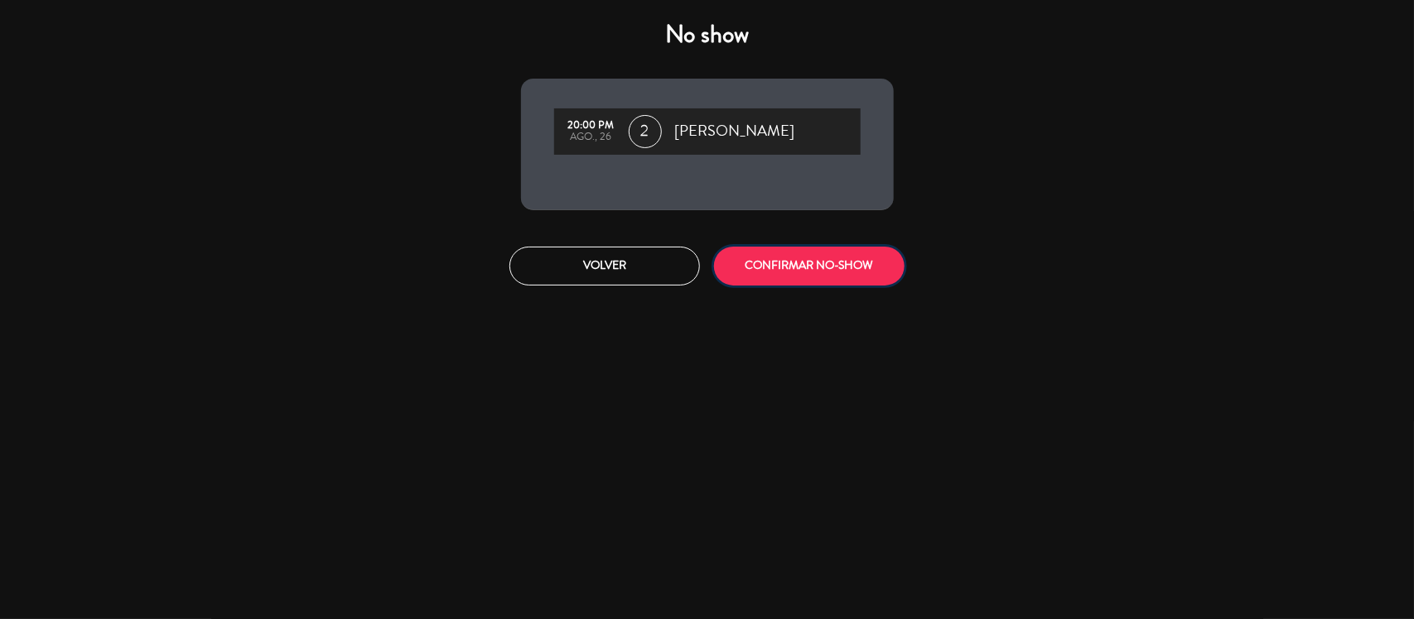
click at [802, 277] on button "CONFIRMAR NO-SHOW" at bounding box center [809, 266] width 190 height 39
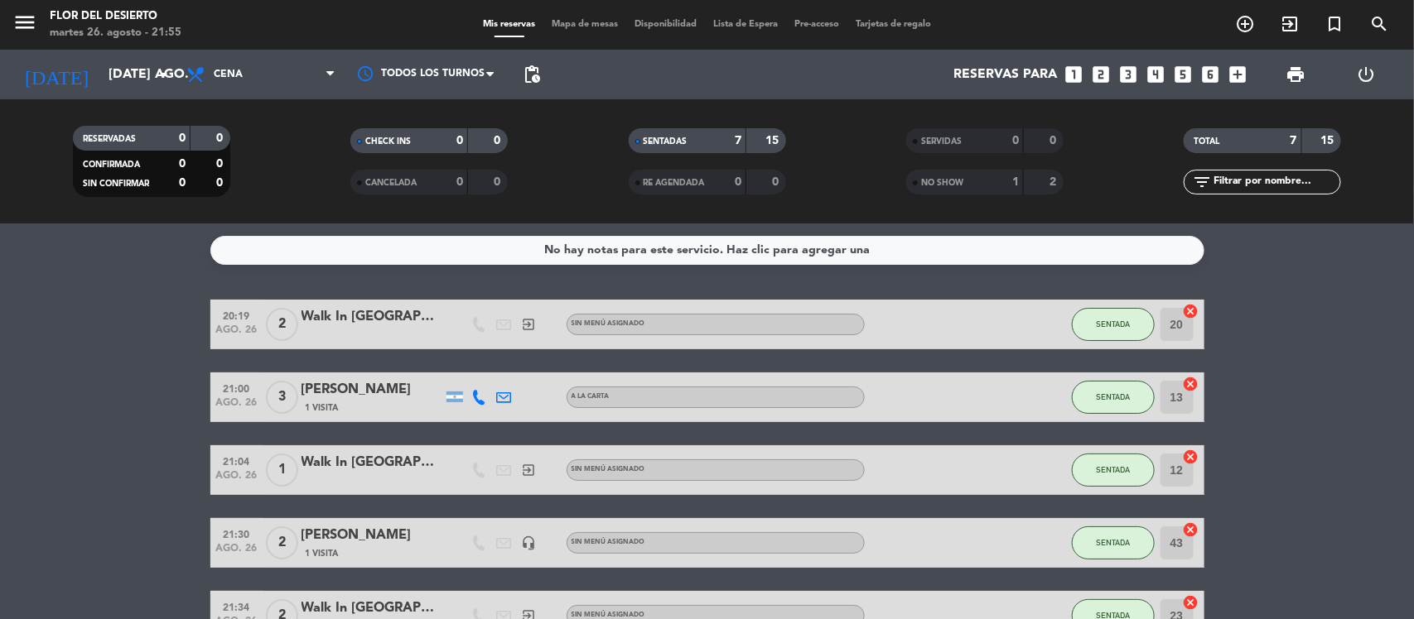
click at [273, 394] on span "3" at bounding box center [282, 397] width 32 height 33
click at [349, 381] on div "[PERSON_NAME]" at bounding box center [371, 390] width 141 height 22
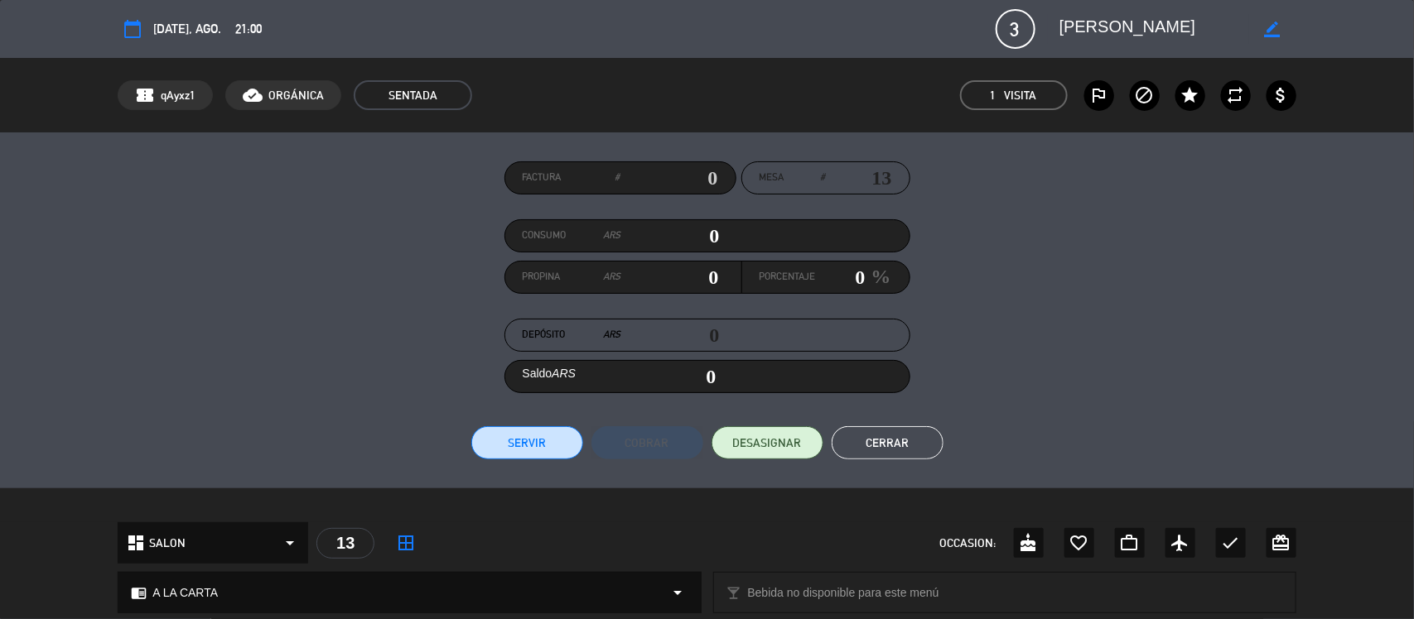
click at [882, 436] on button "Cerrar" at bounding box center [887, 442] width 112 height 33
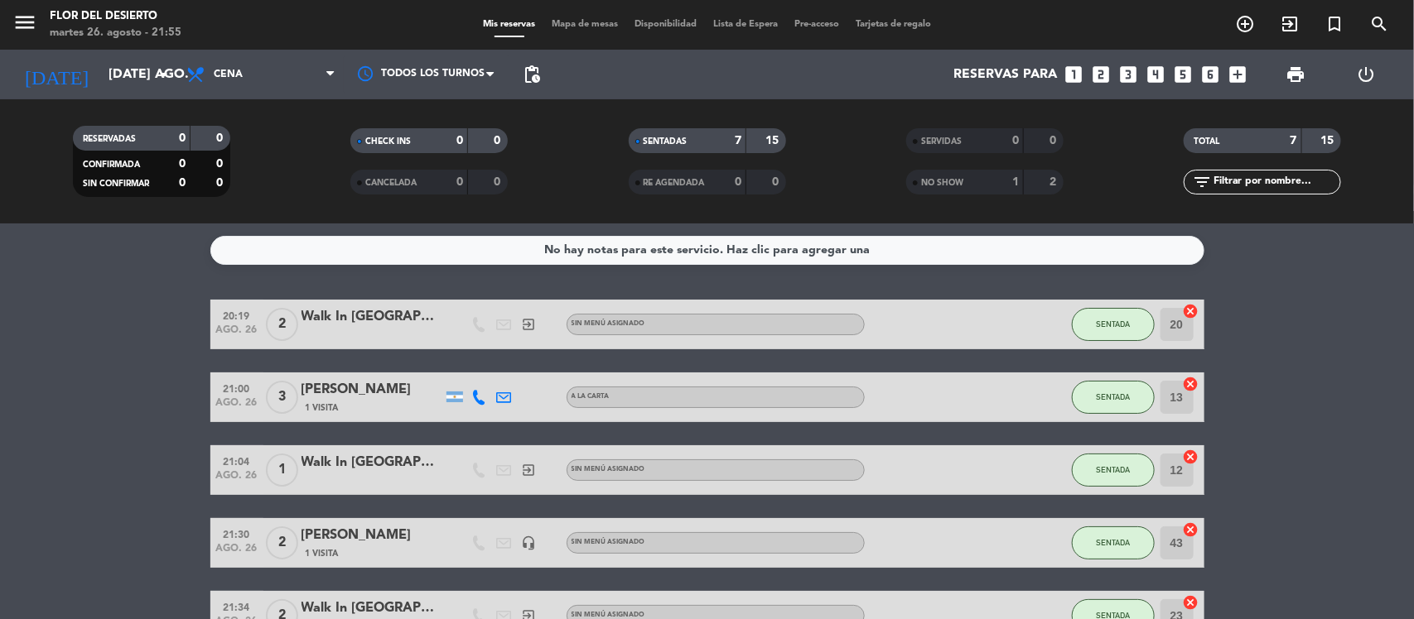
click at [590, 18] on div "Mis reservas Mapa de mesas Disponibilidad Lista de Espera Pre-acceso Tarjetas d…" at bounding box center [706, 24] width 465 height 15
click at [589, 22] on span "Mapa de mesas" at bounding box center [584, 24] width 83 height 9
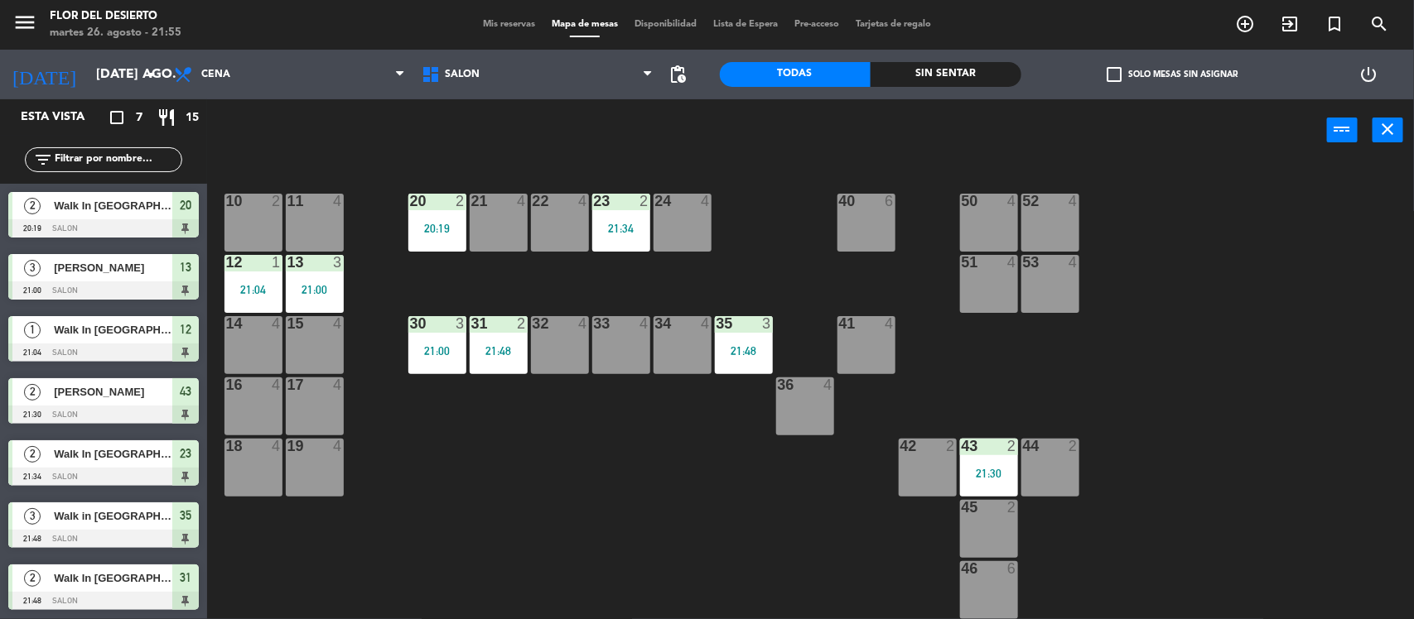
click at [22, 272] on div "3" at bounding box center [32, 267] width 40 height 27
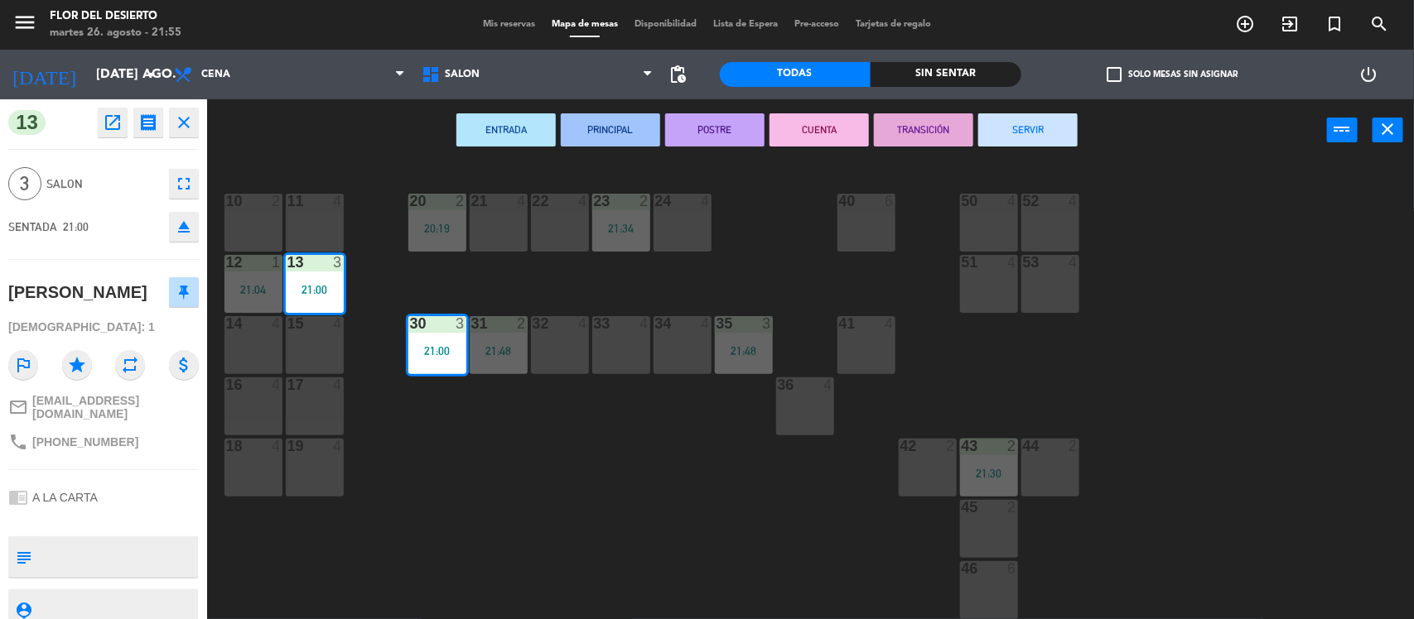
click at [182, 176] on icon "fullscreen" at bounding box center [184, 184] width 20 height 20
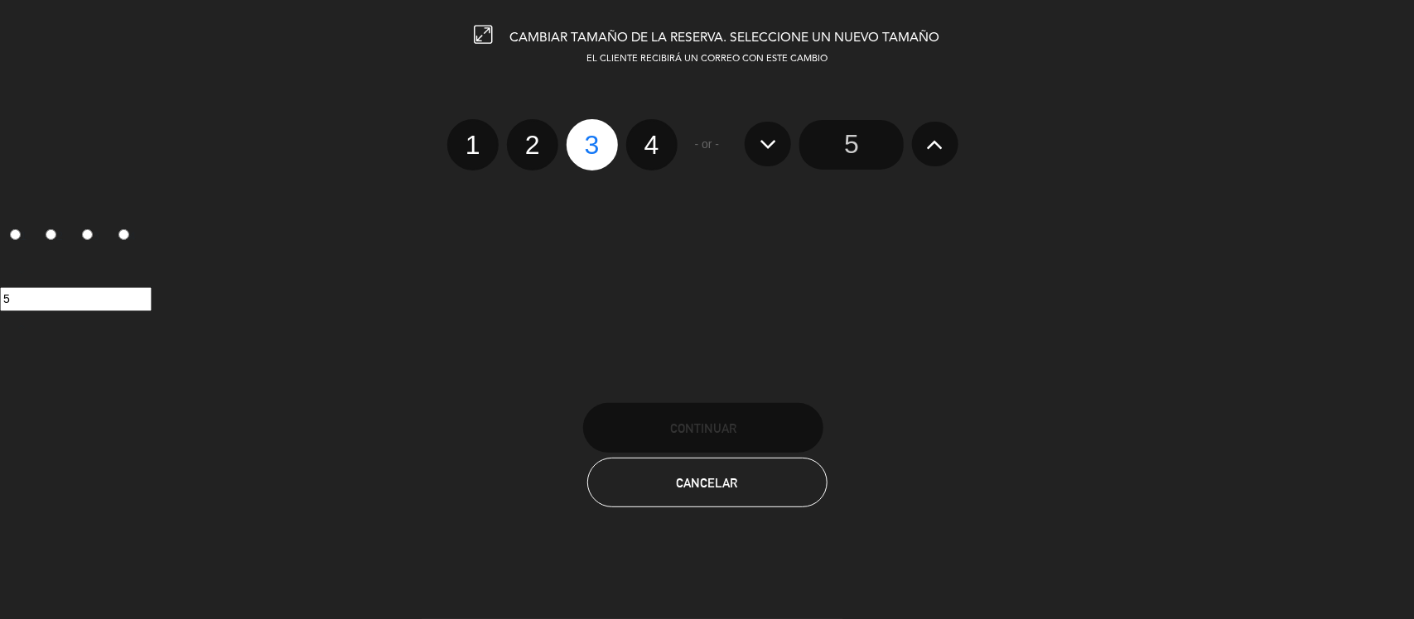
click at [540, 152] on label "2" at bounding box center [532, 144] width 51 height 51
click at [536, 136] on input "2" at bounding box center [530, 130] width 11 height 11
radio input "true"
radio input "false"
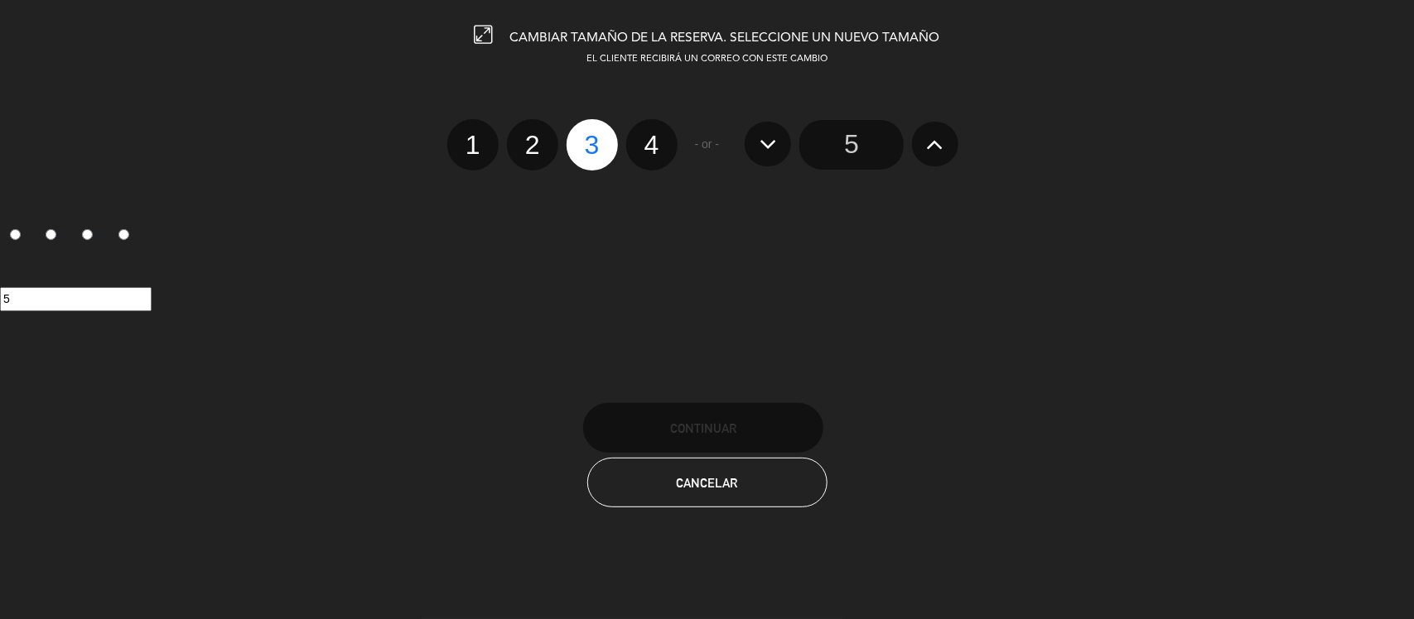
radio input "false"
radio input "true"
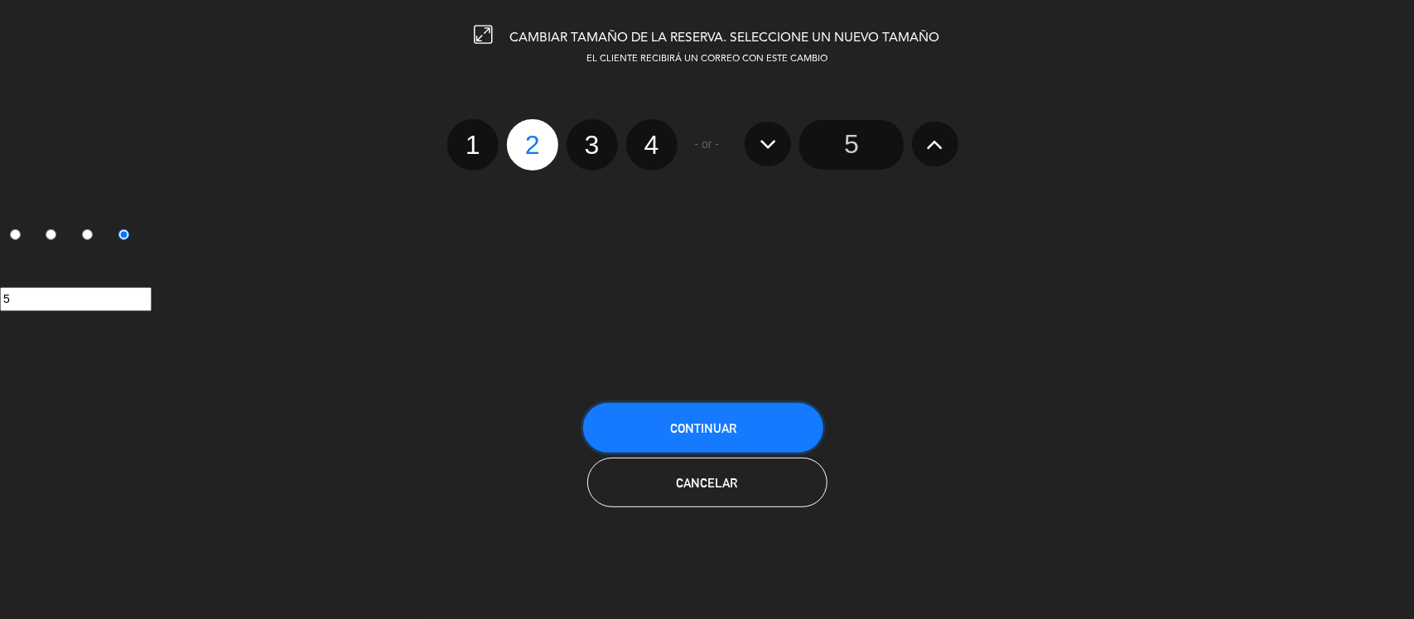
click at [709, 421] on span "Continuar" at bounding box center [703, 428] width 66 height 14
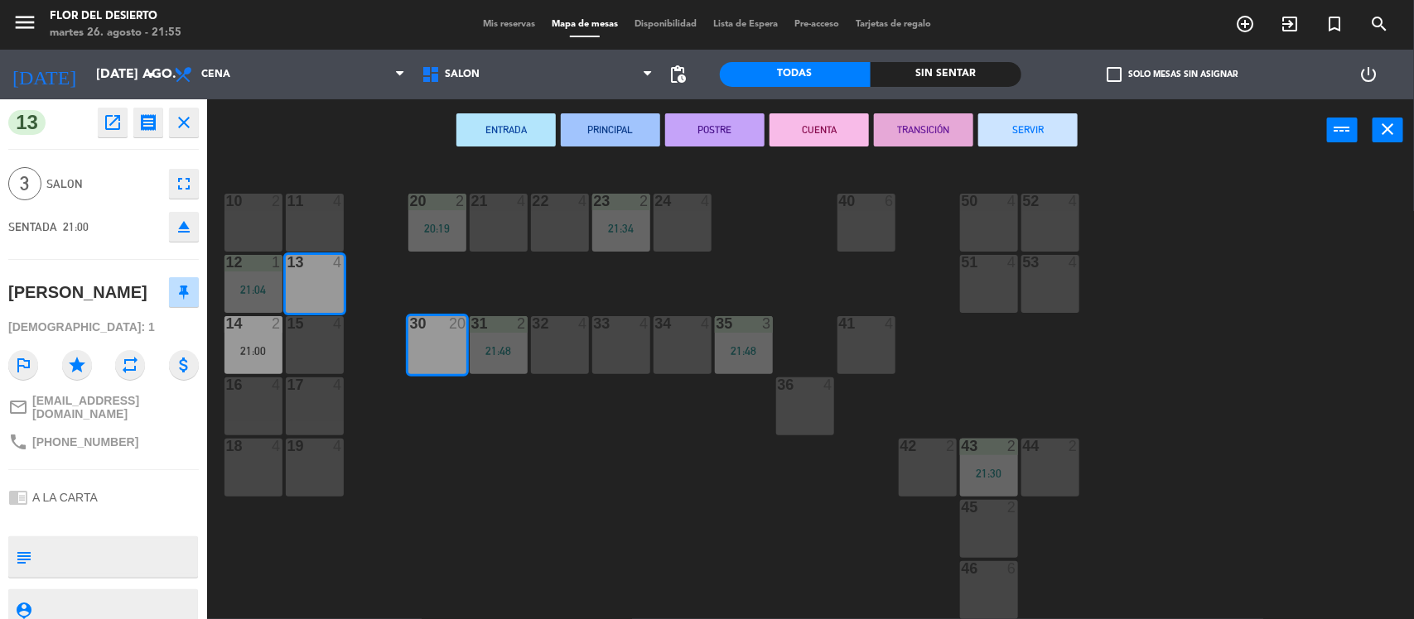
click at [309, 133] on div "ENTRADA PRINCIPAL POSTRE CUENTA TRANSICIÓN SERVIR power_input close" at bounding box center [767, 130] width 1120 height 63
click at [311, 88] on span "Cena" at bounding box center [290, 74] width 248 height 36
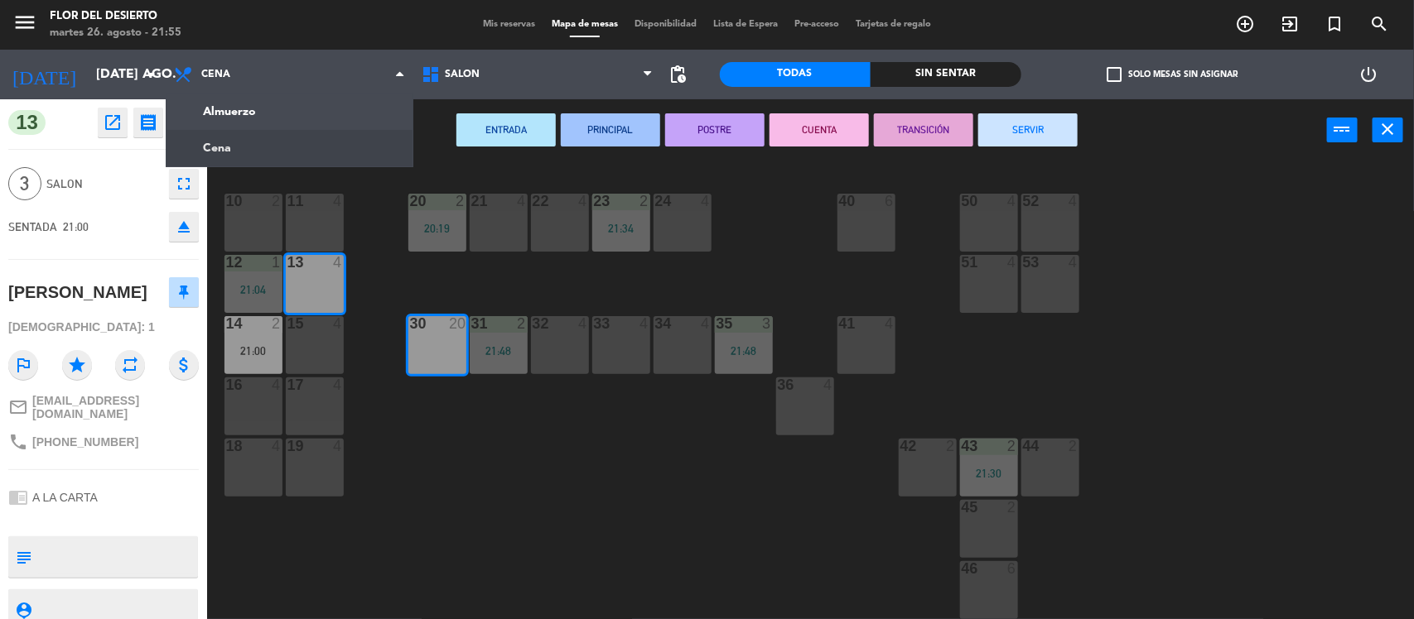
click at [427, 143] on div "ENTRADA PRINCIPAL POSTRE CUENTA TRANSICIÓN SERVIR power_input close" at bounding box center [767, 130] width 1120 height 63
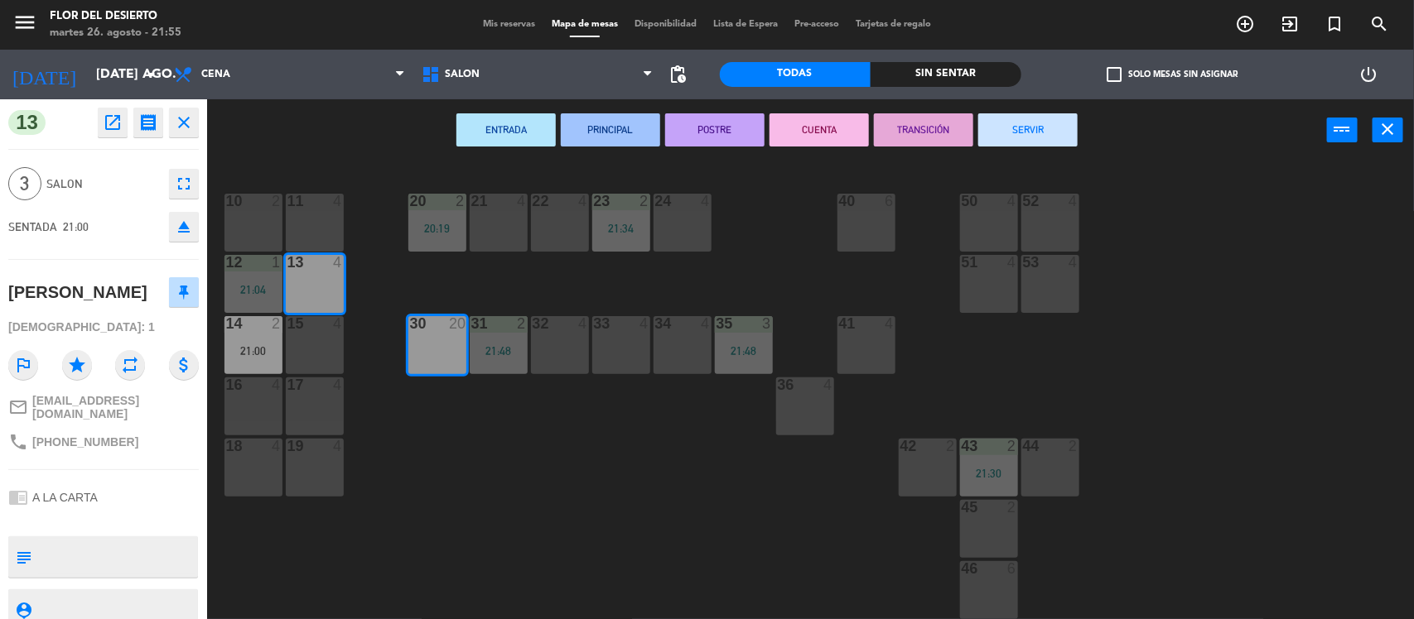
click at [189, 125] on icon "close" at bounding box center [184, 123] width 20 height 20
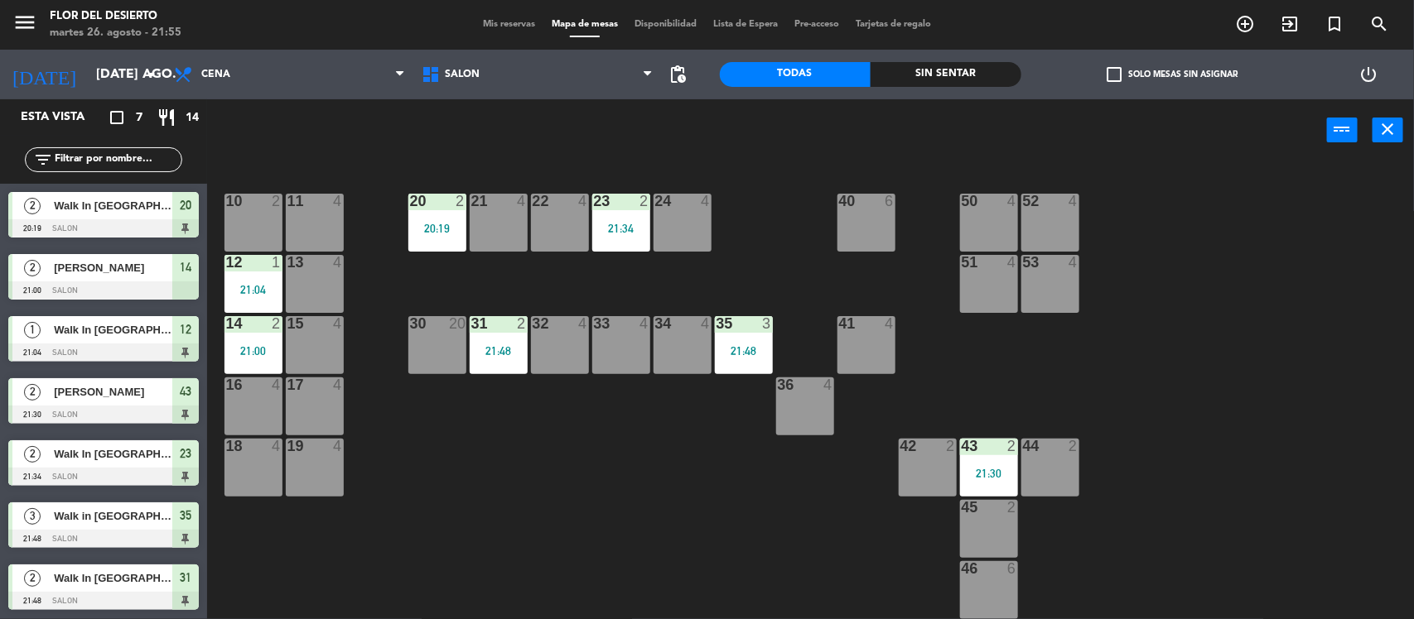
click at [149, 582] on span "Walk In [GEOGRAPHIC_DATA]" at bounding box center [113, 578] width 118 height 17
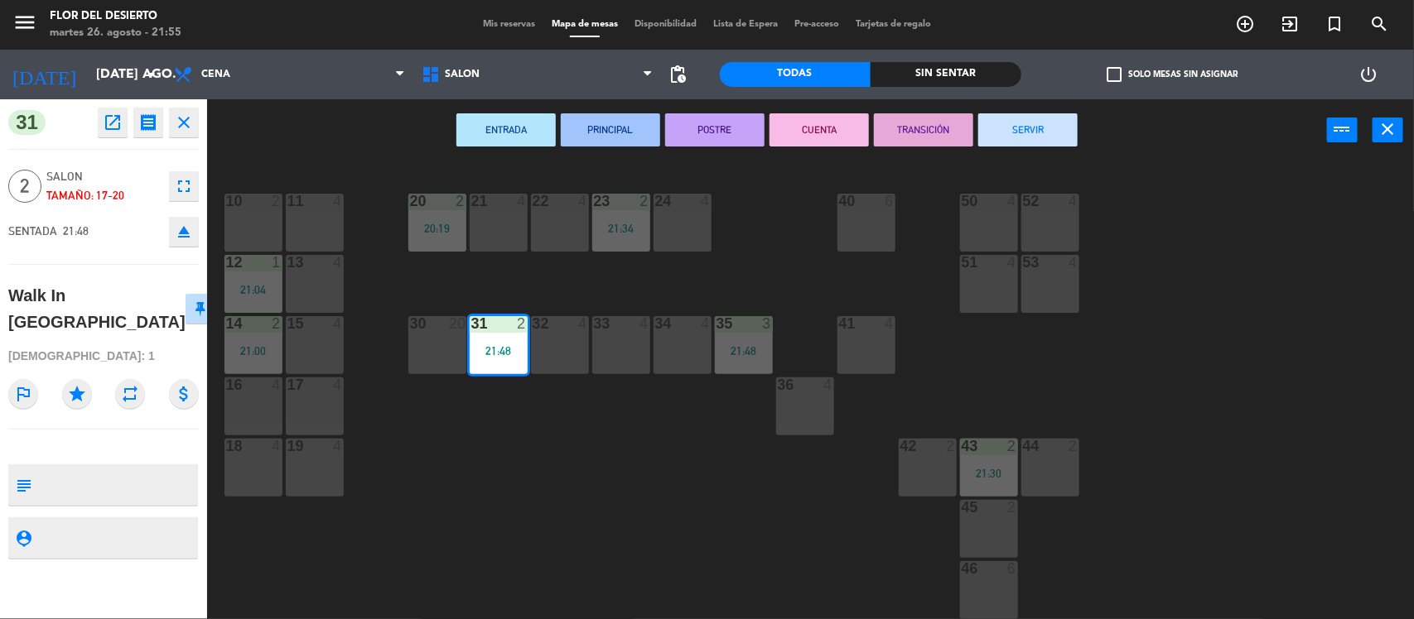
click at [196, 186] on button "fullscreen" at bounding box center [184, 186] width 30 height 30
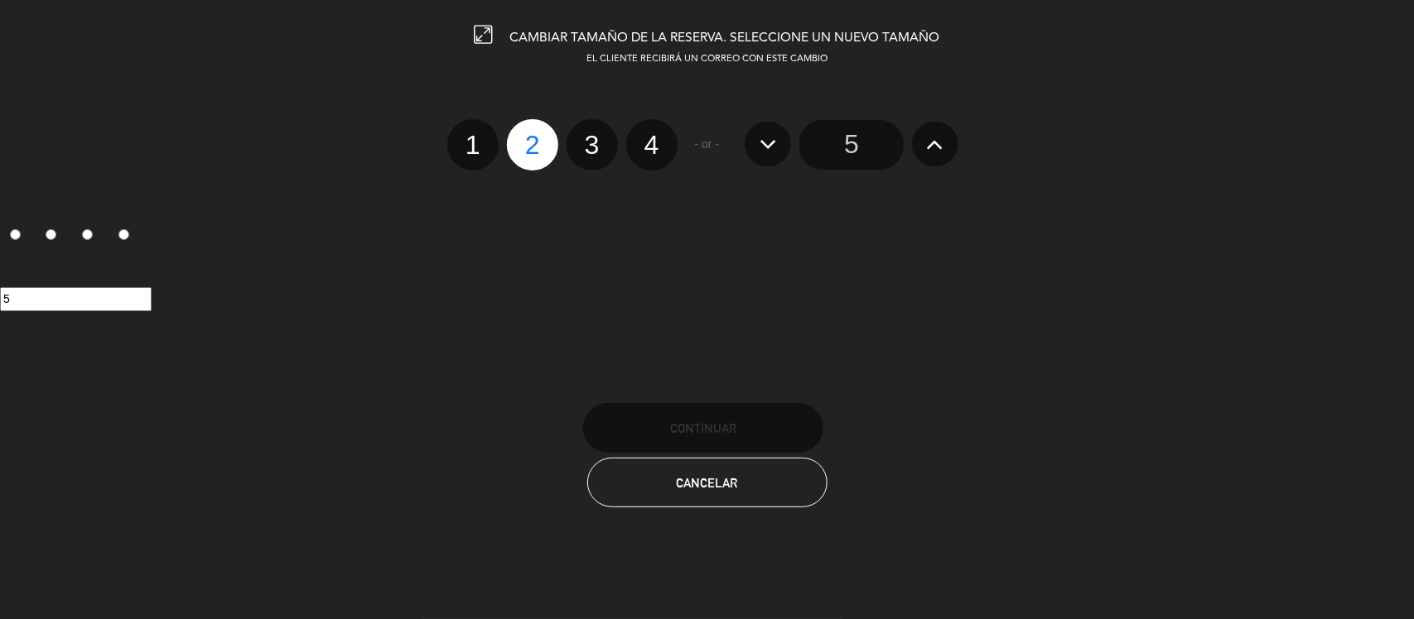
click at [585, 137] on label "3" at bounding box center [591, 144] width 51 height 51
click at [585, 136] on input "3" at bounding box center [590, 130] width 11 height 11
radio input "true"
radio input "false"
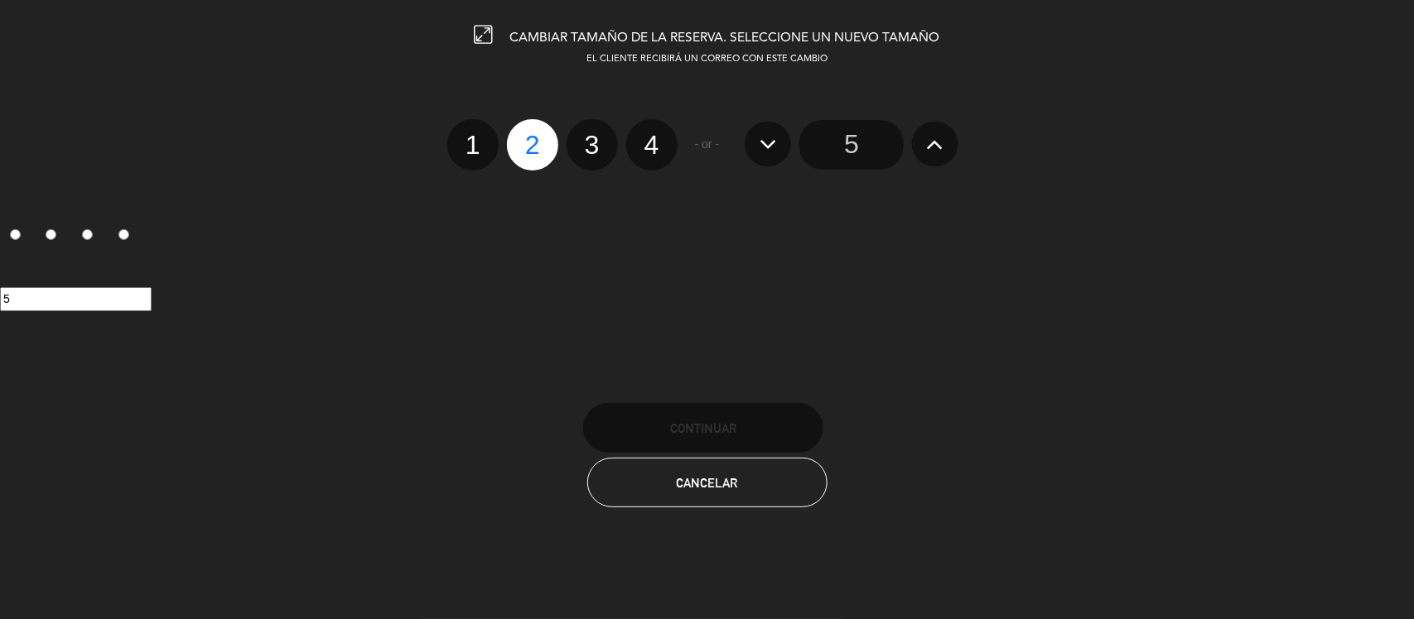
radio input "false"
radio input "true"
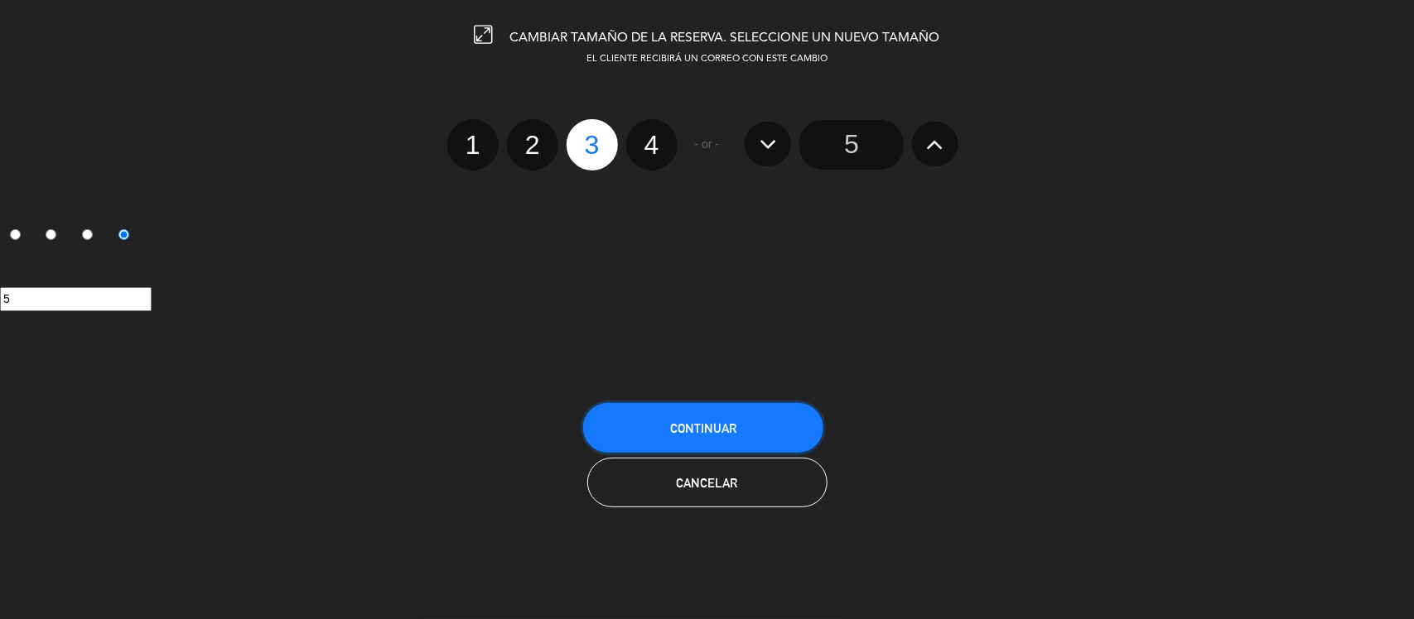
click at [734, 416] on button "Continuar" at bounding box center [703, 428] width 240 height 50
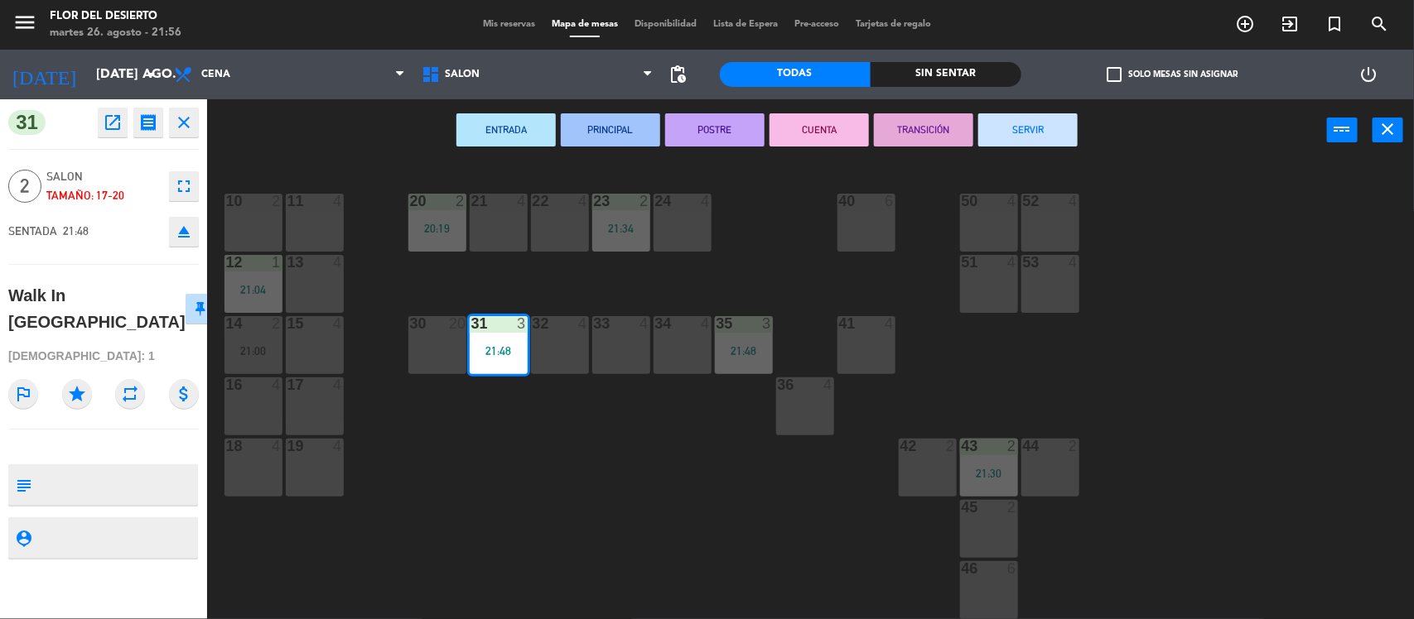
click at [386, 133] on div "ENTRADA PRINCIPAL POSTRE CUENTA TRANSICIÓN SERVIR power_input close" at bounding box center [767, 130] width 1120 height 63
click at [191, 117] on icon "close" at bounding box center [184, 123] width 20 height 20
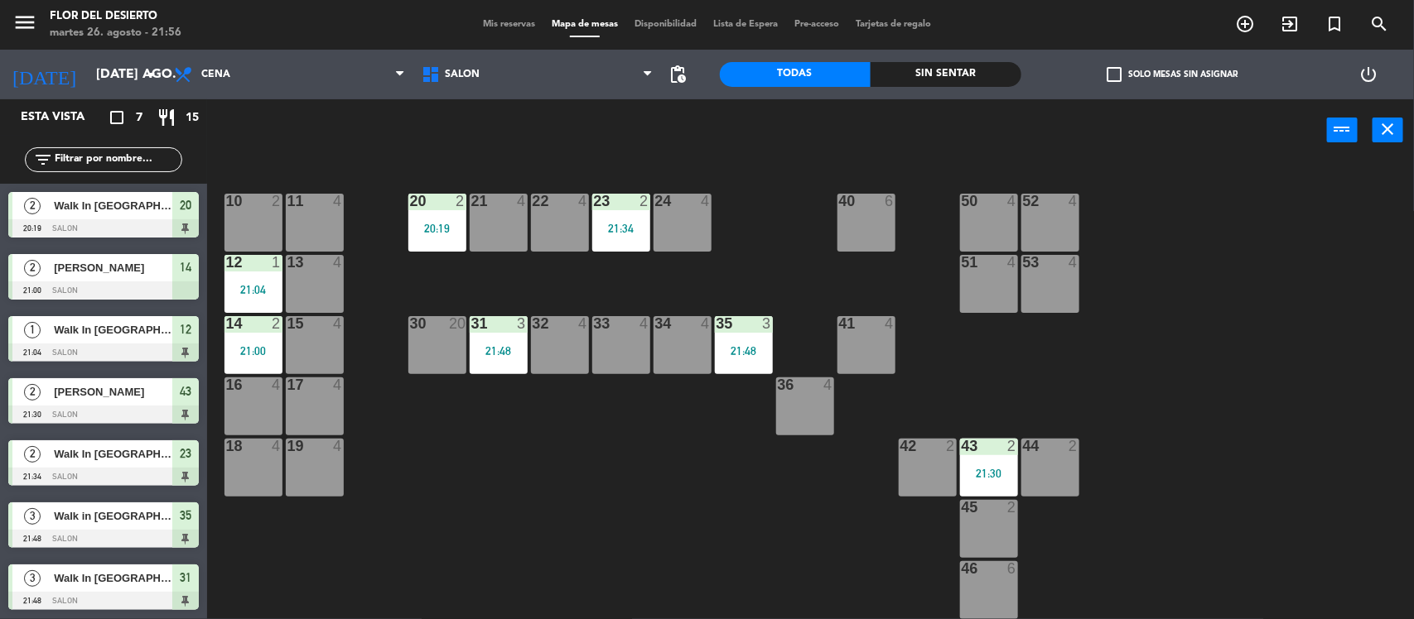
scroll to position [1, 0]
click at [511, 18] on div "Mis reservas Mapa de mesas Disponibilidad Lista de Espera Pre-acceso Tarjetas d…" at bounding box center [706, 24] width 465 height 15
click at [511, 21] on span "Mis reservas" at bounding box center [508, 24] width 69 height 9
